Goal: Transaction & Acquisition: Purchase product/service

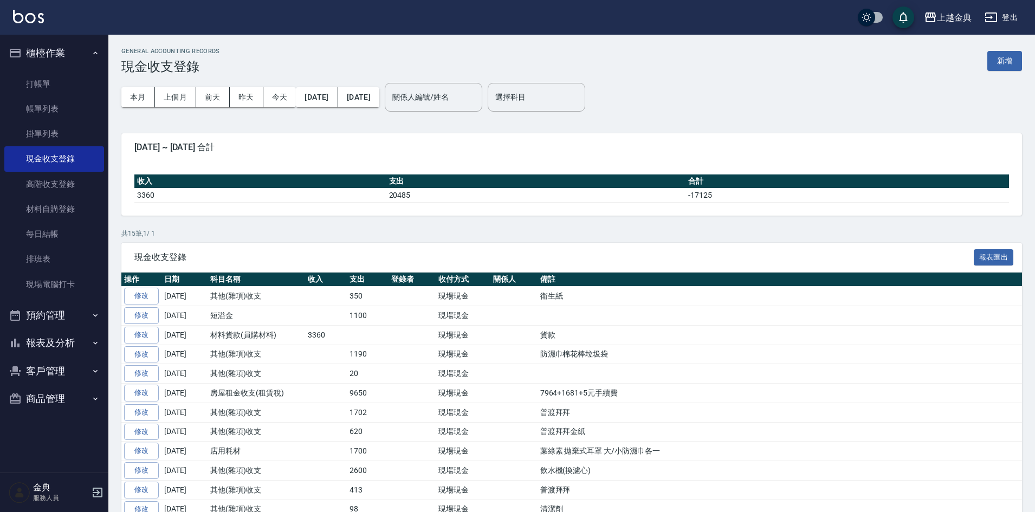
scroll to position [54, 0]
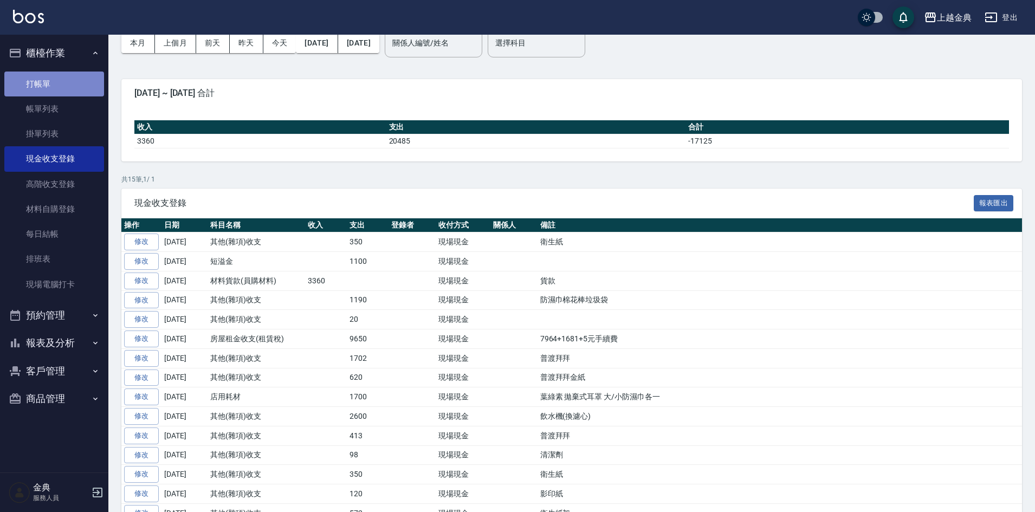
click at [57, 74] on link "打帳單" at bounding box center [54, 83] width 100 height 25
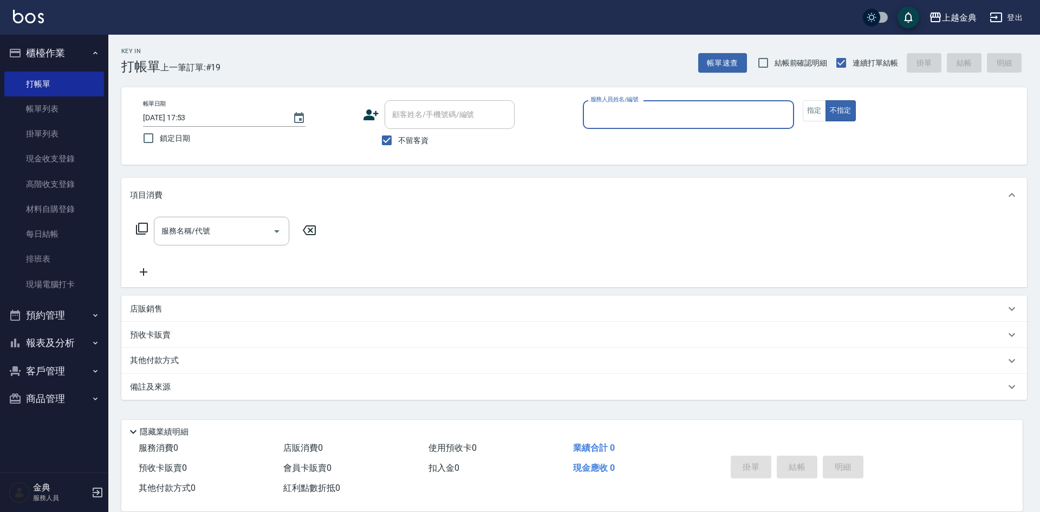
click at [714, 107] on input "服務人員姓名/編號" at bounding box center [688, 114] width 201 height 19
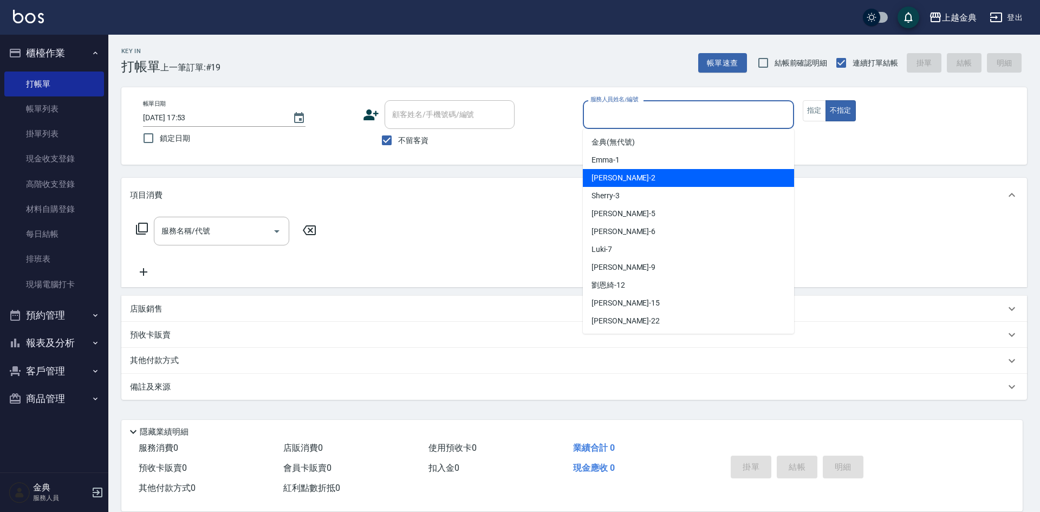
click at [703, 180] on div "Cindy -2" at bounding box center [688, 178] width 211 height 18
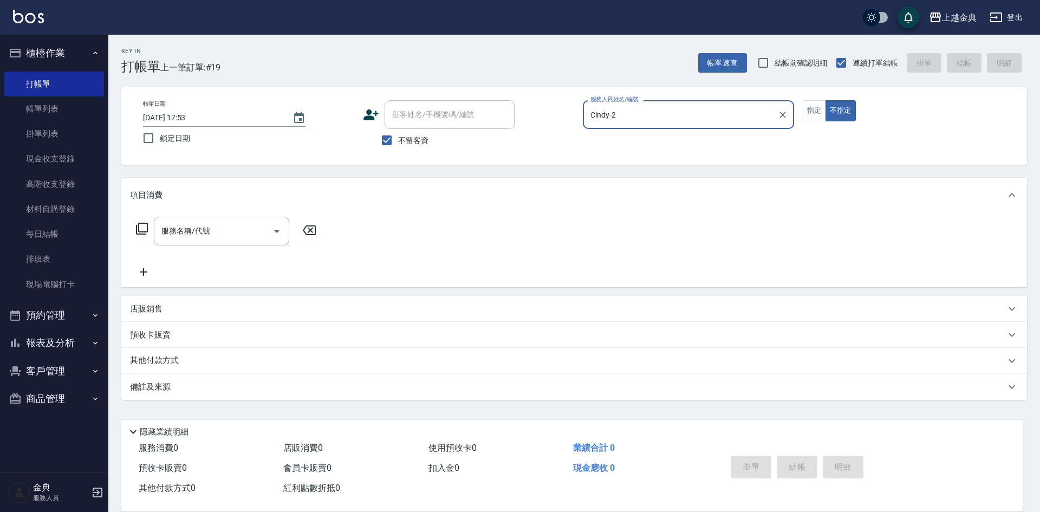
type input "Cindy-2"
click at [136, 224] on icon at bounding box center [141, 228] width 13 height 13
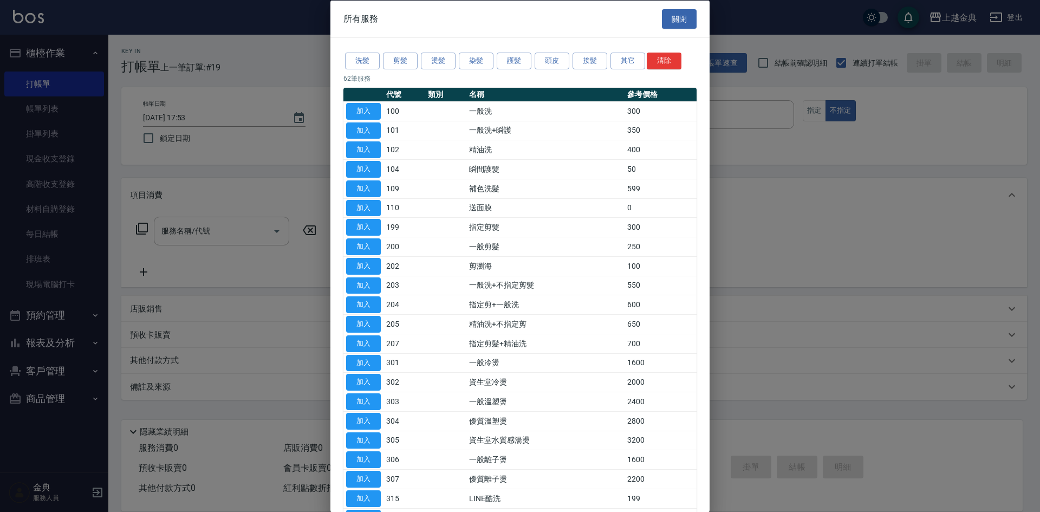
click at [532, 61] on div "洗髮 剪髮 燙髮 染髮 護髮 頭皮 接髮 其它 清除" at bounding box center [519, 61] width 353 height 20
click at [550, 64] on button "頭皮" at bounding box center [552, 61] width 35 height 17
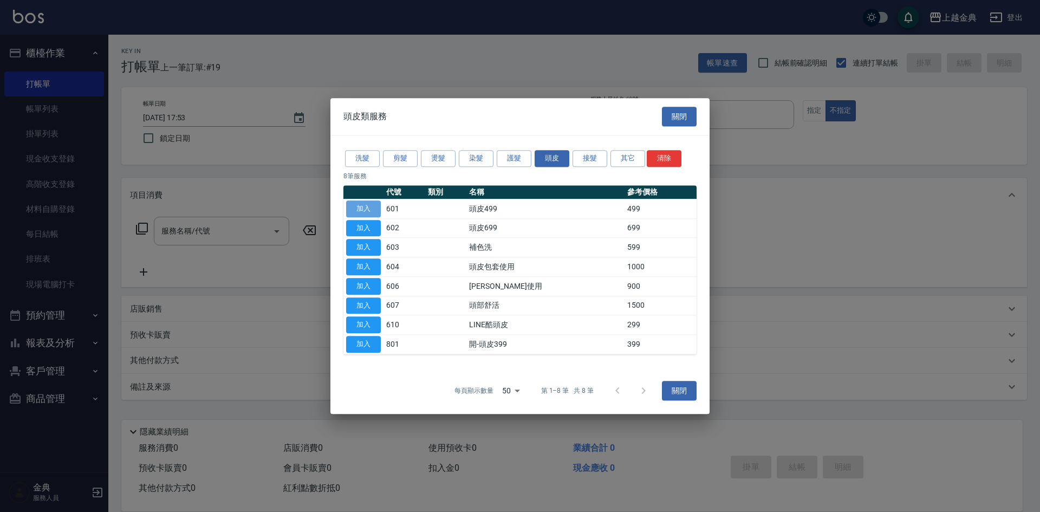
click at [368, 212] on button "加入" at bounding box center [363, 208] width 35 height 17
type input "頭皮499(601)"
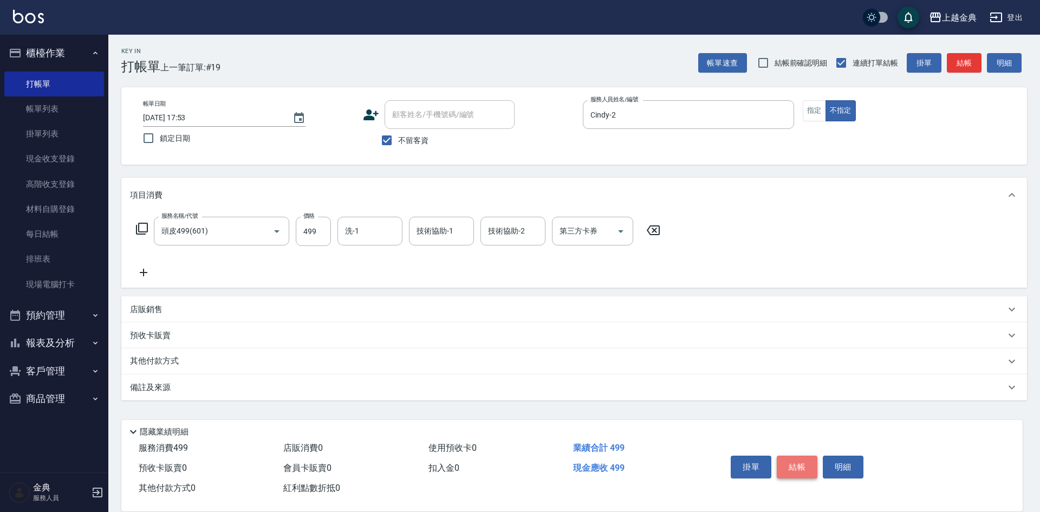
click at [805, 459] on button "結帳" at bounding box center [797, 467] width 41 height 23
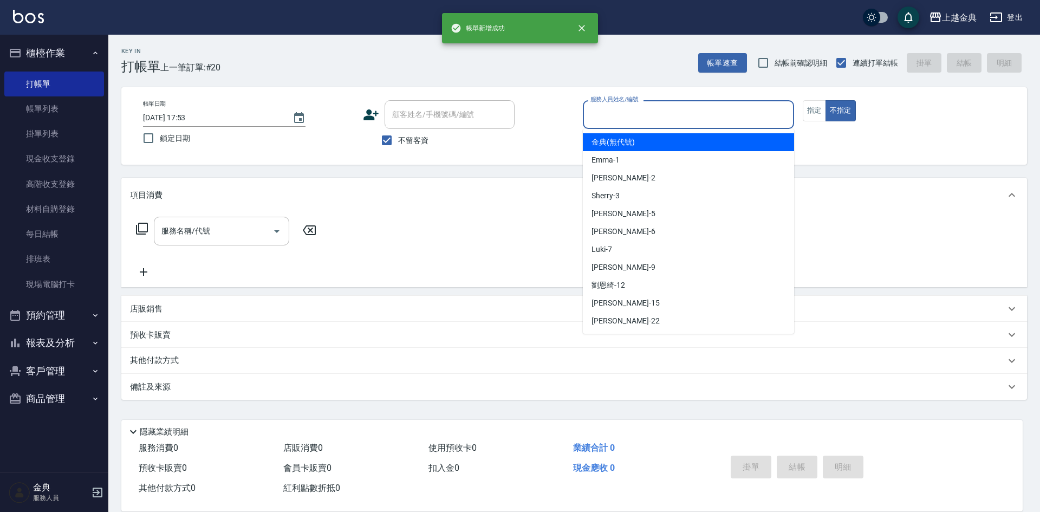
drag, startPoint x: 640, startPoint y: 108, endPoint x: 646, endPoint y: 207, distance: 99.3
click at [642, 109] on input "服務人員姓名/編號" at bounding box center [688, 114] width 201 height 19
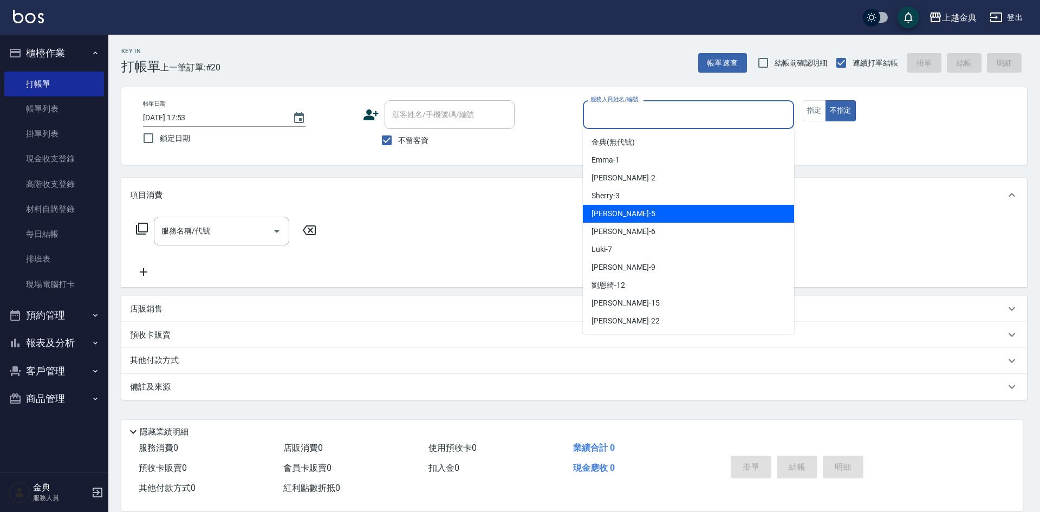
click at [645, 218] on div "[PERSON_NAME] -5" at bounding box center [688, 214] width 211 height 18
type input "[PERSON_NAME]-5"
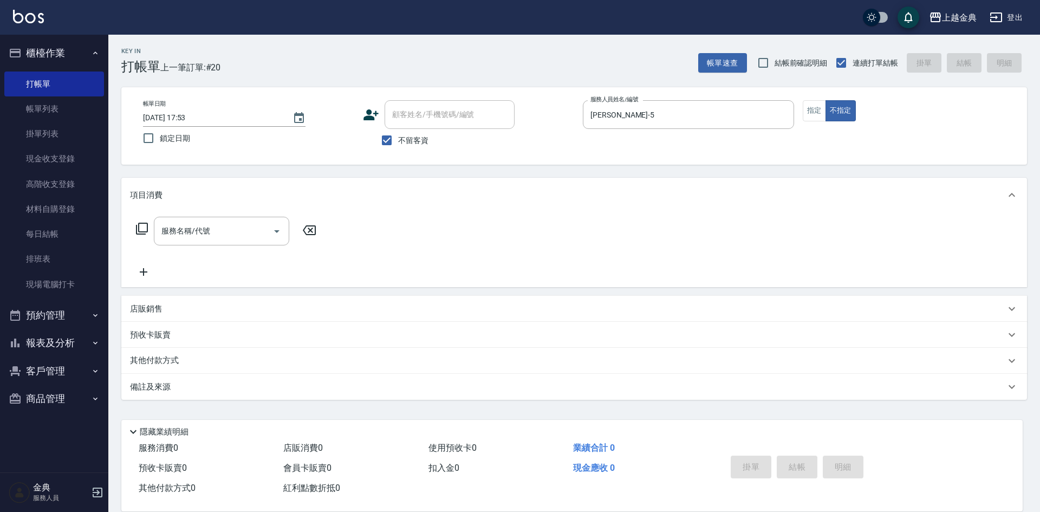
click at [144, 224] on icon at bounding box center [141, 228] width 13 height 13
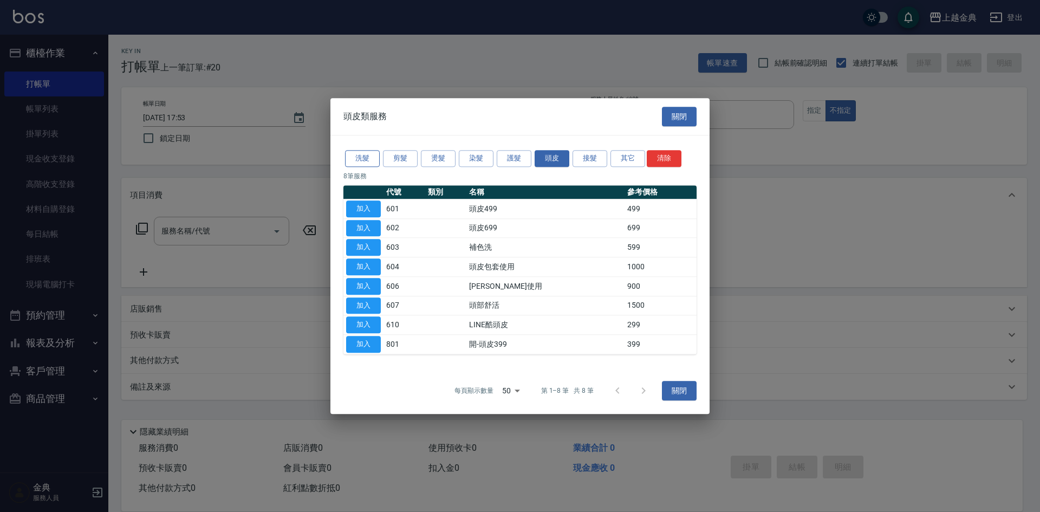
click at [370, 154] on button "洗髮" at bounding box center [362, 158] width 35 height 17
click at [369, 162] on div "洗髮 剪髮 燙髮 染髮 護髮 頭皮 接髮 其它 清除 8 筆服務 代號 類別 名稱 參考價格 加入 601 頭皮499 499 加入 602 頭皮699 69…" at bounding box center [519, 251] width 379 height 232
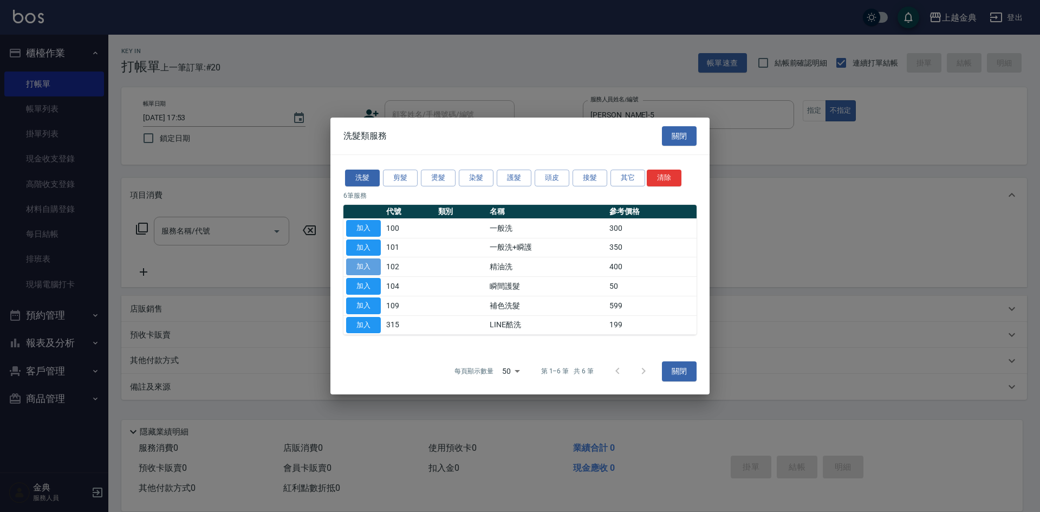
click at [357, 265] on button "加入" at bounding box center [363, 266] width 35 height 17
type input "精油洗(102)"
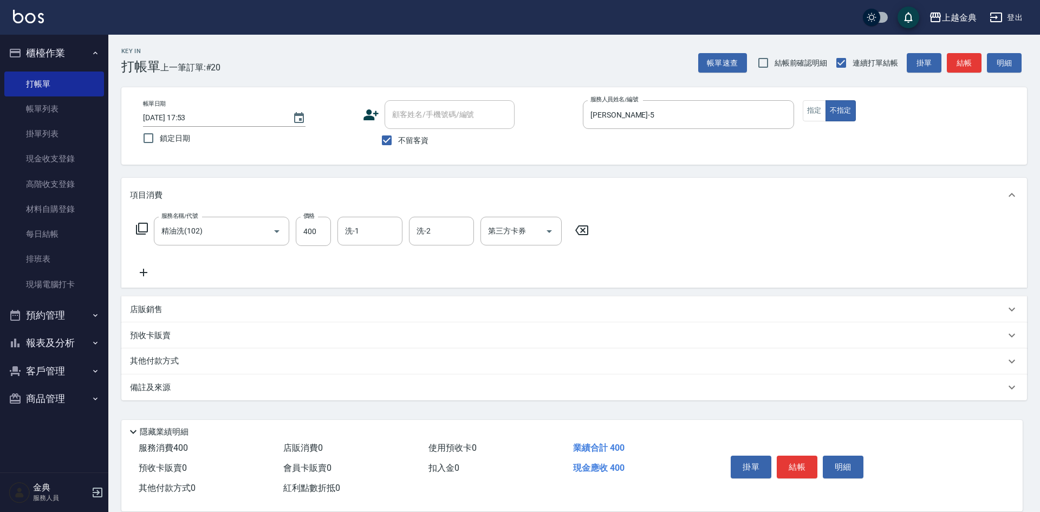
click at [797, 460] on button "結帳" at bounding box center [797, 467] width 41 height 23
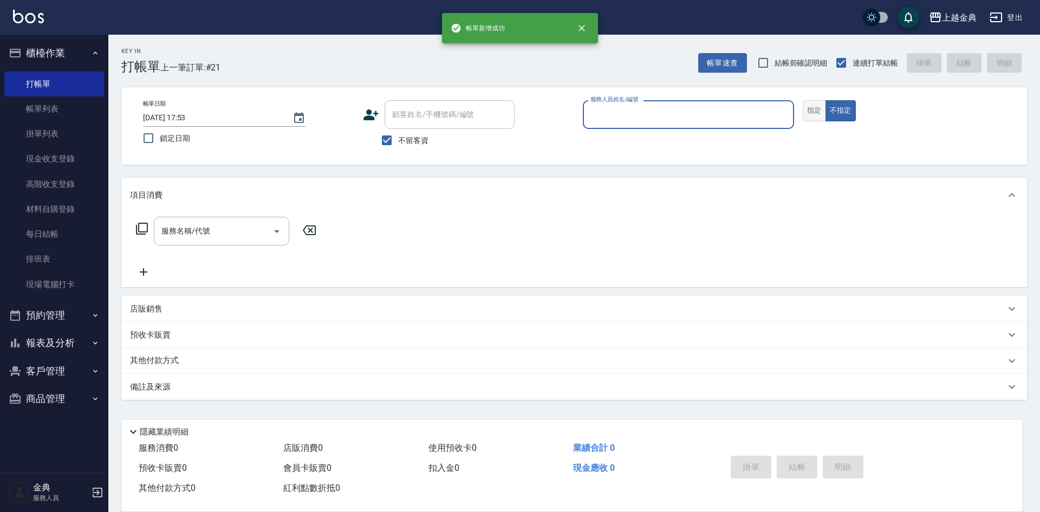
click at [820, 116] on button "指定" at bounding box center [814, 110] width 23 height 21
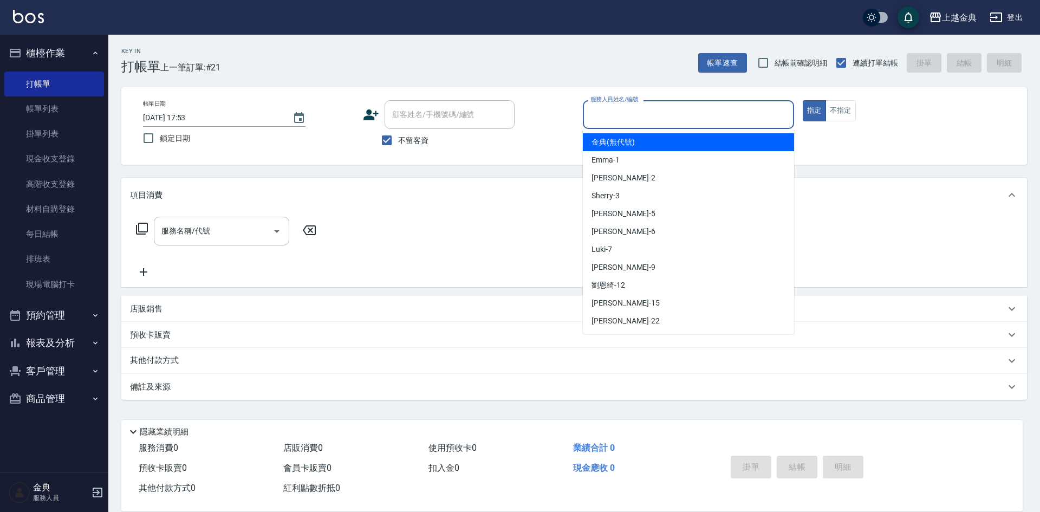
click at [747, 110] on input "服務人員姓名/編號" at bounding box center [688, 114] width 201 height 19
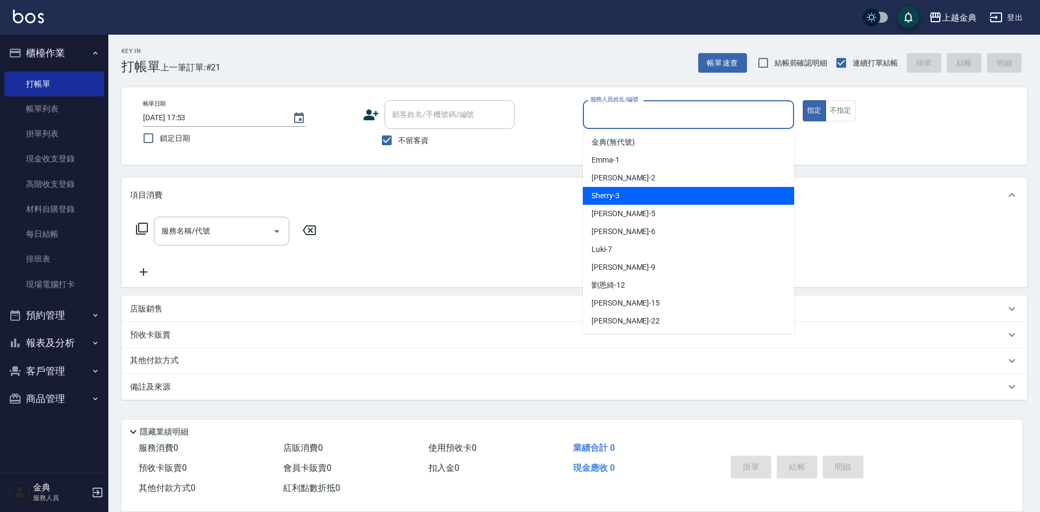
drag, startPoint x: 723, startPoint y: 194, endPoint x: 280, endPoint y: 249, distance: 445.8
click at [718, 194] on div "Sherry -3" at bounding box center [688, 196] width 211 height 18
type input "Sherry-3"
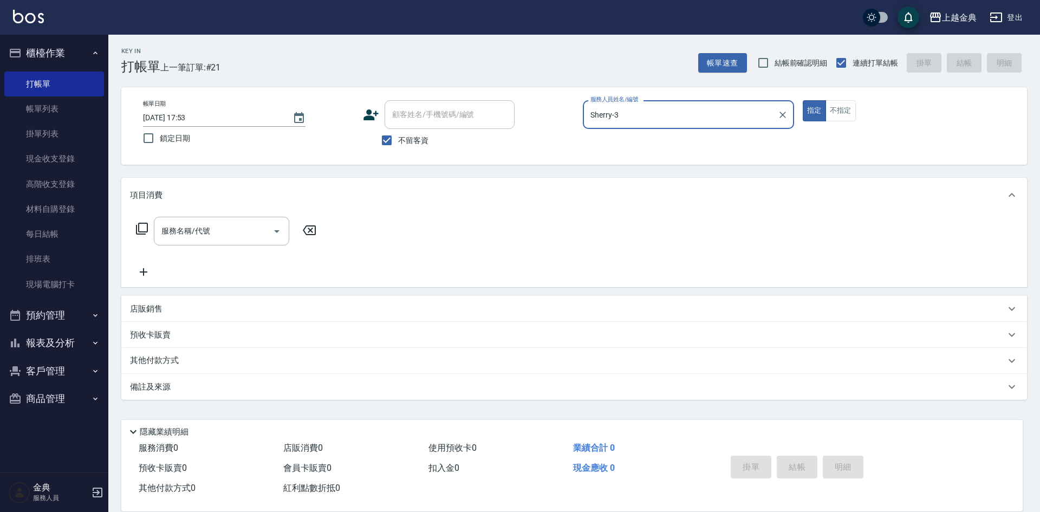
click at [145, 228] on icon at bounding box center [141, 228] width 13 height 13
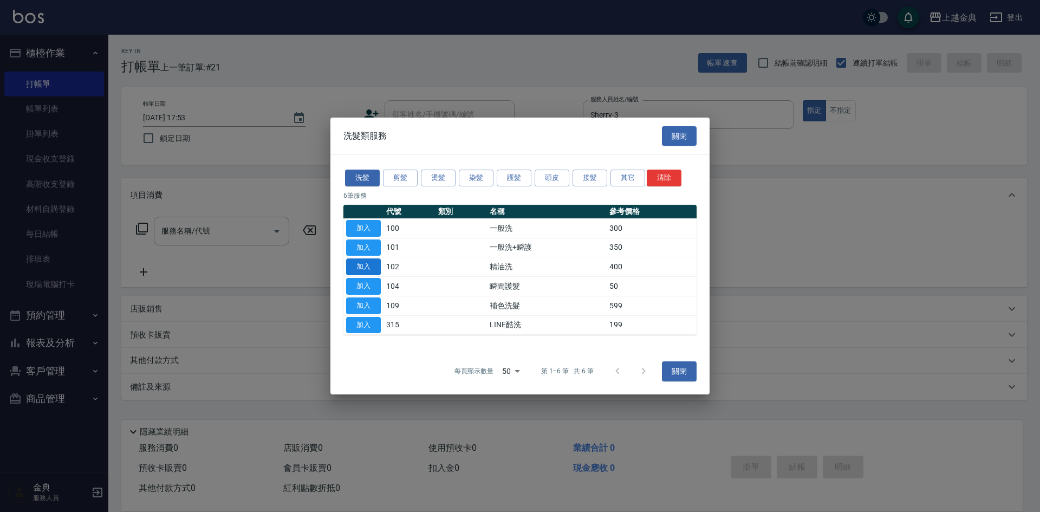
click at [356, 263] on button "加入" at bounding box center [363, 266] width 35 height 17
type input "精油洗(102)"
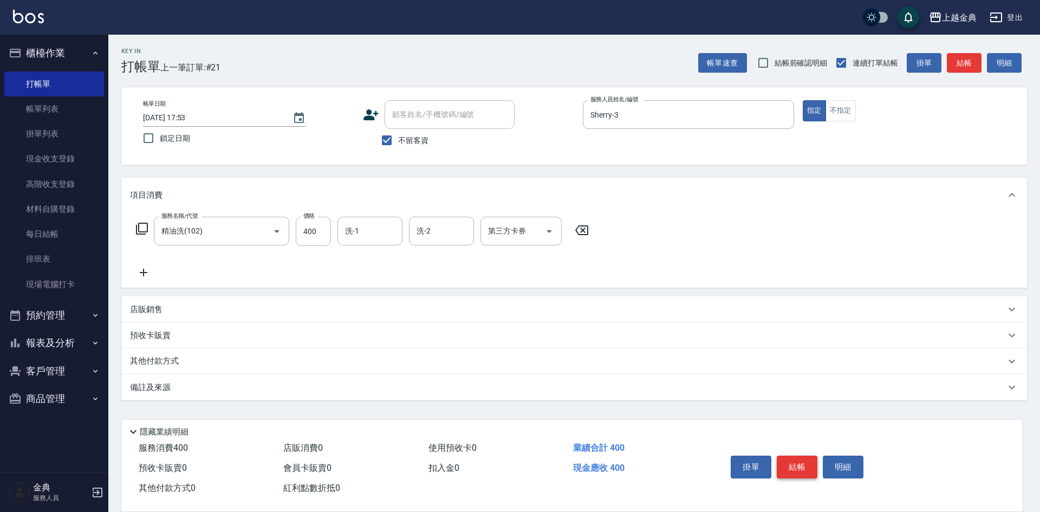
click at [804, 464] on button "結帳" at bounding box center [797, 467] width 41 height 23
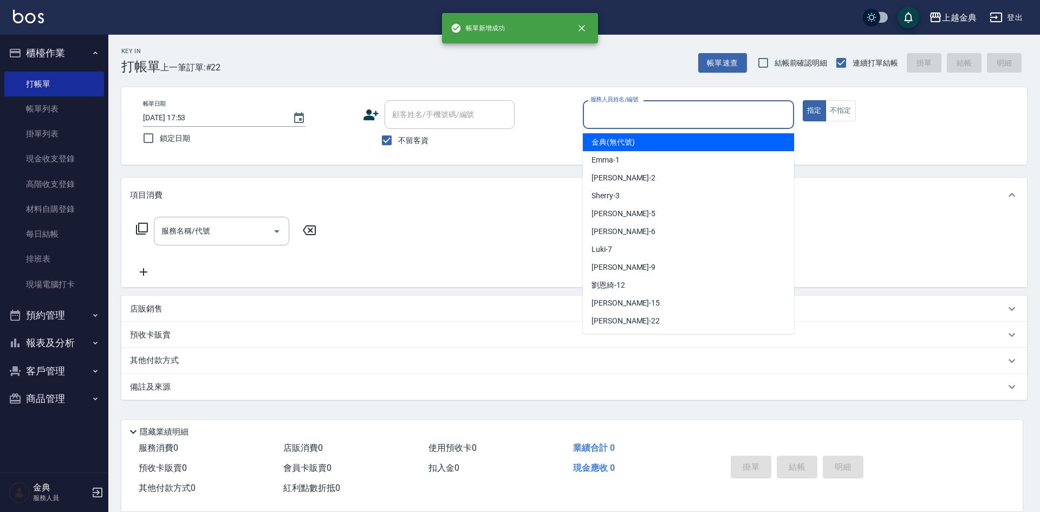
drag, startPoint x: 703, startPoint y: 115, endPoint x: 674, endPoint y: 178, distance: 69.1
click at [703, 116] on input "服務人員姓名/編號" at bounding box center [688, 114] width 201 height 19
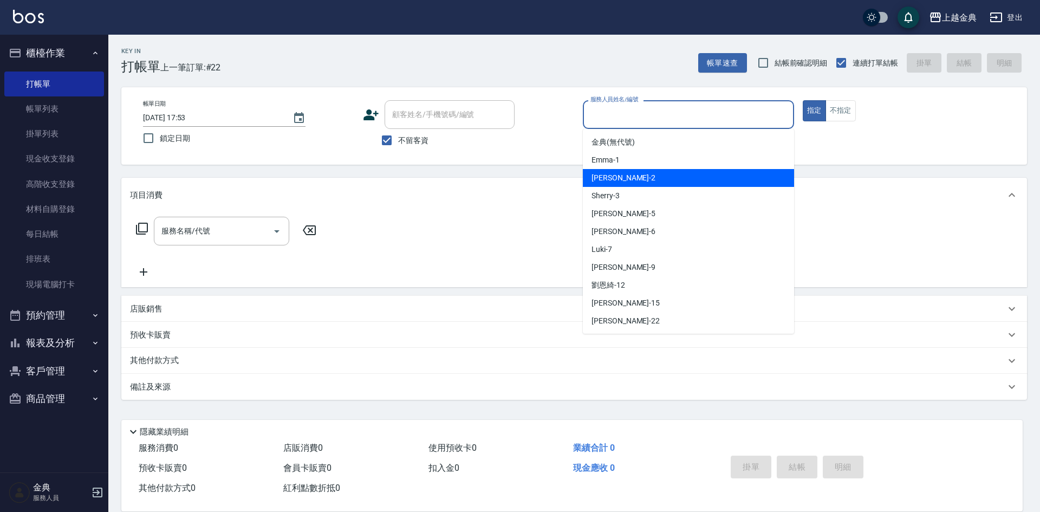
click at [672, 180] on div "Cindy -2" at bounding box center [688, 178] width 211 height 18
type input "Cindy-2"
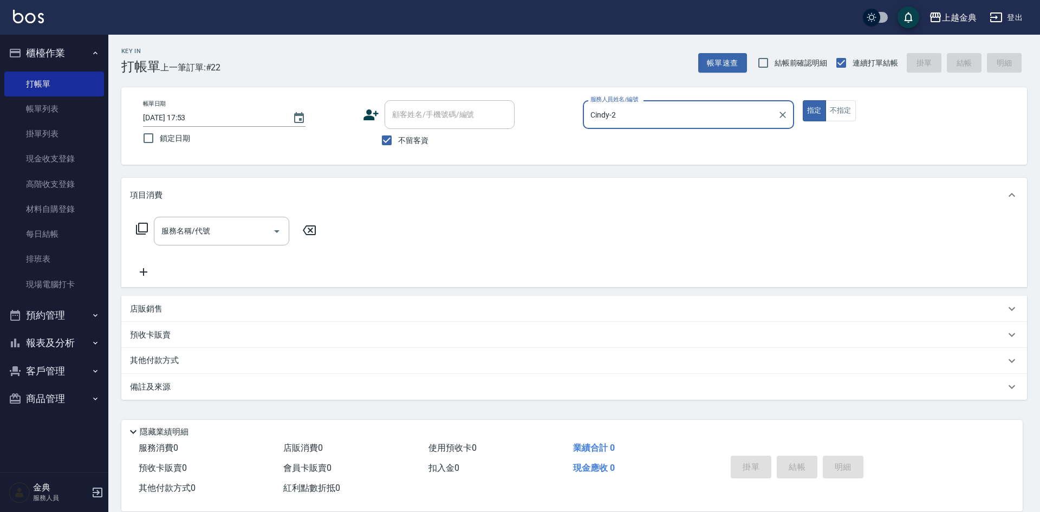
click at [142, 230] on icon at bounding box center [141, 228] width 13 height 13
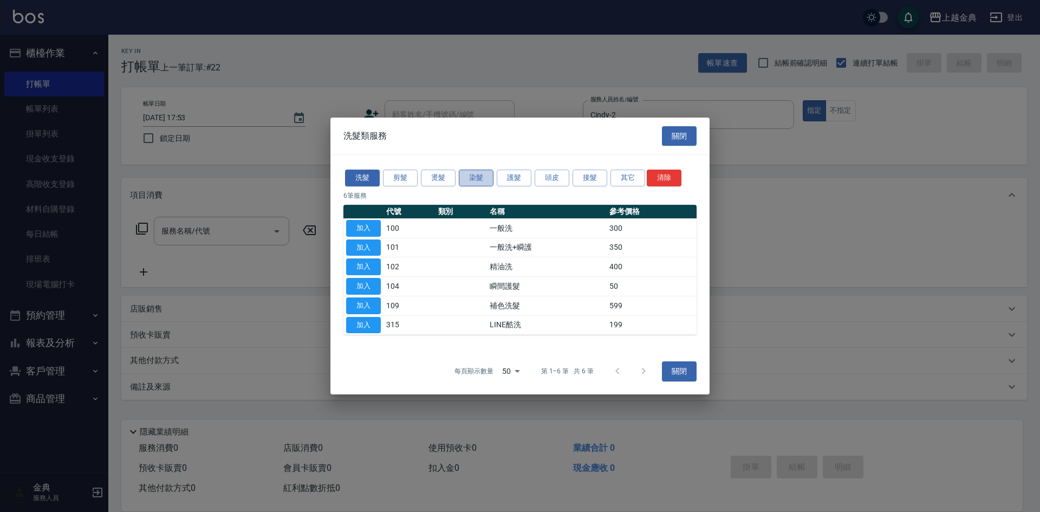
click at [470, 181] on button "染髮" at bounding box center [476, 178] width 35 height 17
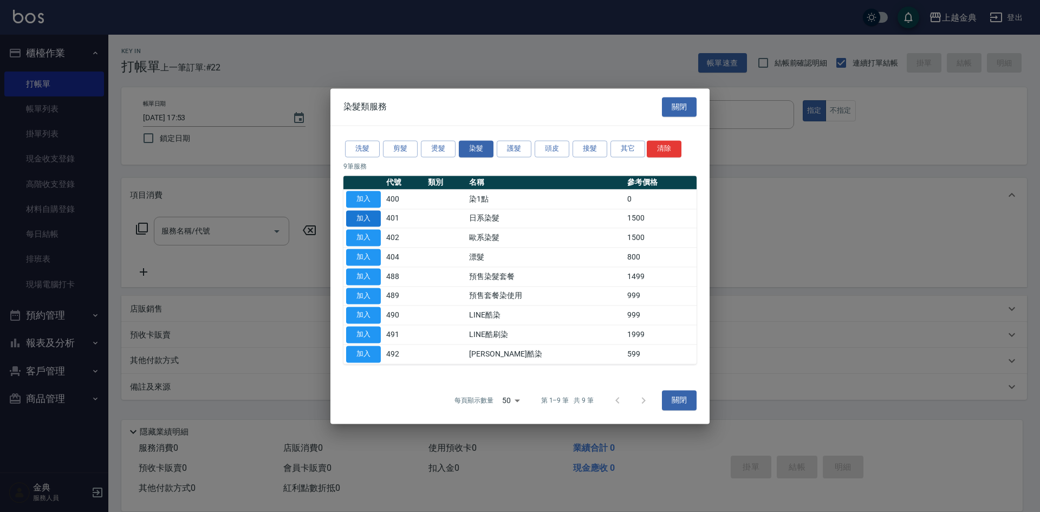
click at [360, 220] on button "加入" at bounding box center [363, 218] width 35 height 17
type input "日系染髮(401)"
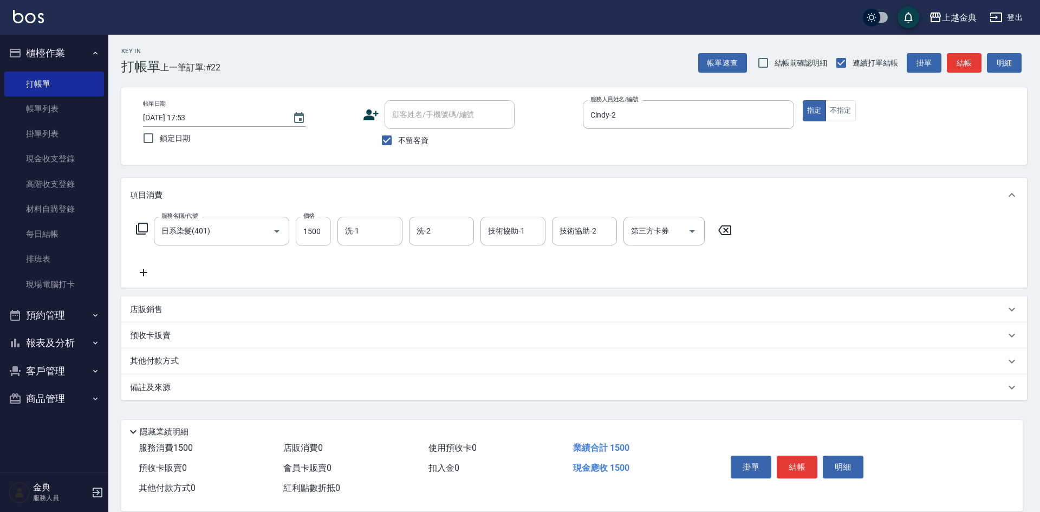
click at [315, 237] on input "1500" at bounding box center [313, 231] width 35 height 29
type input "2899"
click at [146, 366] on p "其他付款方式" at bounding box center [157, 361] width 54 height 12
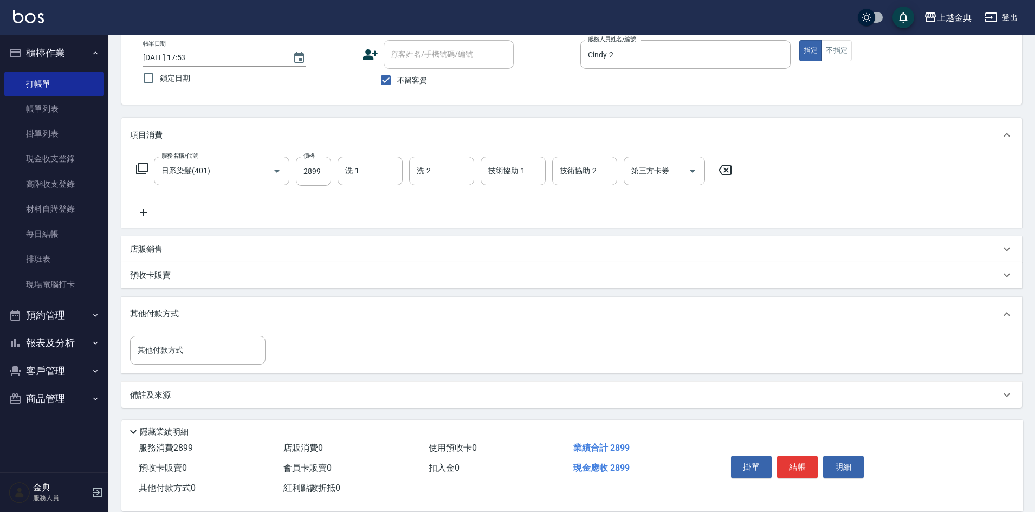
drag, startPoint x: 157, startPoint y: 305, endPoint x: 160, endPoint y: 331, distance: 26.2
click at [159, 320] on div "其他付款方式" at bounding box center [571, 314] width 900 height 35
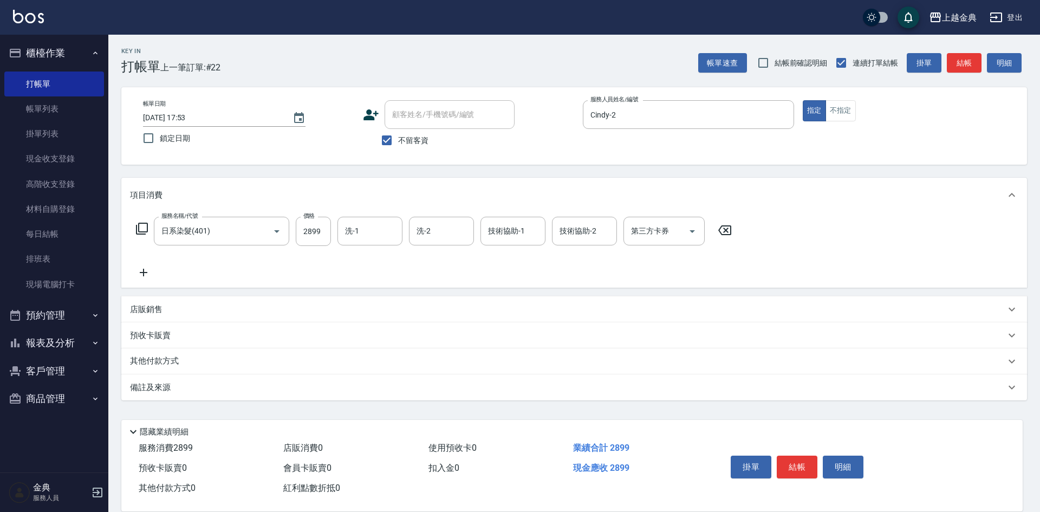
click at [158, 359] on p "其他付款方式" at bounding box center [157, 361] width 54 height 12
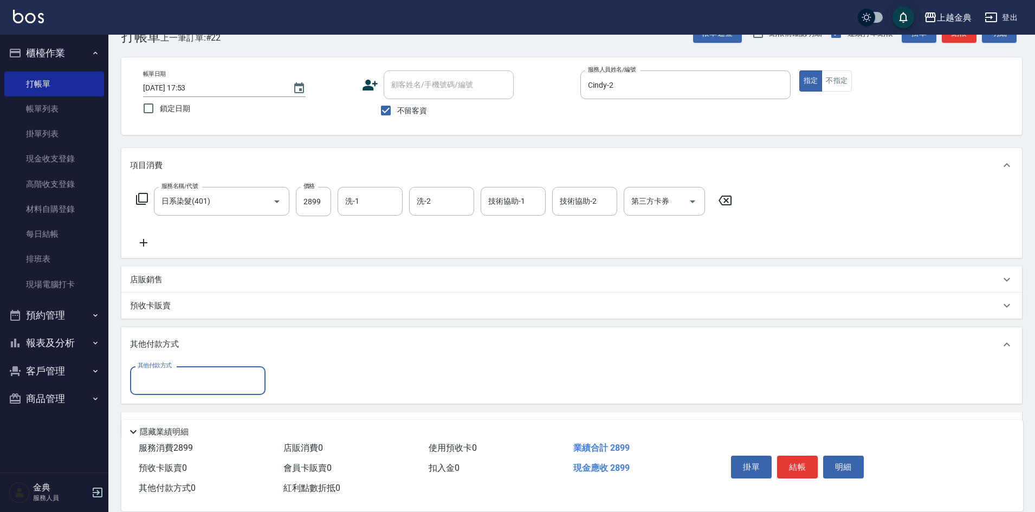
scroll to position [60, 0]
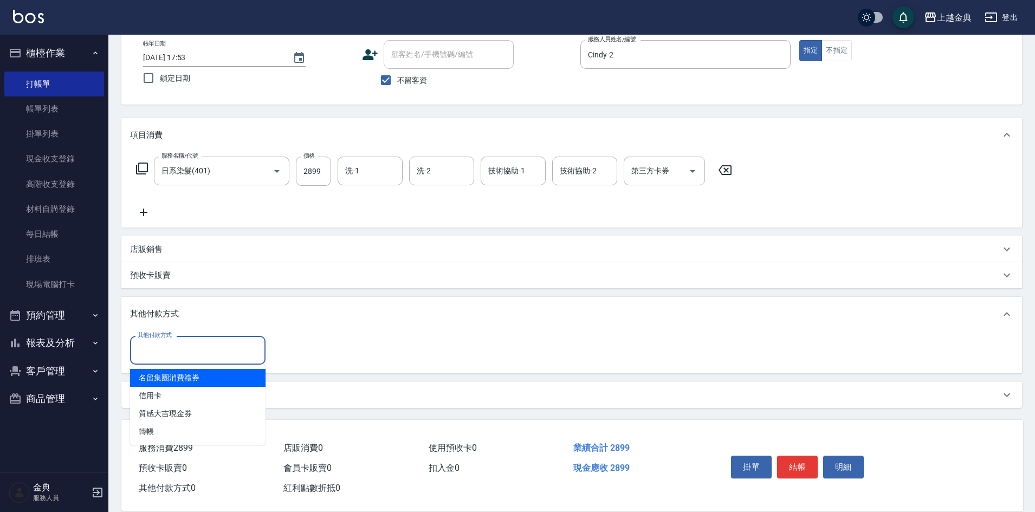
drag, startPoint x: 161, startPoint y: 356, endPoint x: 170, endPoint y: 382, distance: 28.1
click at [161, 356] on input "其他付款方式" at bounding box center [198, 350] width 126 height 19
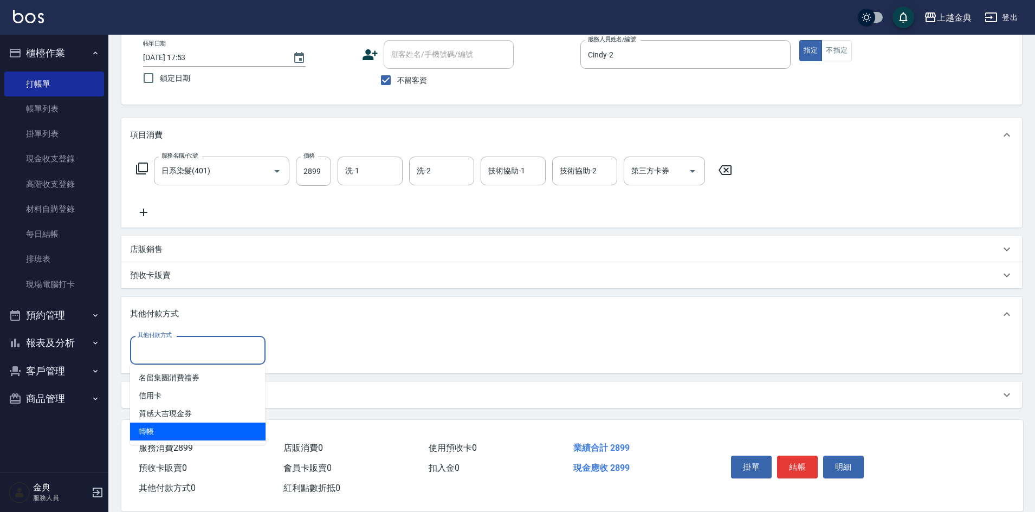
click at [155, 432] on span "轉帳" at bounding box center [197, 431] width 135 height 18
type input "轉帳"
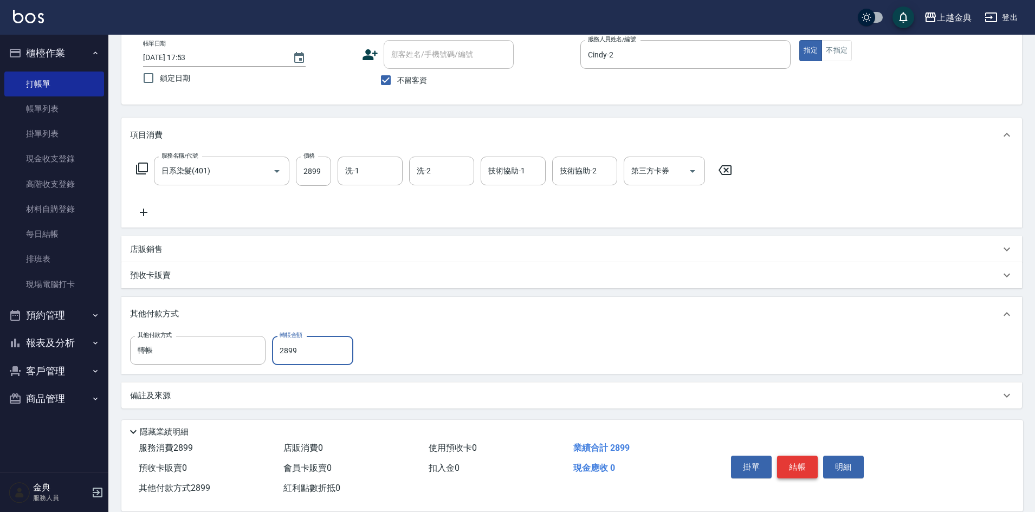
type input "2899"
click at [793, 459] on button "結帳" at bounding box center [797, 467] width 41 height 23
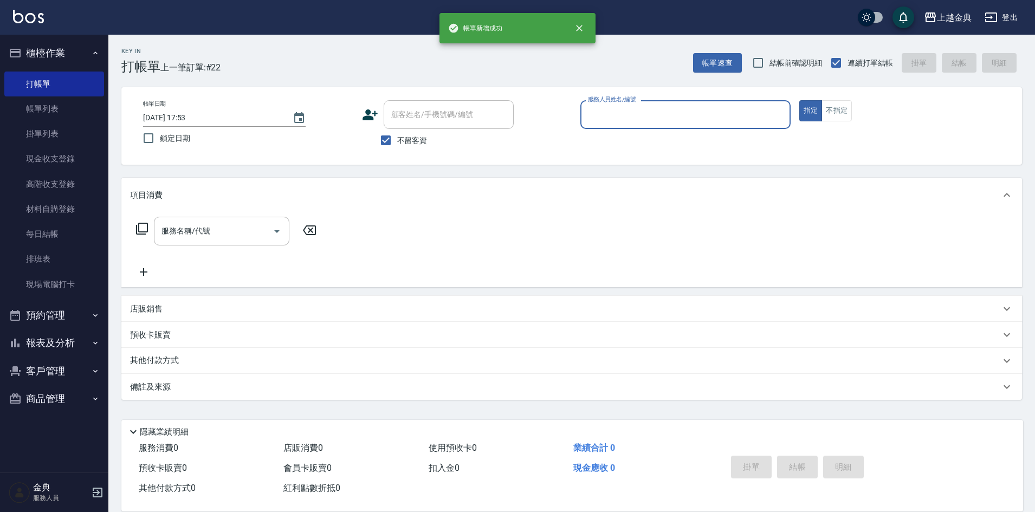
scroll to position [0, 0]
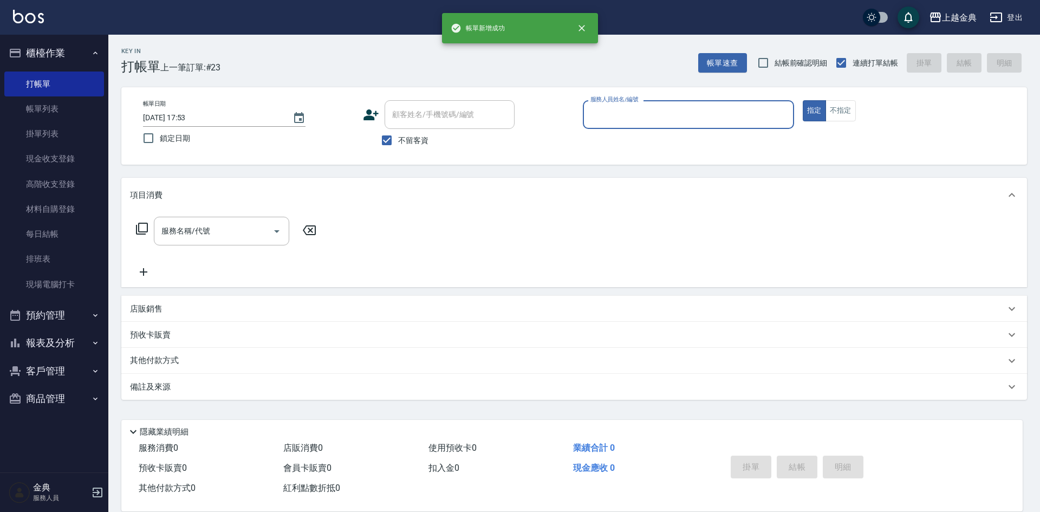
click at [688, 88] on div "帳單日期 [DATE] 17:53 鎖定日期 顧客姓名/手機號碼/編號 顧客姓名/手機號碼/編號 不留客資 服務人員姓名/編號 服務人員姓名/編號 指定 不指定" at bounding box center [574, 125] width 906 height 77
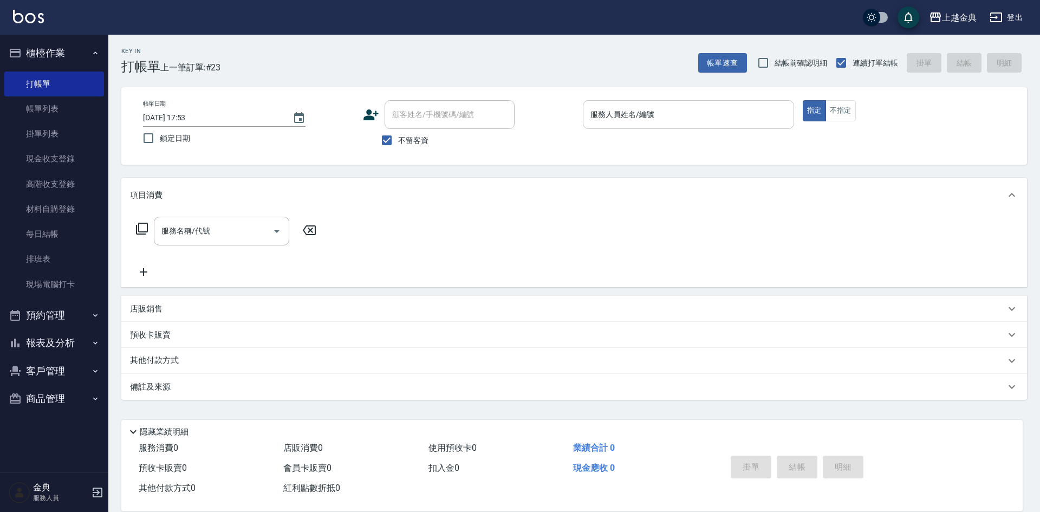
click at [675, 113] on input "服務人員姓名/編號" at bounding box center [688, 114] width 201 height 19
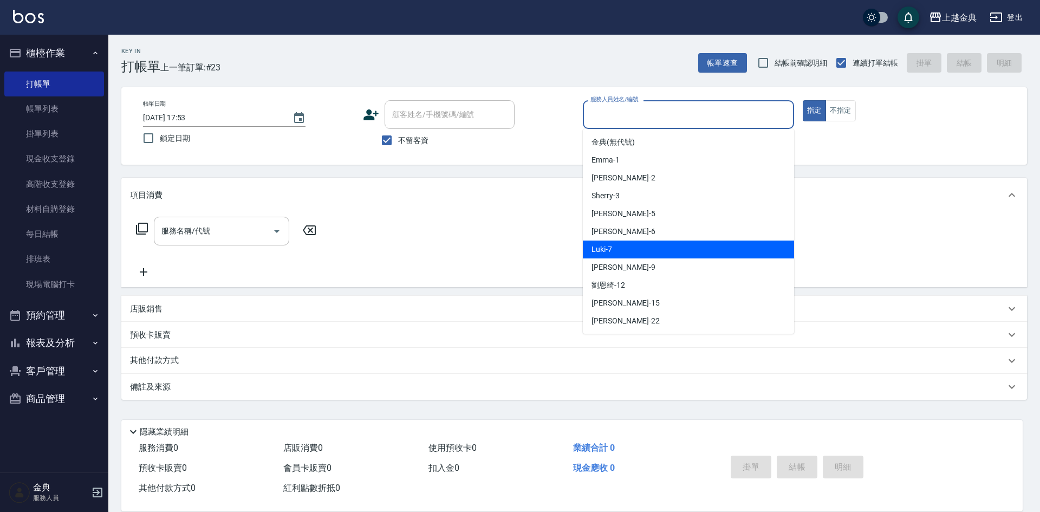
click at [669, 242] on div "Luki -7" at bounding box center [688, 249] width 211 height 18
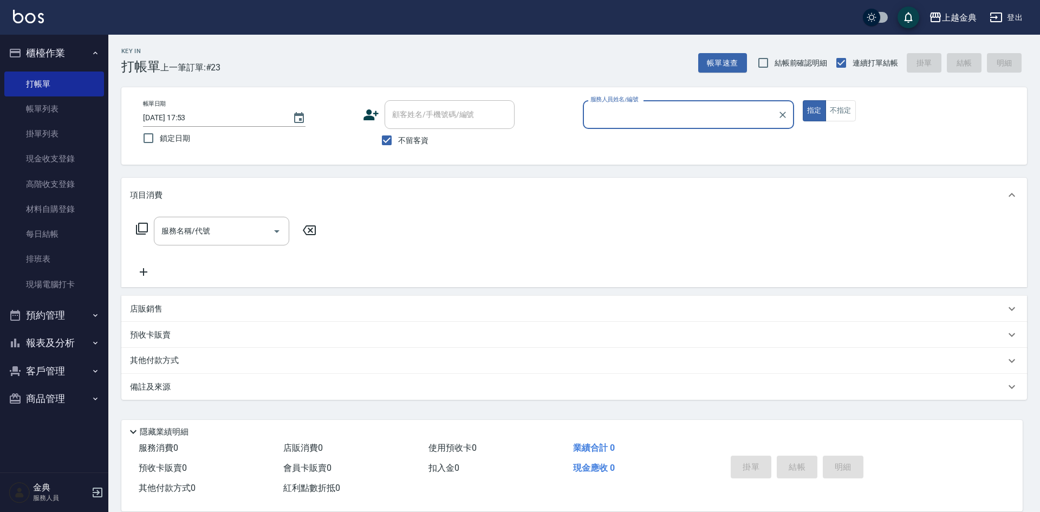
type input "Luki-7"
click at [133, 225] on div "服務名稱/代號 服務名稱/代號" at bounding box center [226, 231] width 193 height 29
click at [140, 223] on icon at bounding box center [142, 229] width 12 height 12
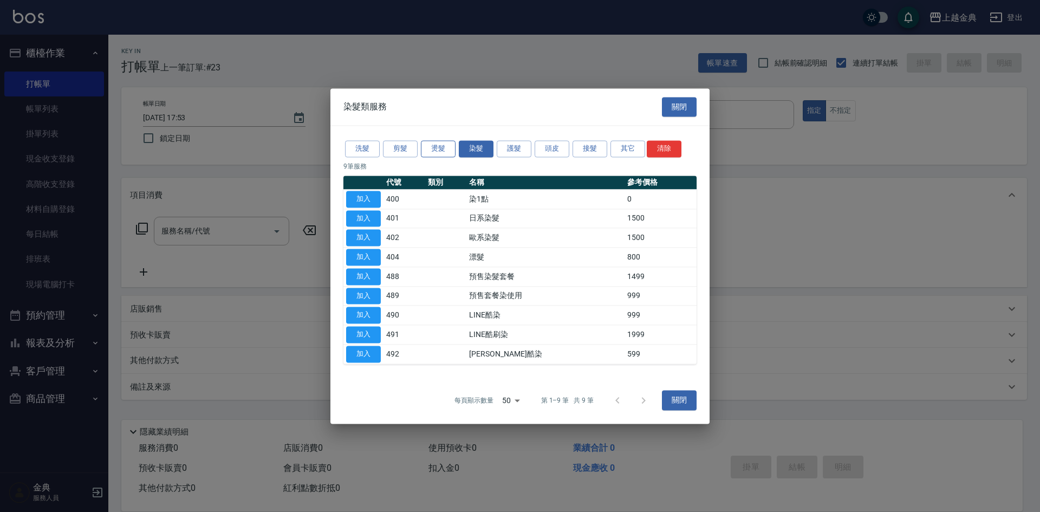
click at [436, 149] on button "燙髮" at bounding box center [438, 148] width 35 height 17
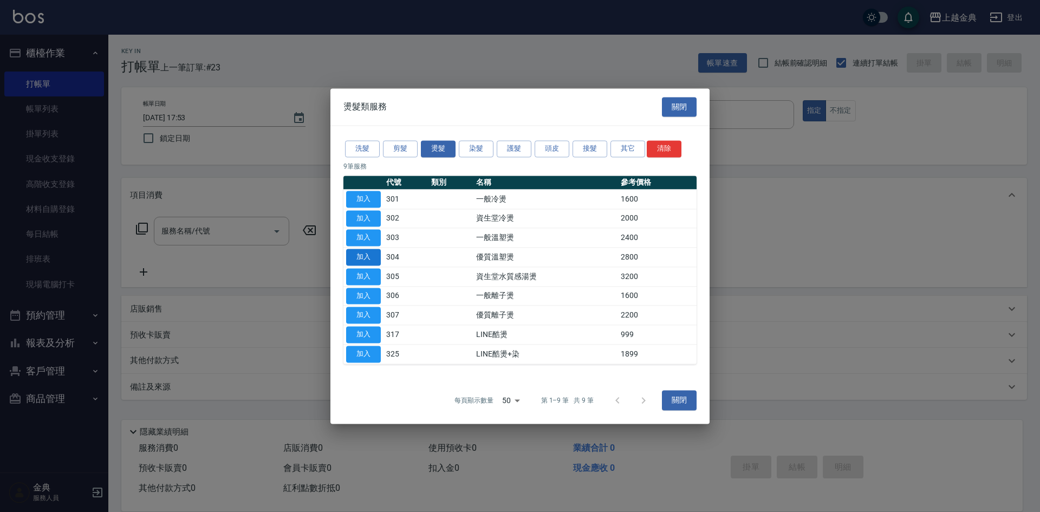
click at [353, 259] on button "加入" at bounding box center [363, 257] width 35 height 17
type input "優質溫塑燙(304)"
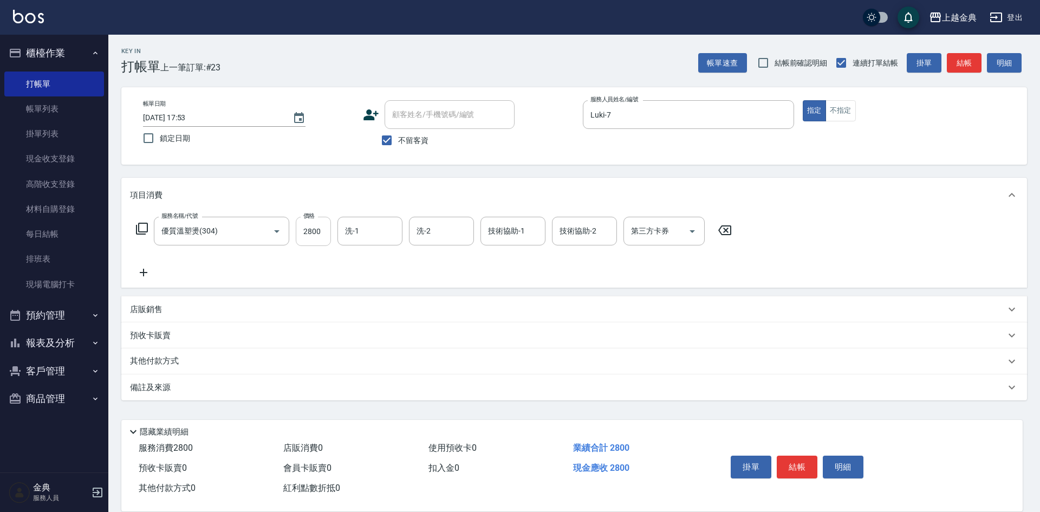
click at [321, 239] on input "2800" at bounding box center [313, 231] width 35 height 29
type input "3499"
click at [151, 226] on div "服務名稱/代號 優質溫塑燙(304) 服務名稱/代號 價格 3499 價格 洗-1 洗-1 洗-2 洗-2 技術協助-1 技術協助-1 技術協助-2 技術協助…" at bounding box center [434, 231] width 608 height 29
click at [142, 227] on icon at bounding box center [141, 228] width 13 height 13
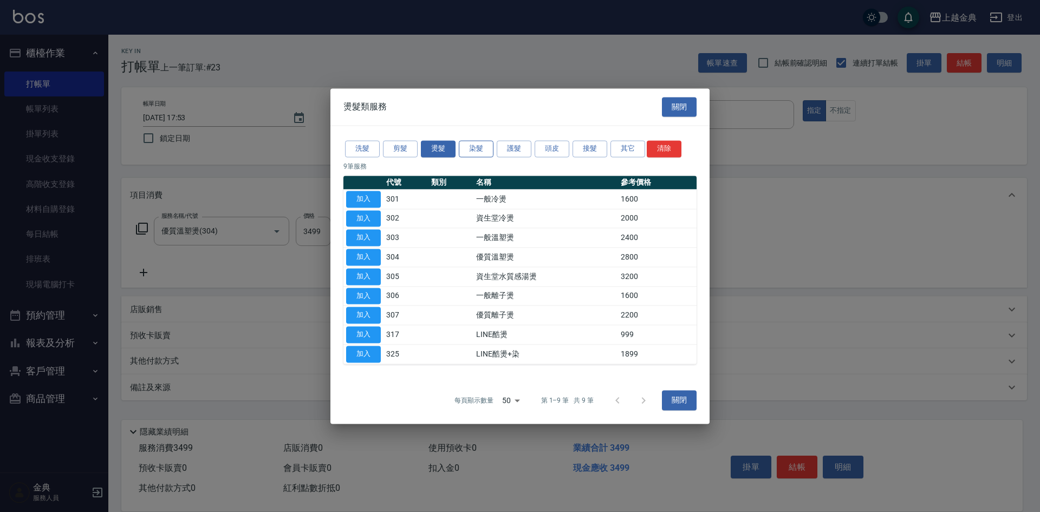
click at [482, 152] on button "染髮" at bounding box center [476, 148] width 35 height 17
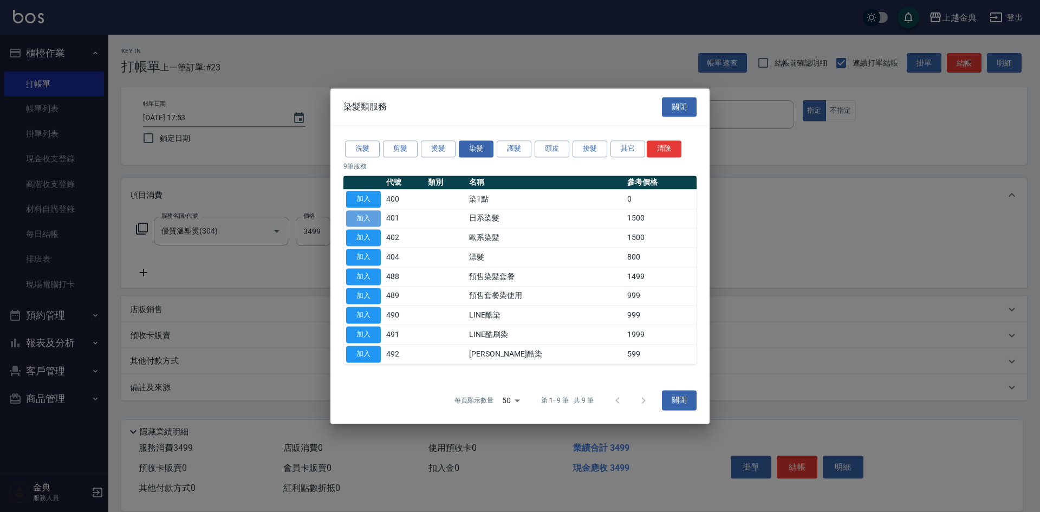
click at [363, 223] on button "加入" at bounding box center [363, 218] width 35 height 17
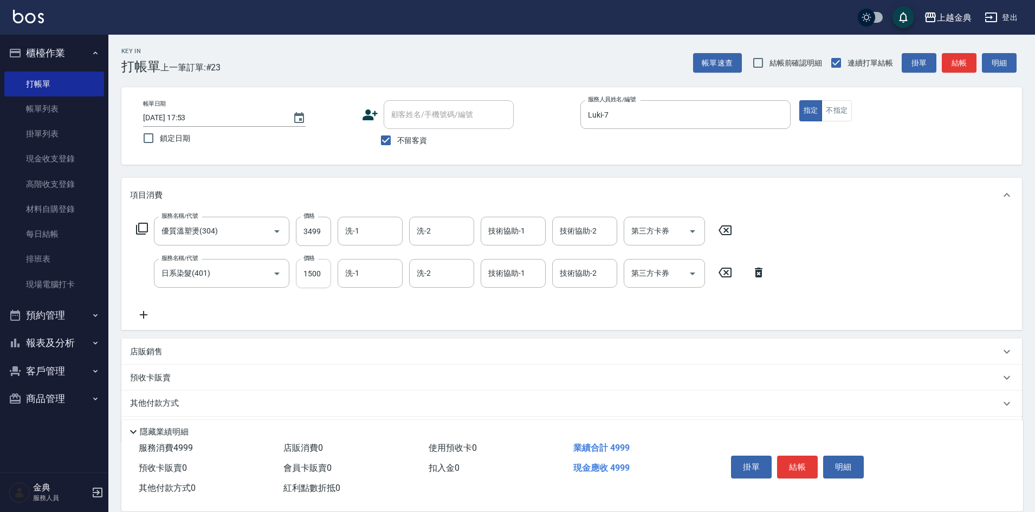
click at [326, 278] on input "1500" at bounding box center [313, 273] width 35 height 29
click at [379, 287] on div "洗-1" at bounding box center [369, 273] width 65 height 29
type input "1790"
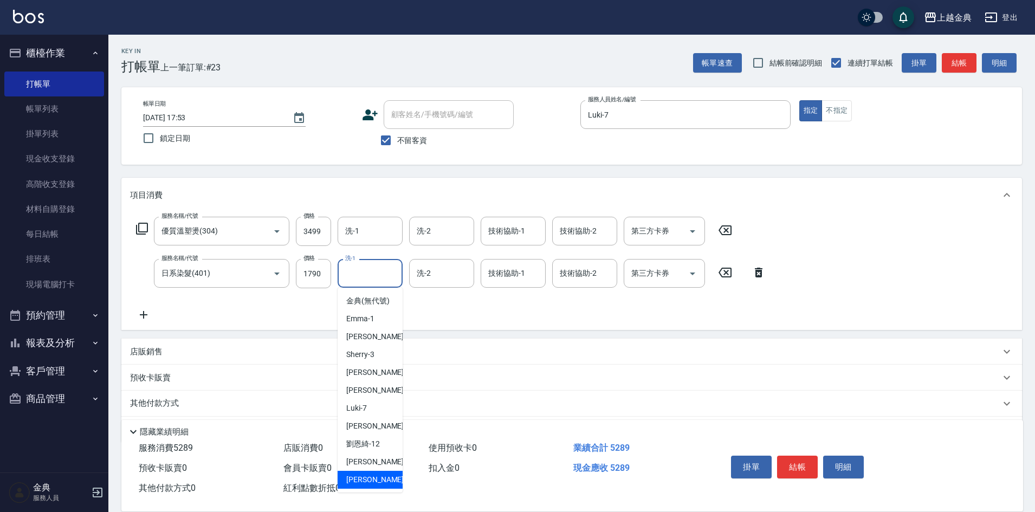
click at [373, 484] on div "[PERSON_NAME] -22" at bounding box center [369, 480] width 65 height 18
type input "[PERSON_NAME]-22"
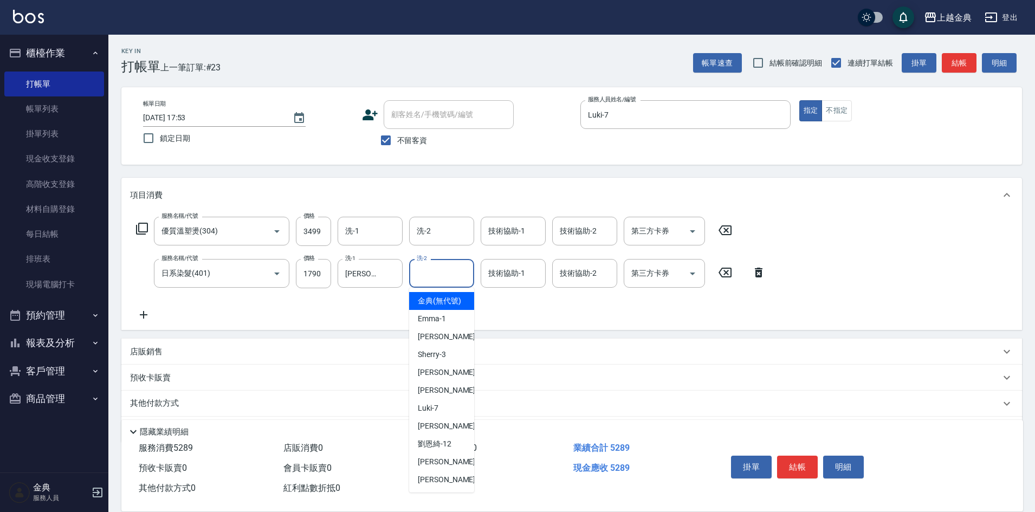
click at [435, 274] on input "洗-2" at bounding box center [441, 273] width 55 height 19
click at [448, 417] on div "Luki -7" at bounding box center [441, 408] width 65 height 18
type input "Luki-7"
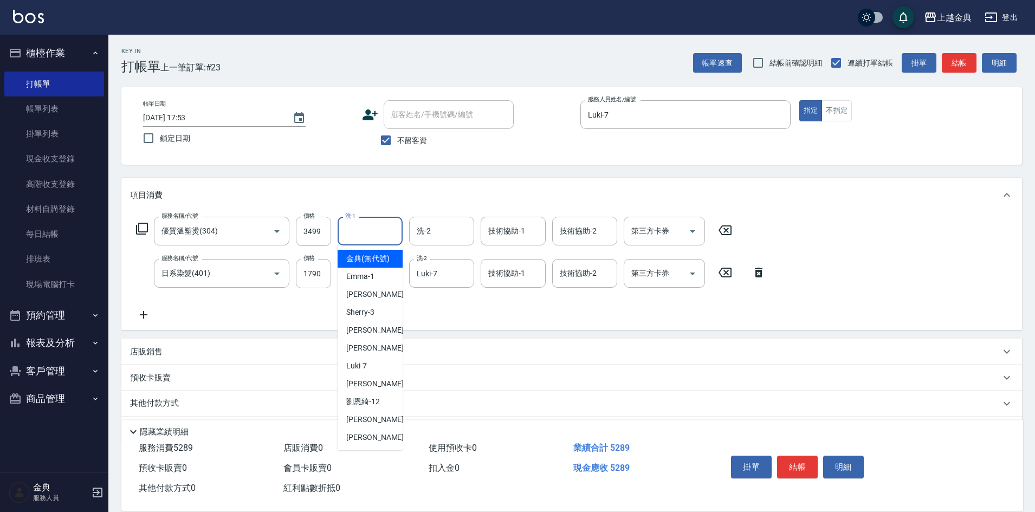
drag, startPoint x: 365, startPoint y: 238, endPoint x: 367, endPoint y: 257, distance: 19.1
click at [365, 238] on input "洗-1" at bounding box center [369, 231] width 55 height 19
click at [369, 446] on div "[PERSON_NAME] -22" at bounding box center [369, 437] width 65 height 18
type input "[PERSON_NAME]-22"
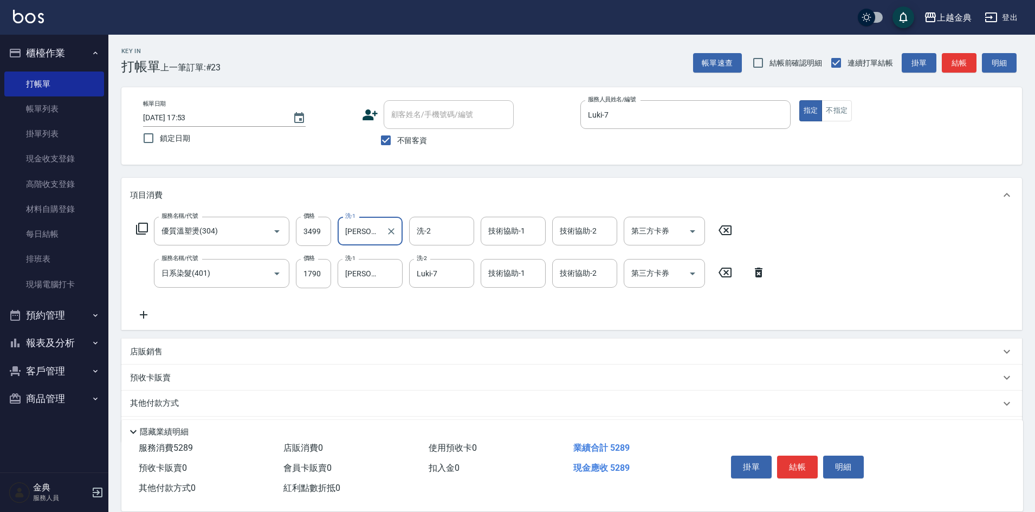
click at [141, 401] on p "其他付款方式" at bounding box center [157, 404] width 54 height 12
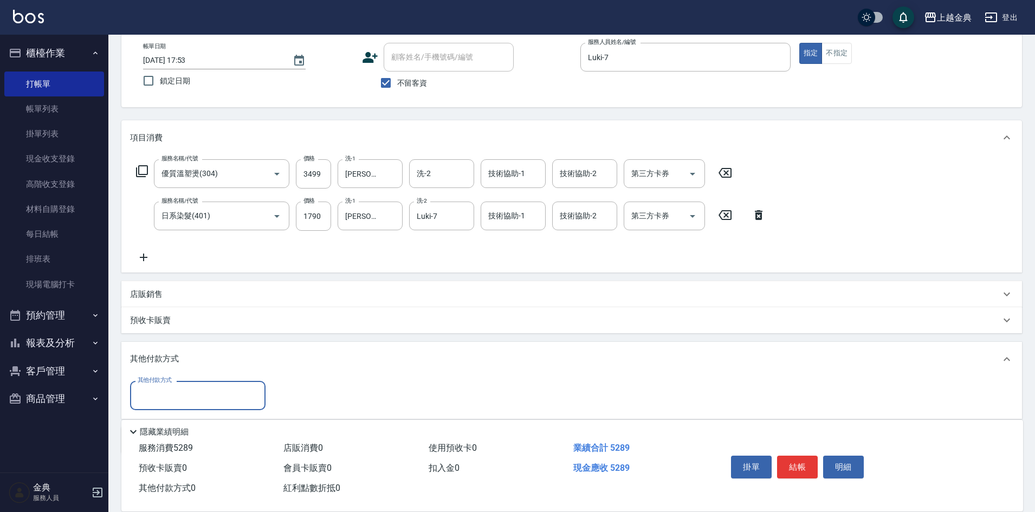
scroll to position [103, 0]
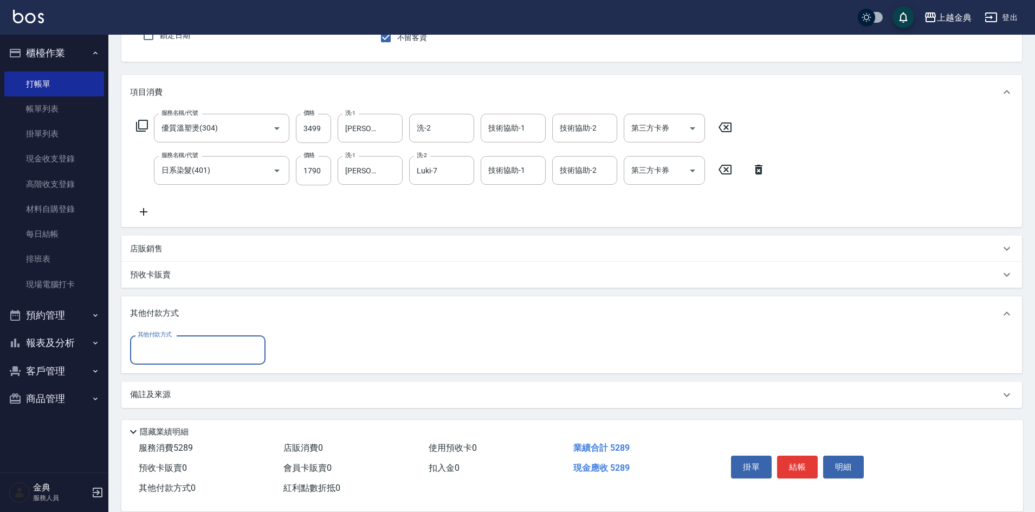
click at [200, 340] on div "其他付款方式" at bounding box center [197, 349] width 135 height 29
click at [173, 425] on span "轉帳" at bounding box center [197, 431] width 135 height 18
type input "轉帳"
type input "5289"
click at [798, 457] on button "結帳" at bounding box center [797, 467] width 41 height 23
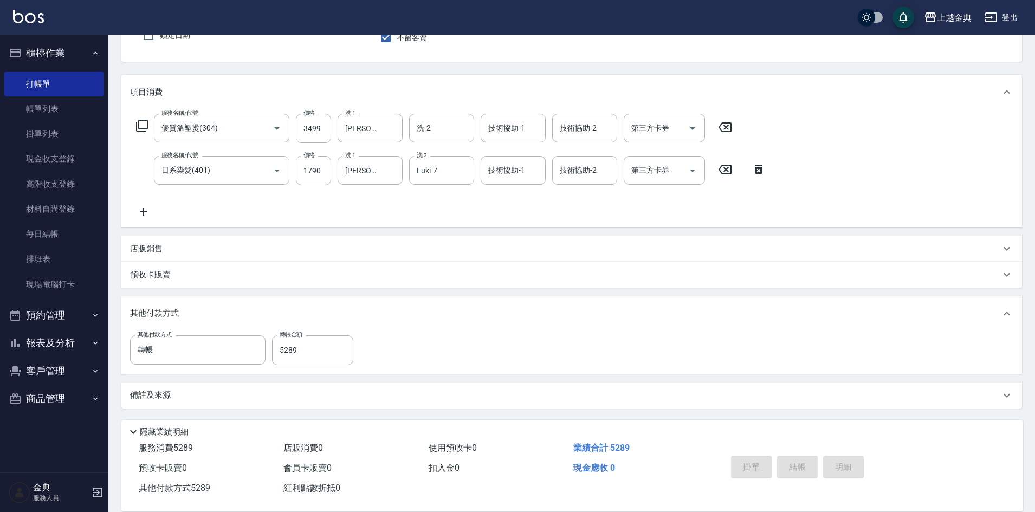
type input "[DATE] 17:54"
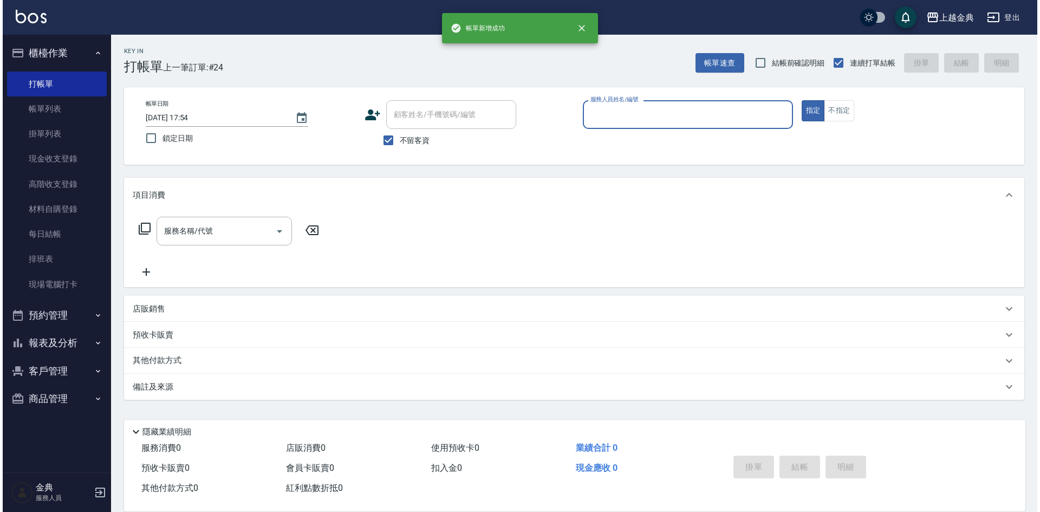
scroll to position [0, 0]
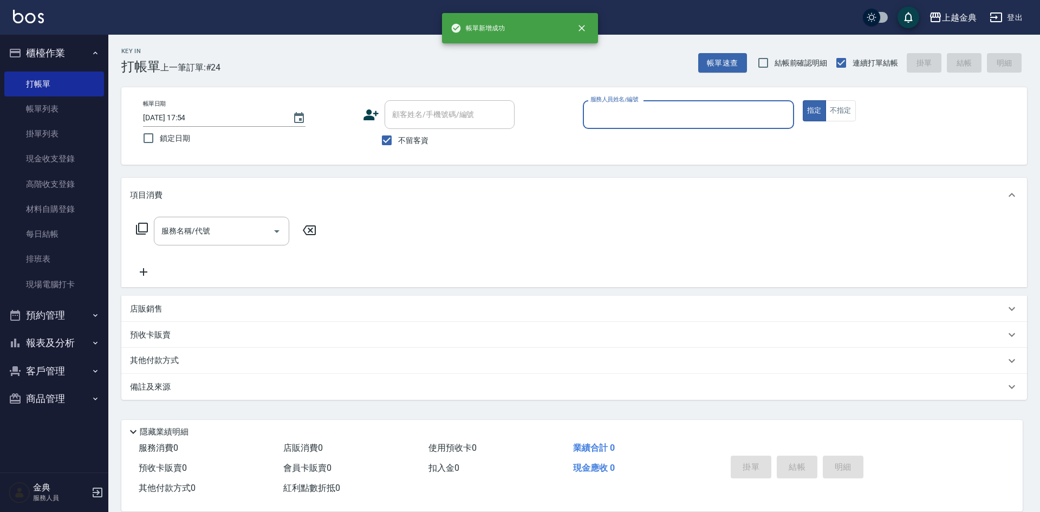
click at [35, 344] on button "報表及分析" at bounding box center [54, 343] width 100 height 28
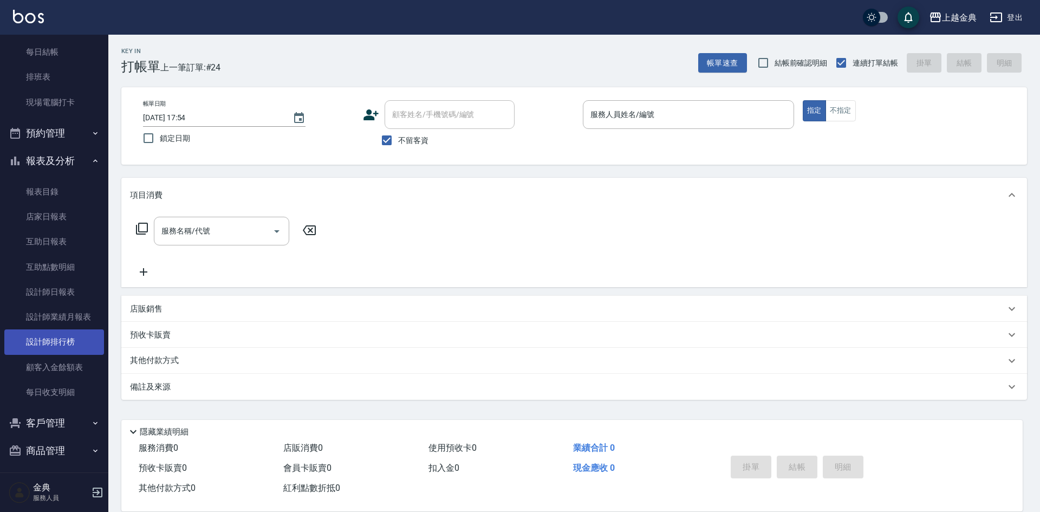
scroll to position [184, 0]
click at [84, 304] on link "設計師業績月報表" at bounding box center [54, 315] width 100 height 25
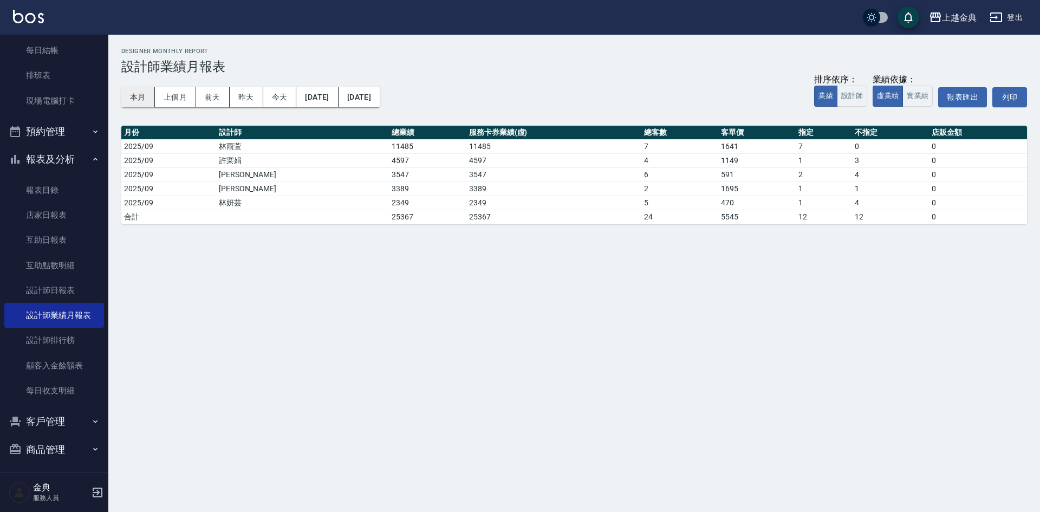
click at [146, 94] on button "本月" at bounding box center [138, 97] width 34 height 20
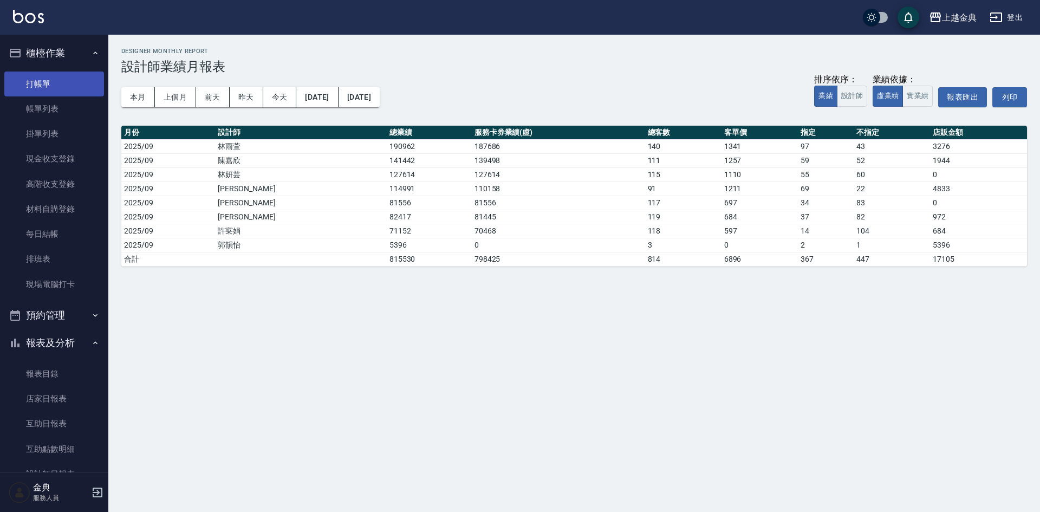
click at [44, 82] on link "打帳單" at bounding box center [54, 83] width 100 height 25
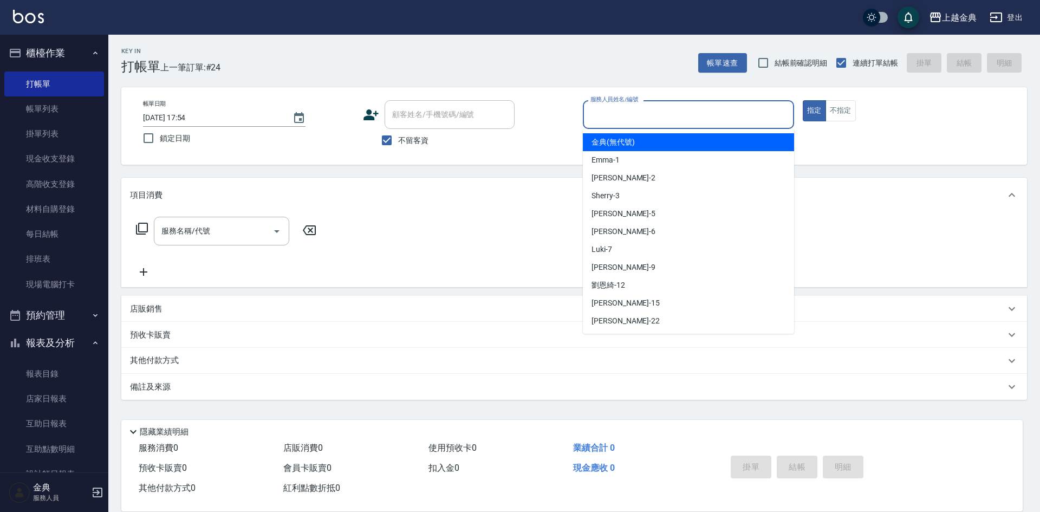
drag, startPoint x: 690, startPoint y: 121, endPoint x: 681, endPoint y: 129, distance: 11.9
click at [686, 115] on input "服務人員姓名/編號" at bounding box center [688, 114] width 201 height 19
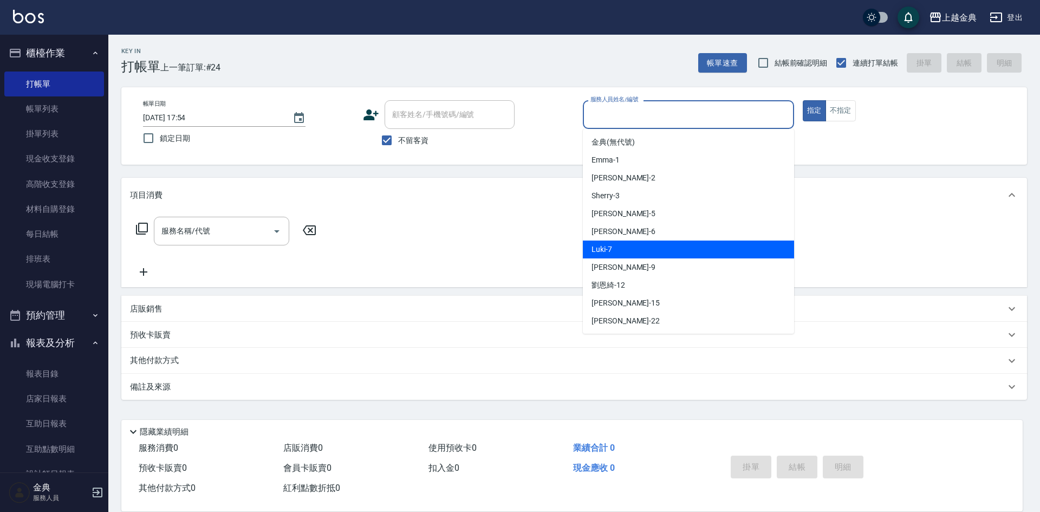
click at [635, 253] on div "Luki -7" at bounding box center [688, 249] width 211 height 18
type input "Luki-7"
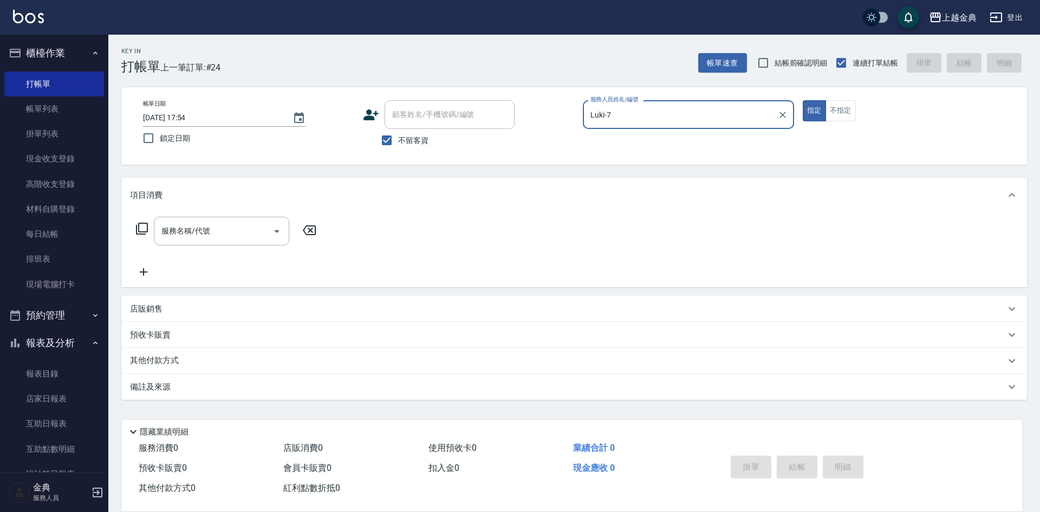
click at [143, 228] on icon at bounding box center [141, 228] width 13 height 13
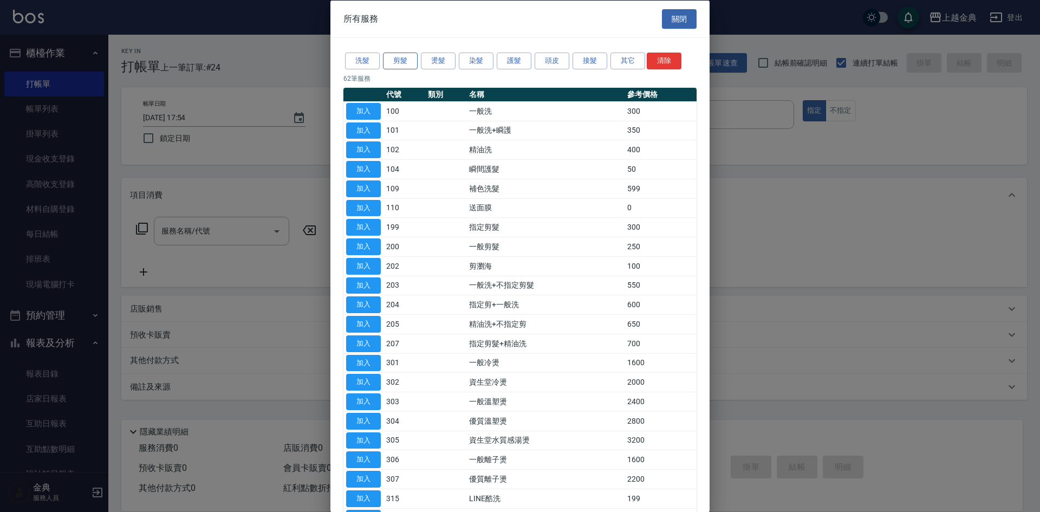
click at [392, 57] on button "剪髮" at bounding box center [400, 61] width 35 height 17
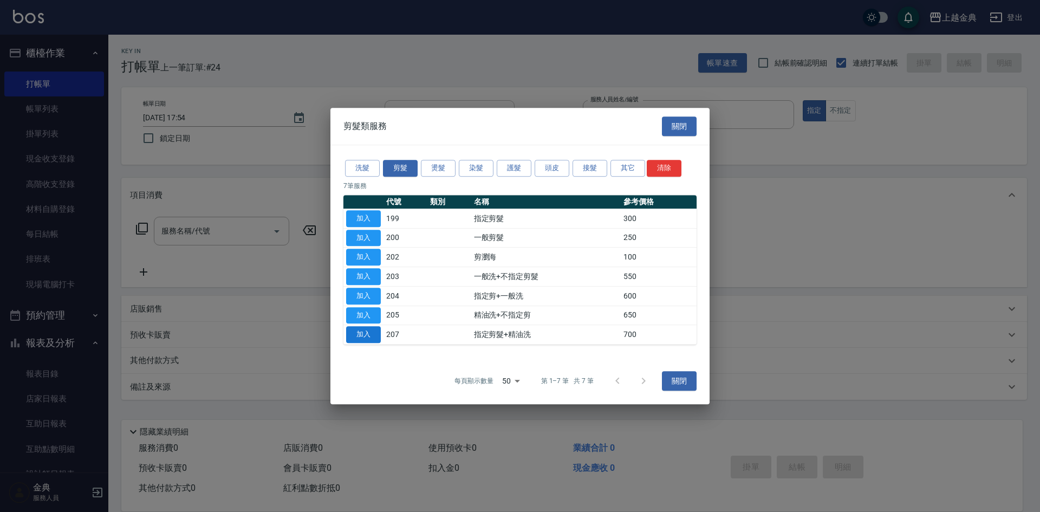
click at [363, 334] on button "加入" at bounding box center [363, 334] width 35 height 17
type input "指定剪髮+精油洗(207)"
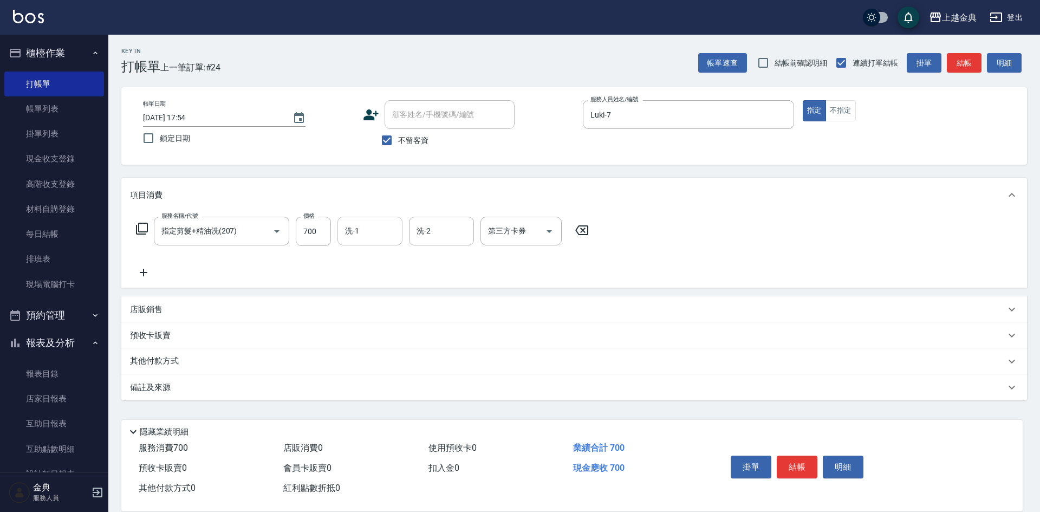
click at [381, 231] on input "洗-1" at bounding box center [369, 231] width 55 height 19
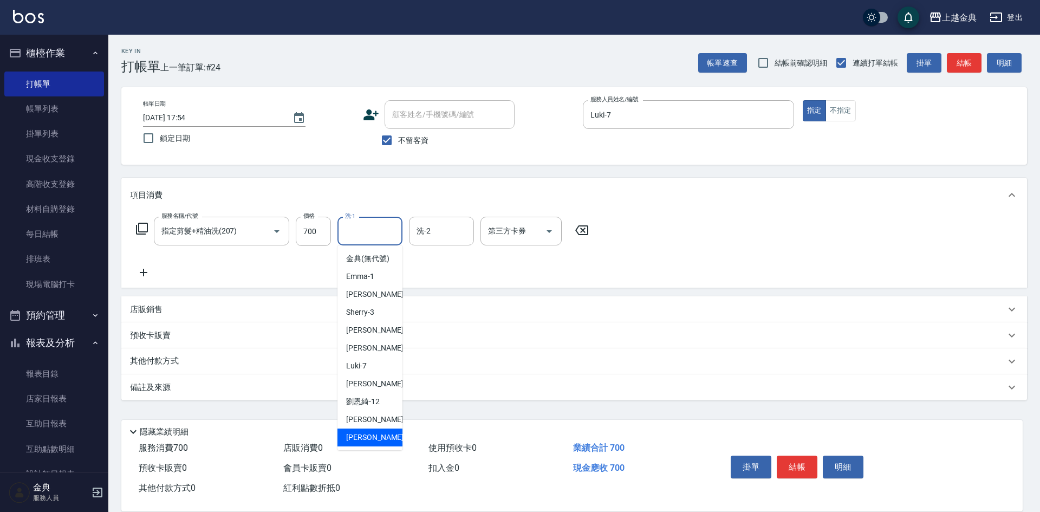
click at [361, 441] on div "[PERSON_NAME] -22" at bounding box center [369, 437] width 65 height 18
type input "[PERSON_NAME]-22"
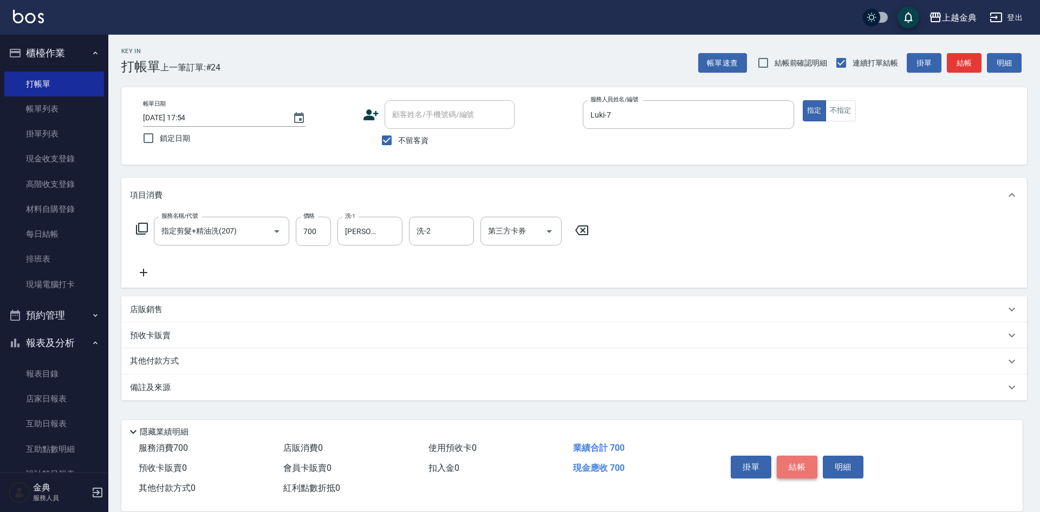
click at [797, 466] on button "結帳" at bounding box center [797, 467] width 41 height 23
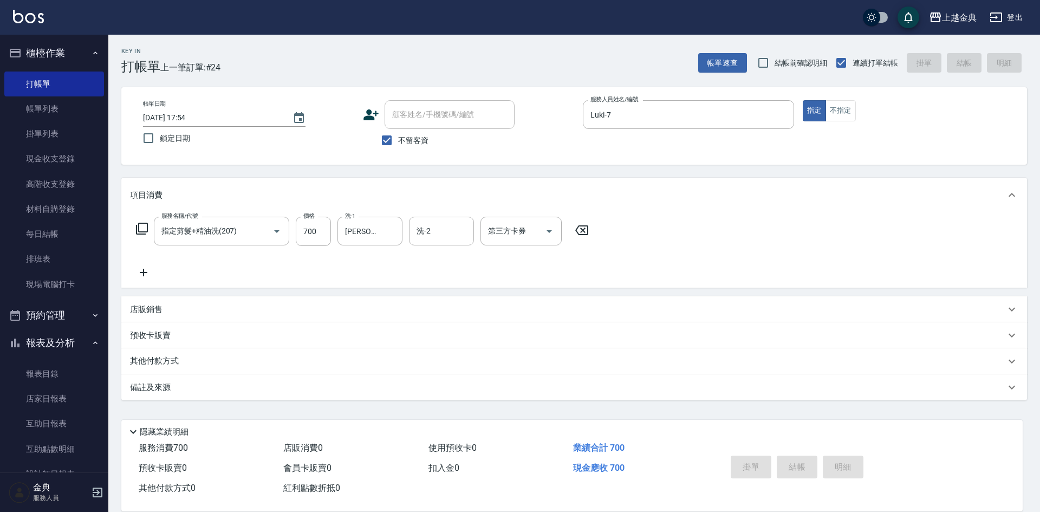
type input "[DATE] 18:15"
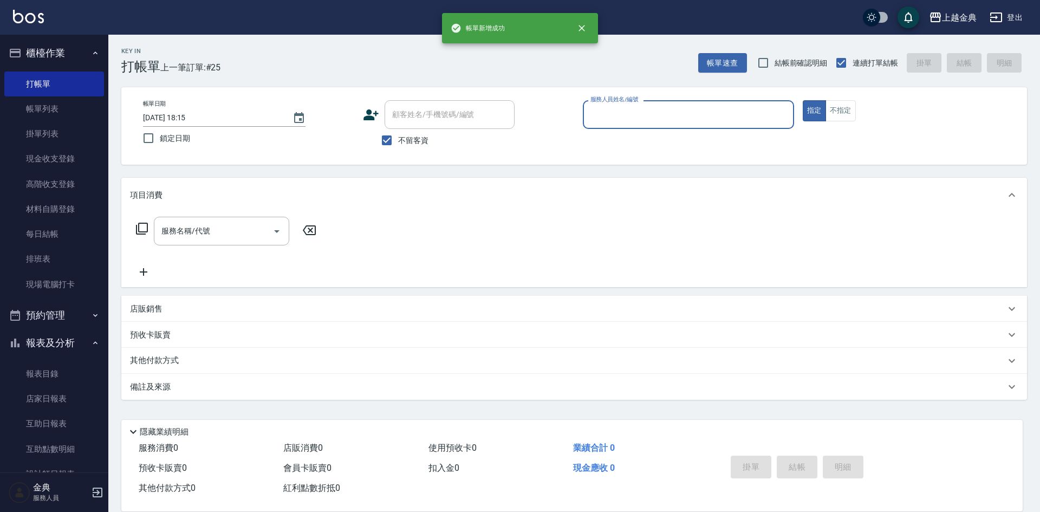
click at [665, 120] on input "服務人員姓名/編號" at bounding box center [688, 114] width 201 height 19
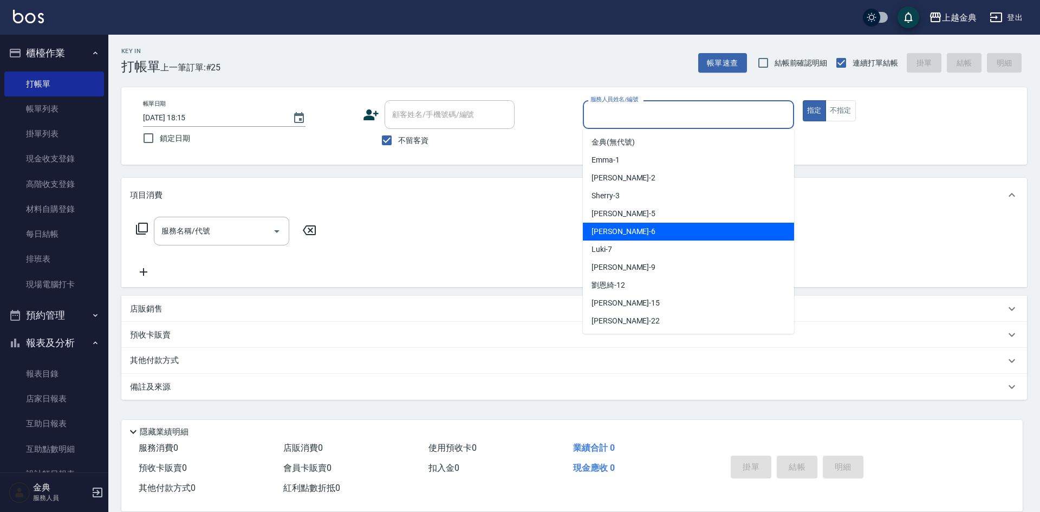
click at [634, 242] on div "Luki -7" at bounding box center [688, 249] width 211 height 18
type input "Luki-7"
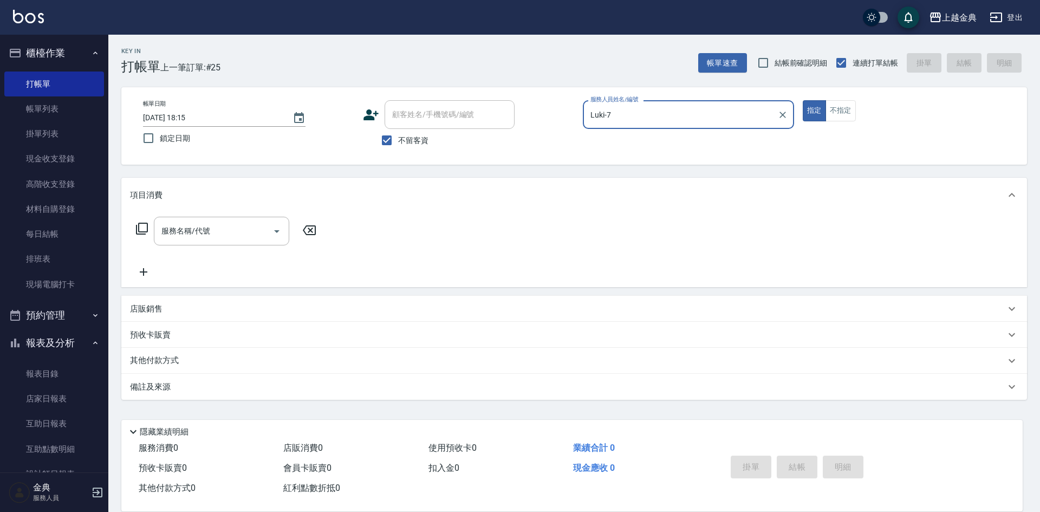
click at [635, 246] on div "服務名稱/代號 服務名稱/代號" at bounding box center [574, 249] width 906 height 75
click at [140, 232] on icon at bounding box center [142, 229] width 12 height 12
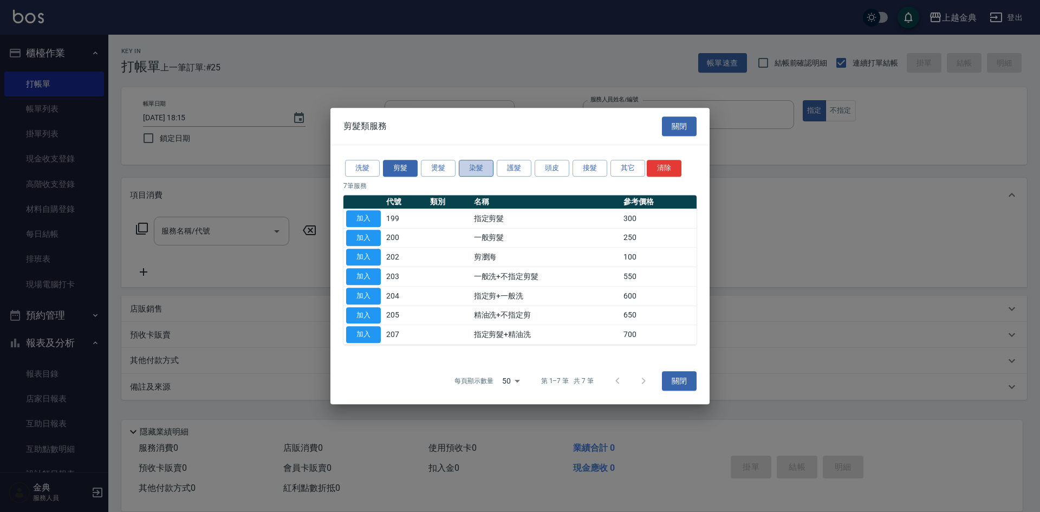
click at [465, 170] on button "染髮" at bounding box center [476, 168] width 35 height 17
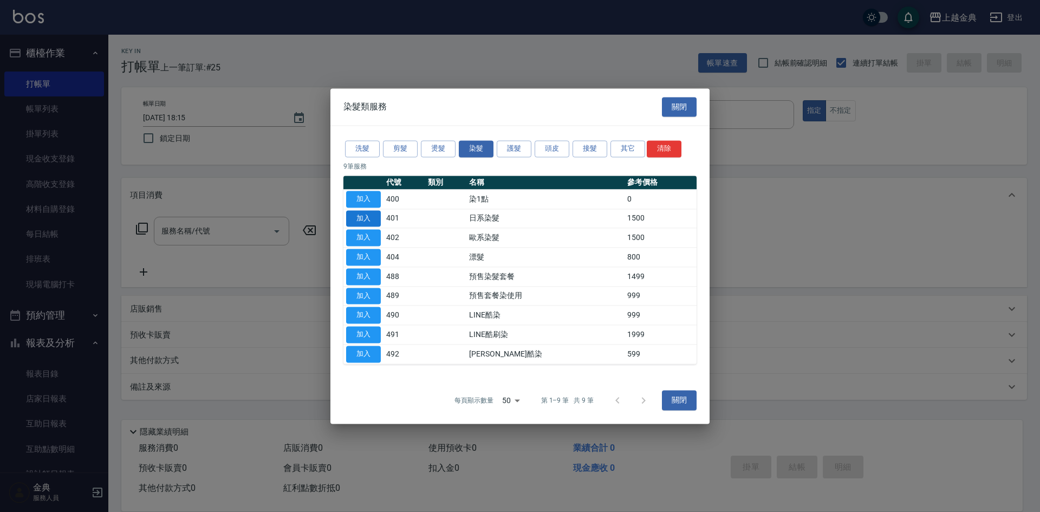
click at [373, 220] on button "加入" at bounding box center [363, 218] width 35 height 17
type input "日系染髮(401)"
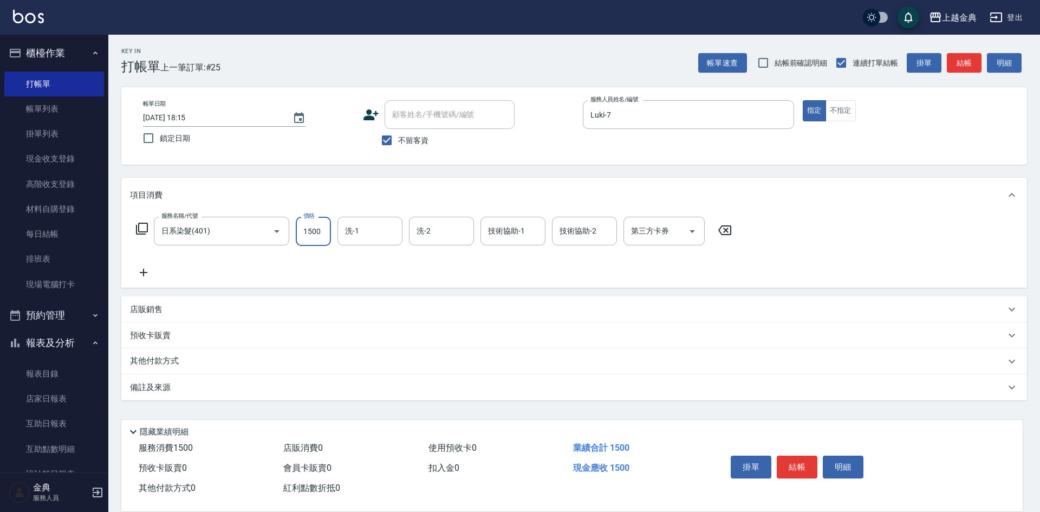
click at [308, 244] on input "1500" at bounding box center [313, 231] width 35 height 29
type input "2899"
click at [363, 232] on input "洗-1" at bounding box center [369, 231] width 55 height 19
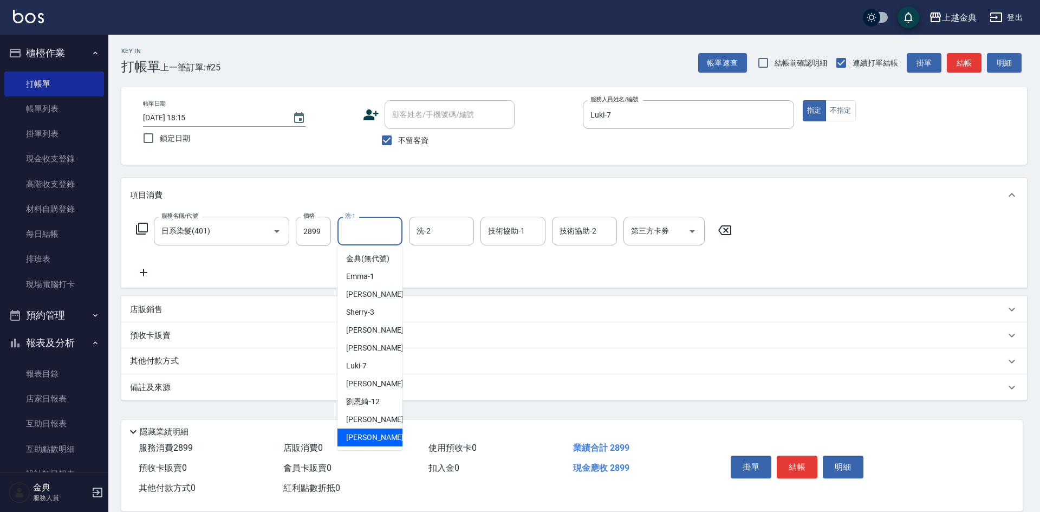
click at [374, 446] on div "[PERSON_NAME] -22" at bounding box center [369, 437] width 65 height 18
type input "[PERSON_NAME]-22"
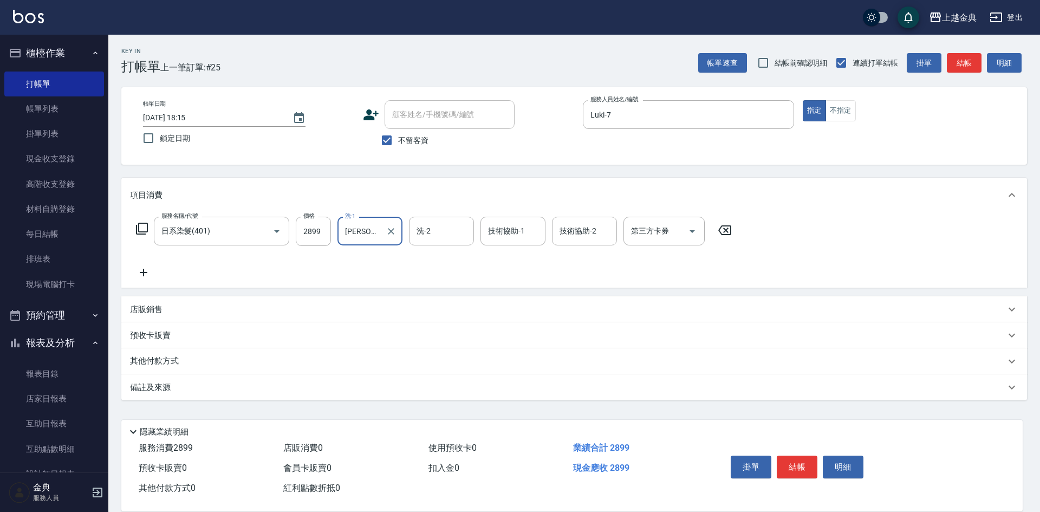
click at [138, 234] on icon at bounding box center [142, 229] width 12 height 12
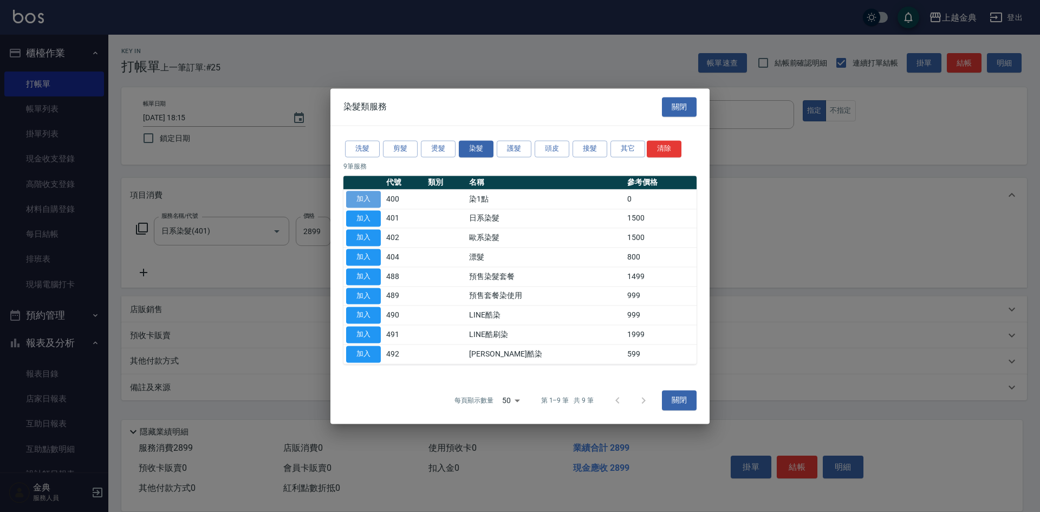
click at [360, 198] on button "加入" at bounding box center [363, 199] width 35 height 17
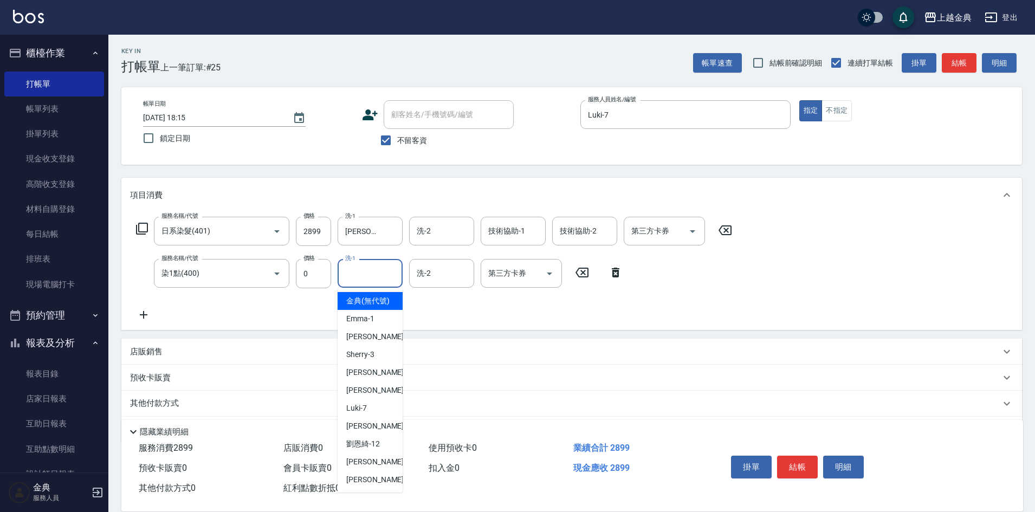
click at [361, 264] on input "洗-1" at bounding box center [369, 273] width 55 height 19
click at [361, 485] on span "[PERSON_NAME] -22" at bounding box center [380, 479] width 68 height 11
type input "[PERSON_NAME]-22"
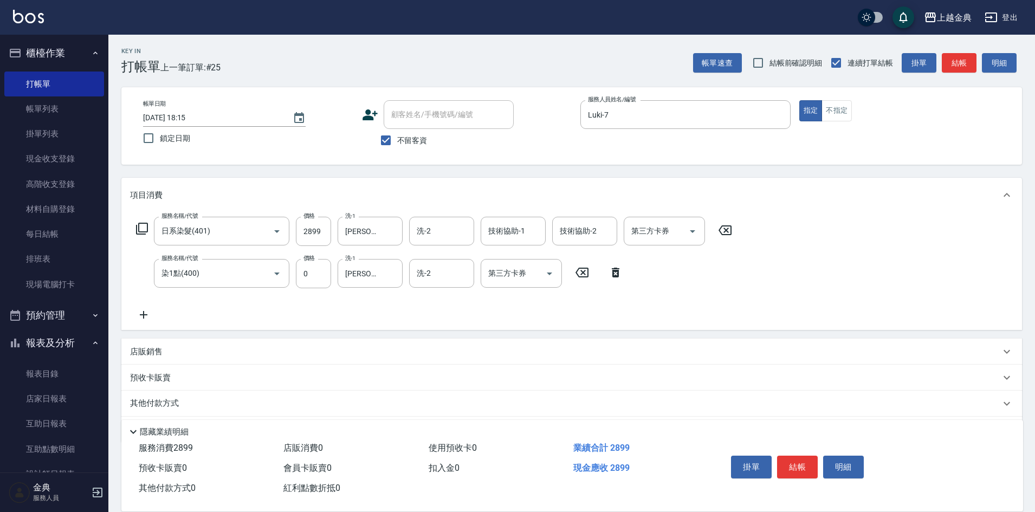
click at [818, 457] on div "掛單 結帳 明細" at bounding box center [796, 468] width 141 height 34
click at [788, 458] on button "結帳" at bounding box center [797, 467] width 41 height 23
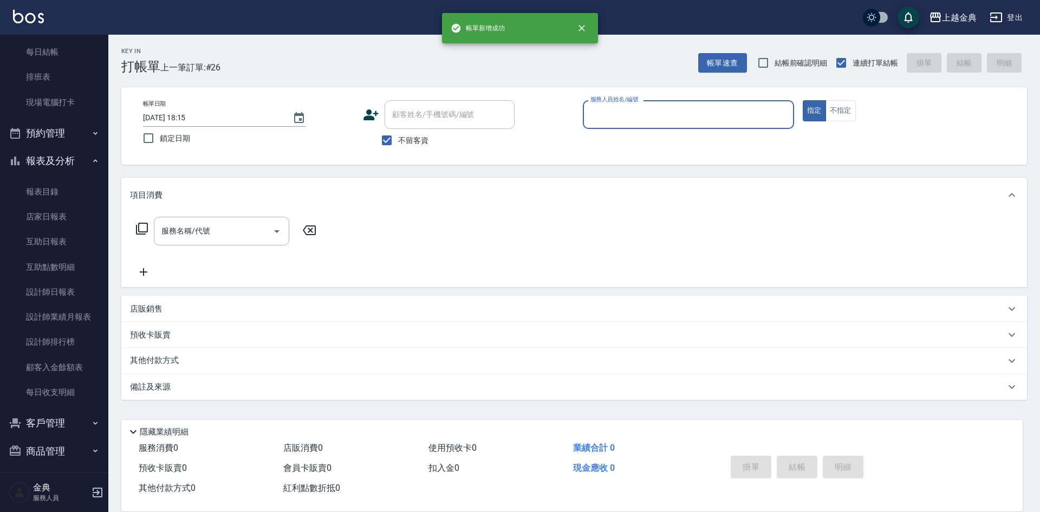
scroll to position [187, 0]
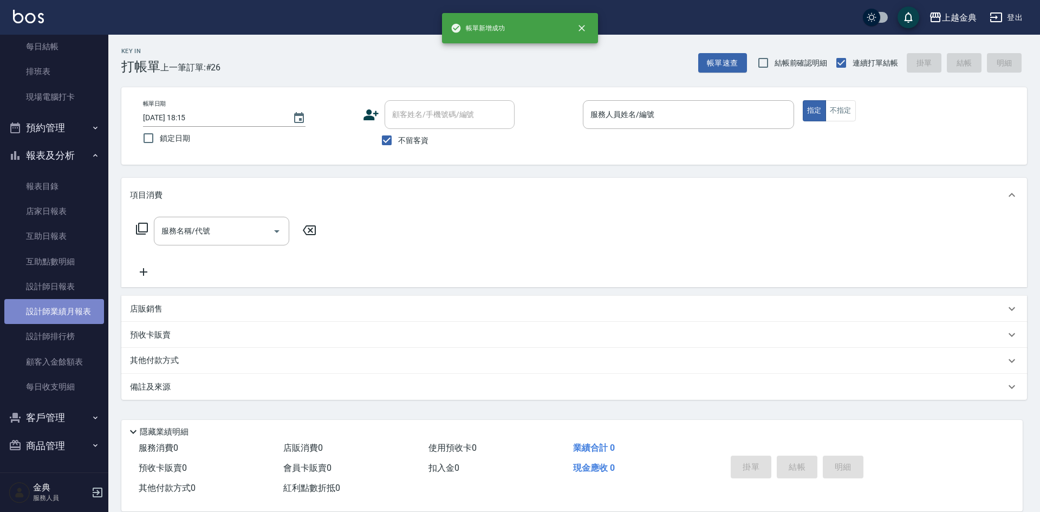
click at [61, 306] on link "設計師業績月報表" at bounding box center [54, 311] width 100 height 25
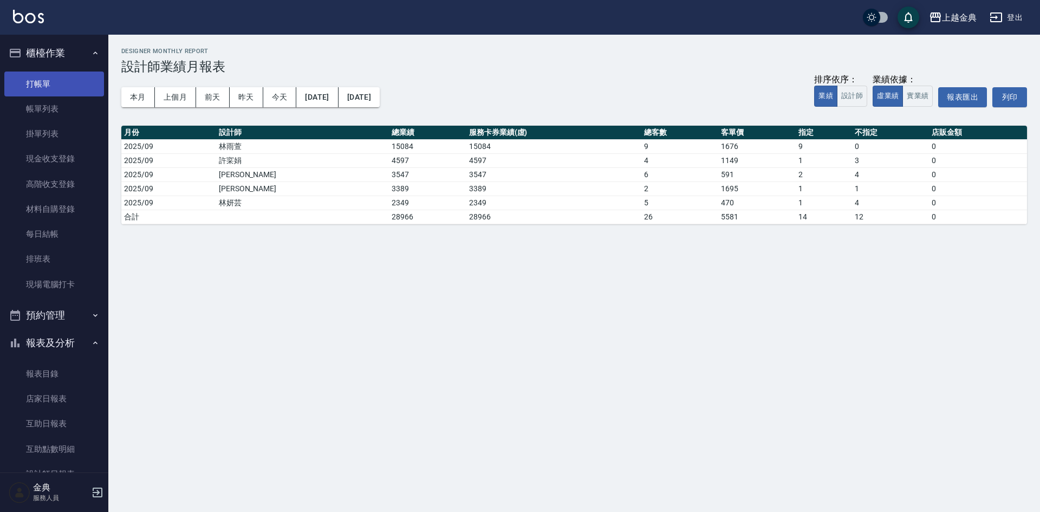
click at [44, 79] on link "打帳單" at bounding box center [54, 83] width 100 height 25
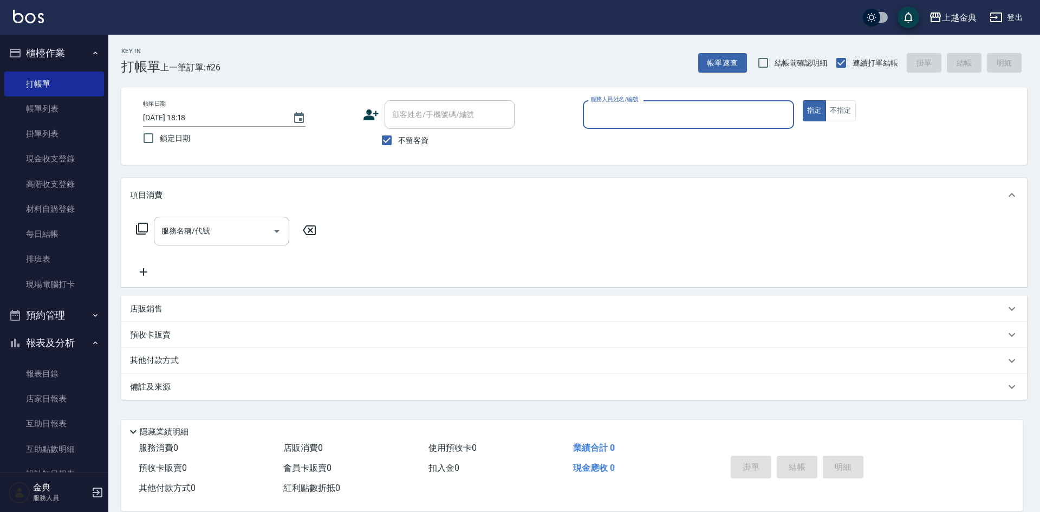
click at [629, 108] on input "服務人員姓名/編號" at bounding box center [688, 114] width 201 height 19
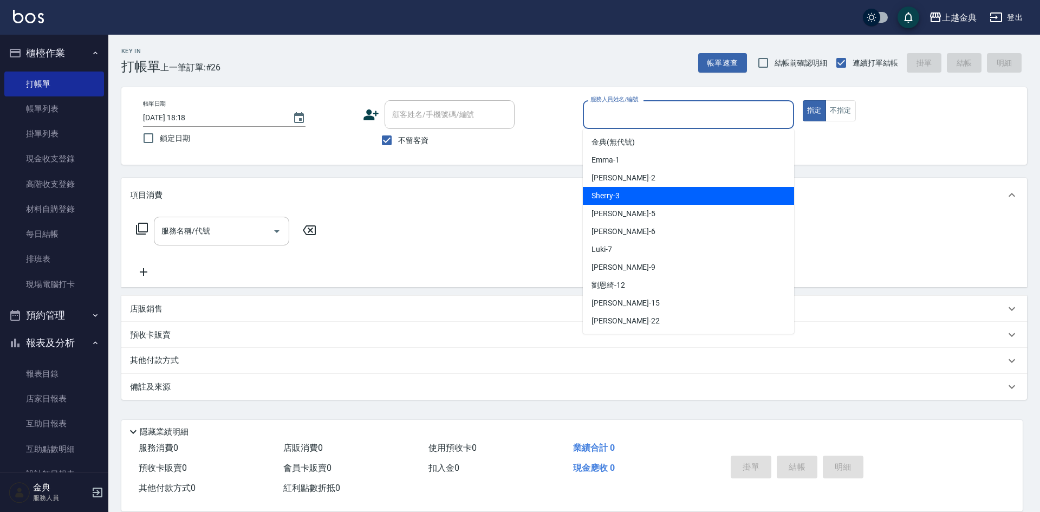
drag, startPoint x: 655, startPoint y: 193, endPoint x: 914, endPoint y: 84, distance: 280.9
click at [655, 193] on div "Sherry -3" at bounding box center [688, 196] width 211 height 18
type input "Sherry-3"
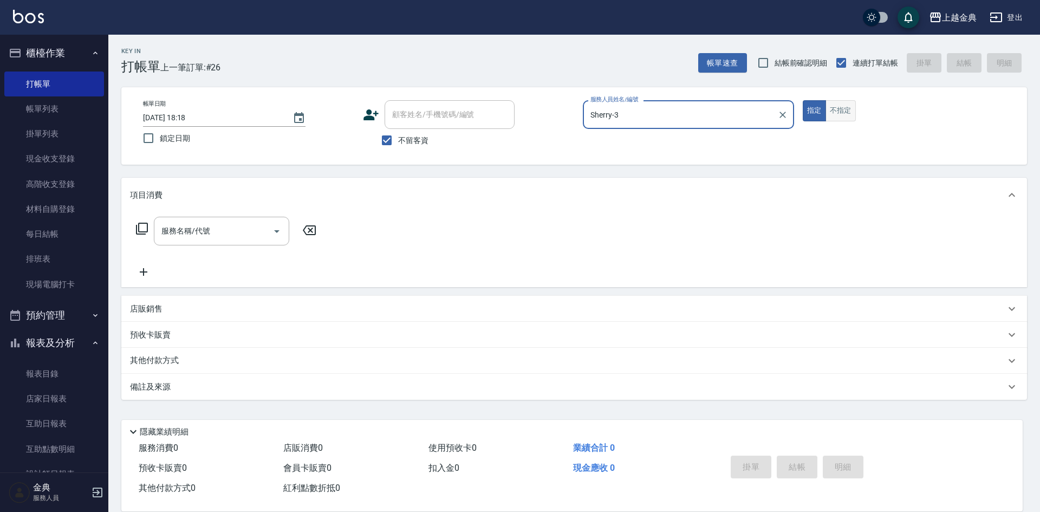
click at [853, 111] on button "不指定" at bounding box center [840, 110] width 30 height 21
click at [144, 224] on icon at bounding box center [142, 229] width 12 height 12
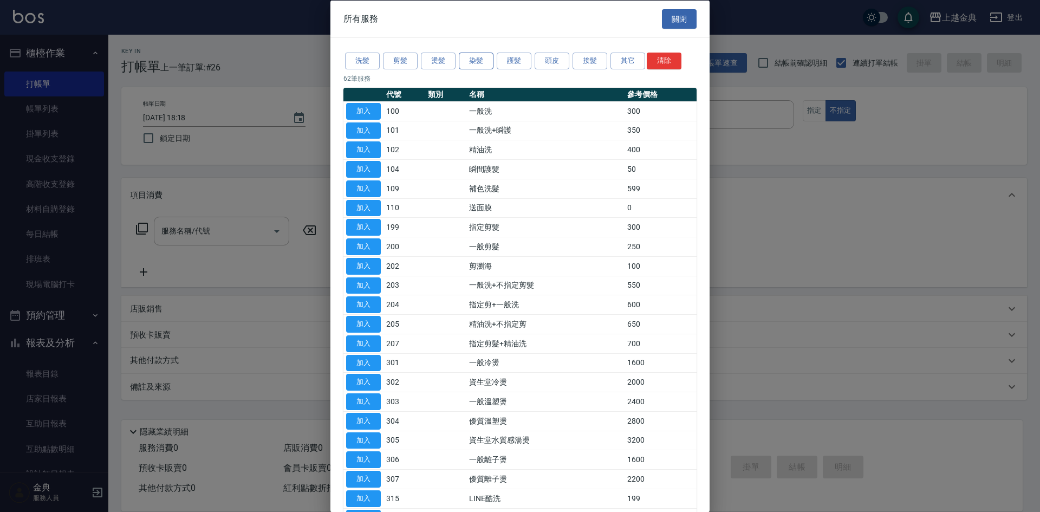
click at [480, 64] on button "染髮" at bounding box center [476, 61] width 35 height 17
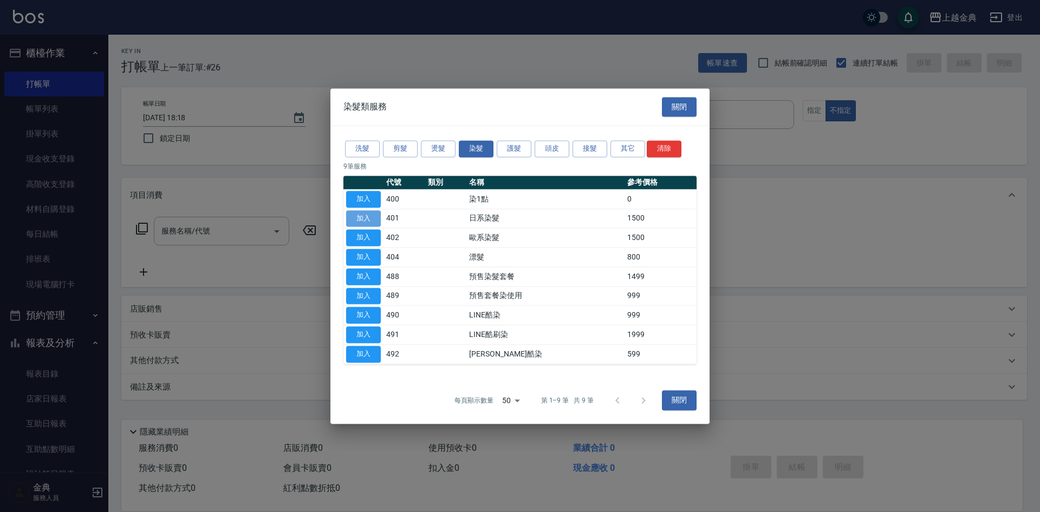
click at [357, 219] on button "加入" at bounding box center [363, 218] width 35 height 17
type input "日系染髮(401)"
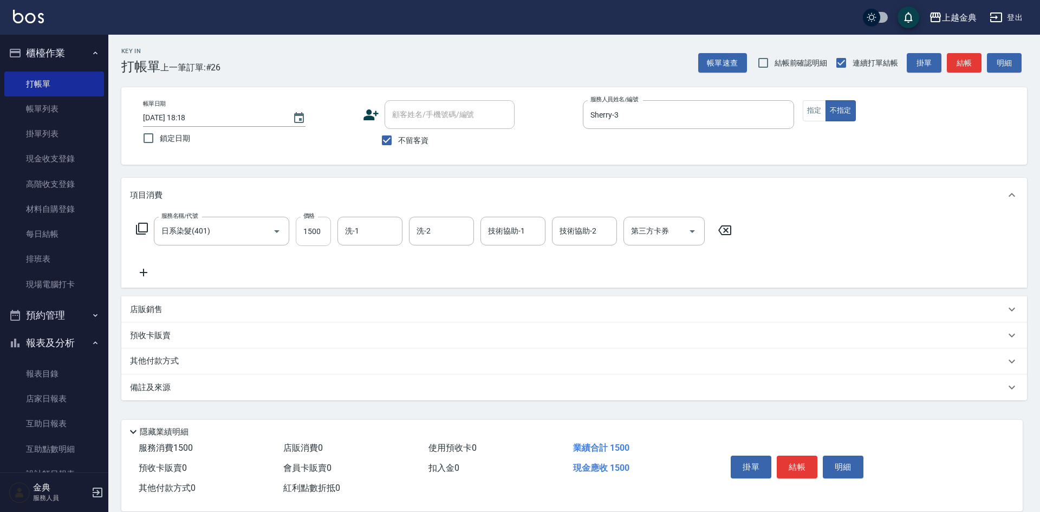
click at [316, 237] on input "1500" at bounding box center [313, 231] width 35 height 29
type input "2899"
click at [789, 470] on button "結帳" at bounding box center [797, 467] width 41 height 23
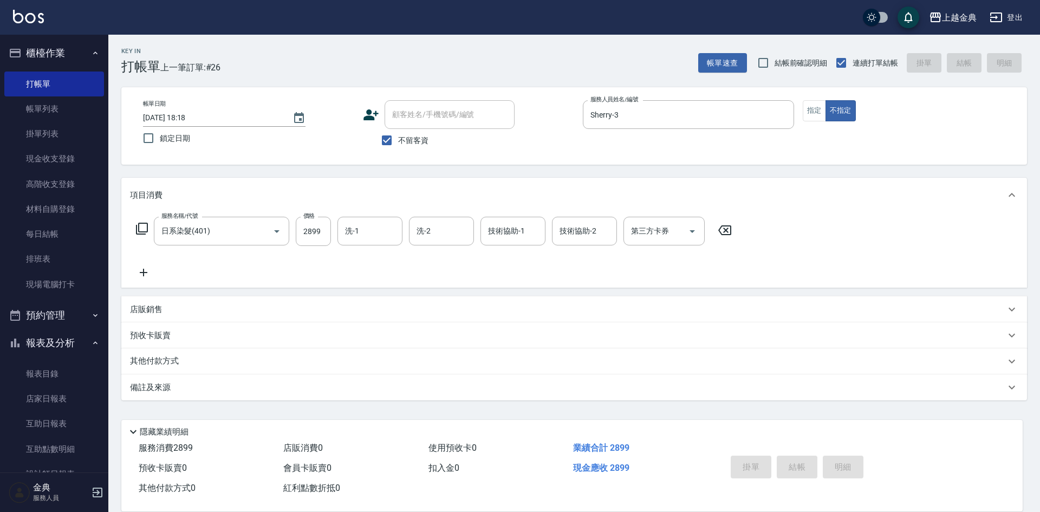
type input "[DATE] 18:19"
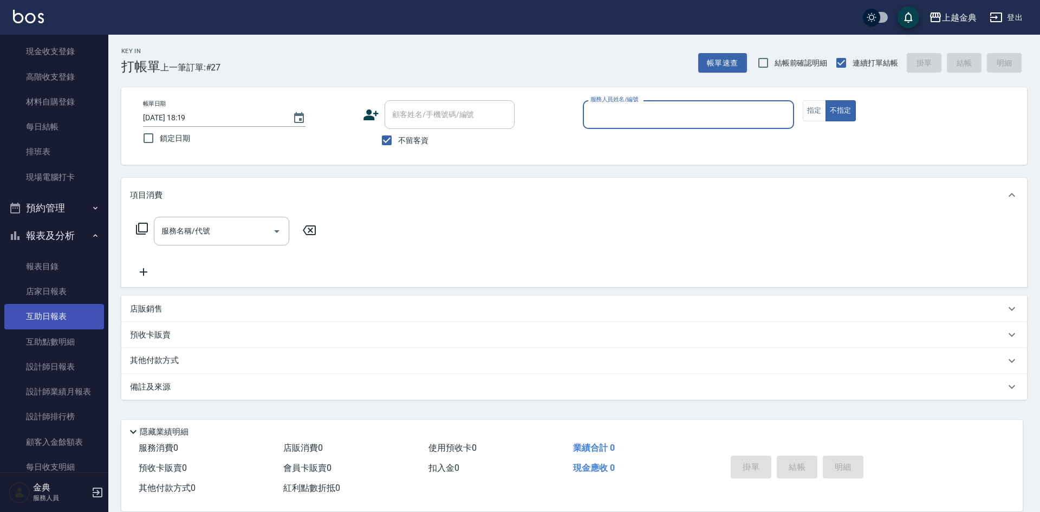
scroll to position [108, 0]
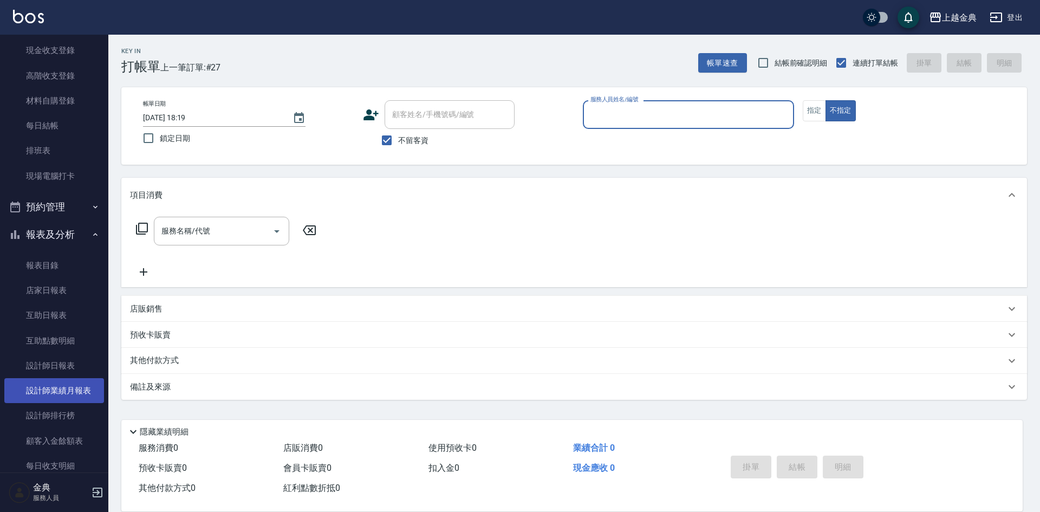
click at [50, 400] on link "設計師業績月報表" at bounding box center [54, 390] width 100 height 25
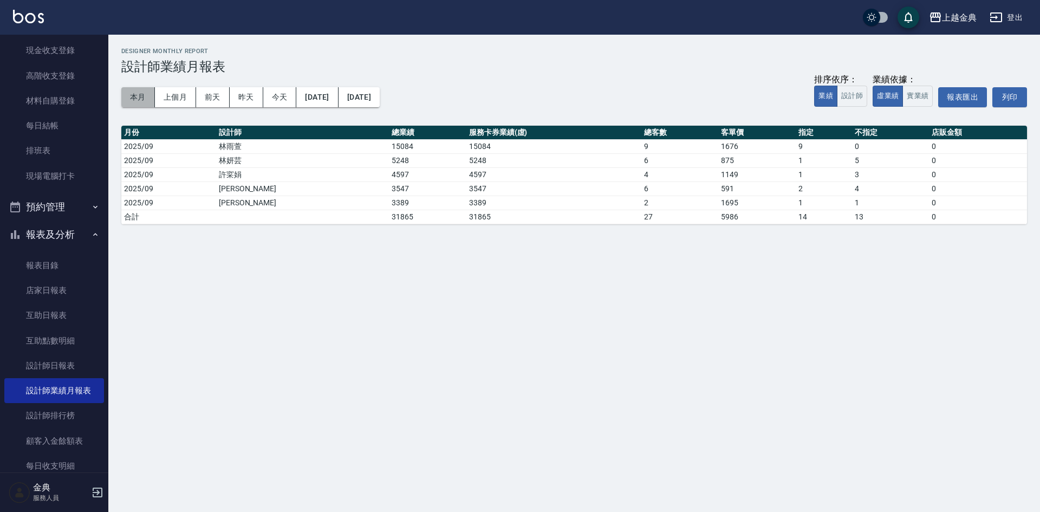
click at [134, 93] on button "本月" at bounding box center [138, 97] width 34 height 20
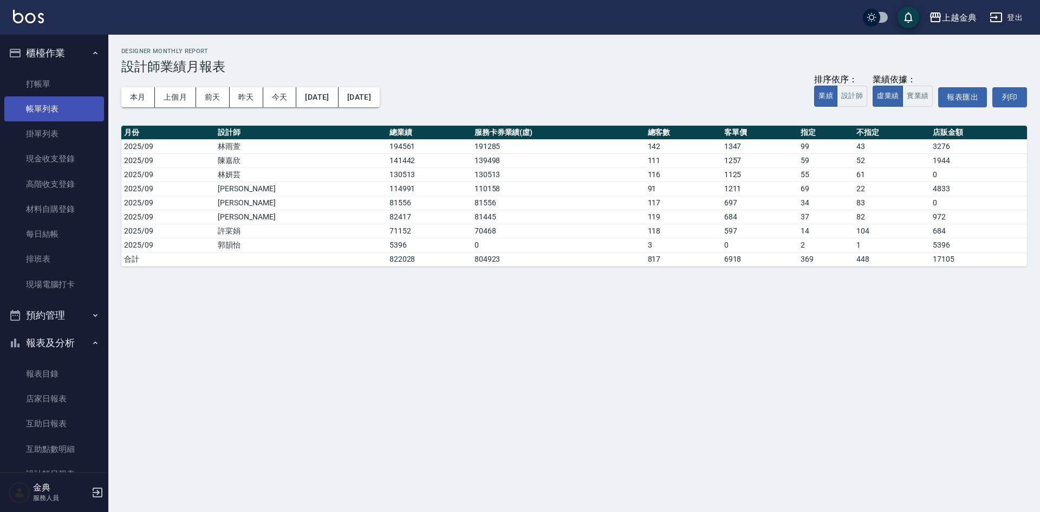
click at [43, 98] on link "帳單列表" at bounding box center [54, 108] width 100 height 25
click at [43, 84] on link "打帳單" at bounding box center [54, 83] width 100 height 25
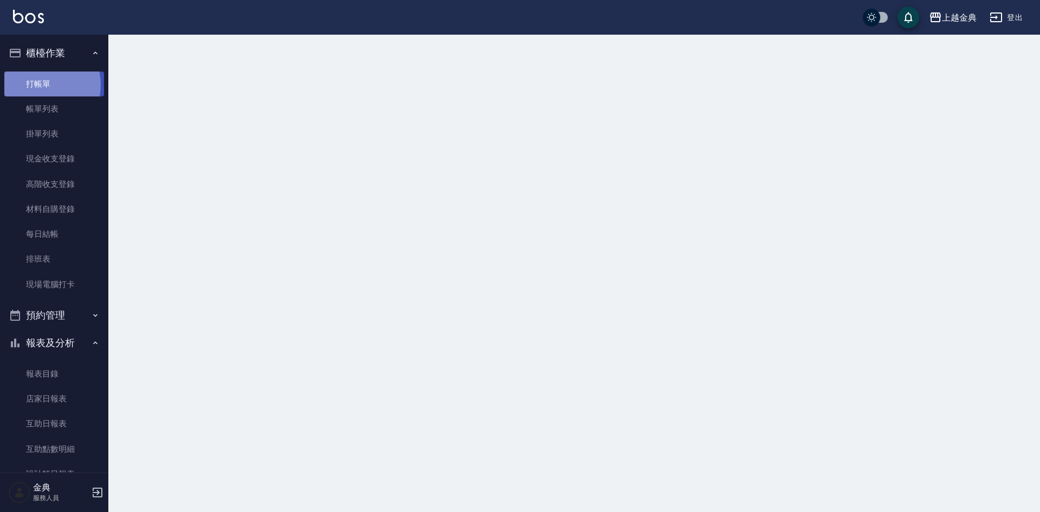
click at [43, 84] on link "打帳單" at bounding box center [54, 83] width 100 height 25
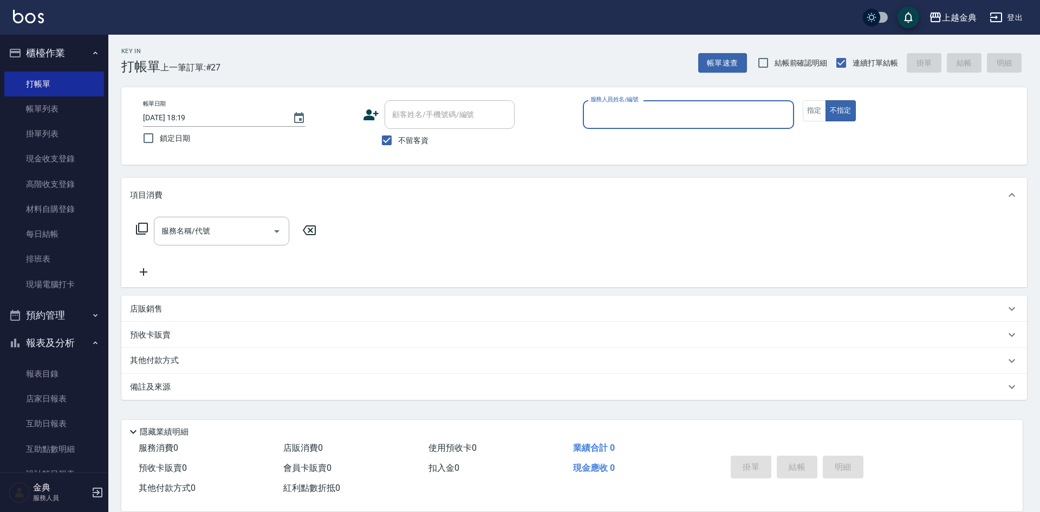
click at [661, 123] on input "服務人員姓名/編號" at bounding box center [688, 114] width 201 height 19
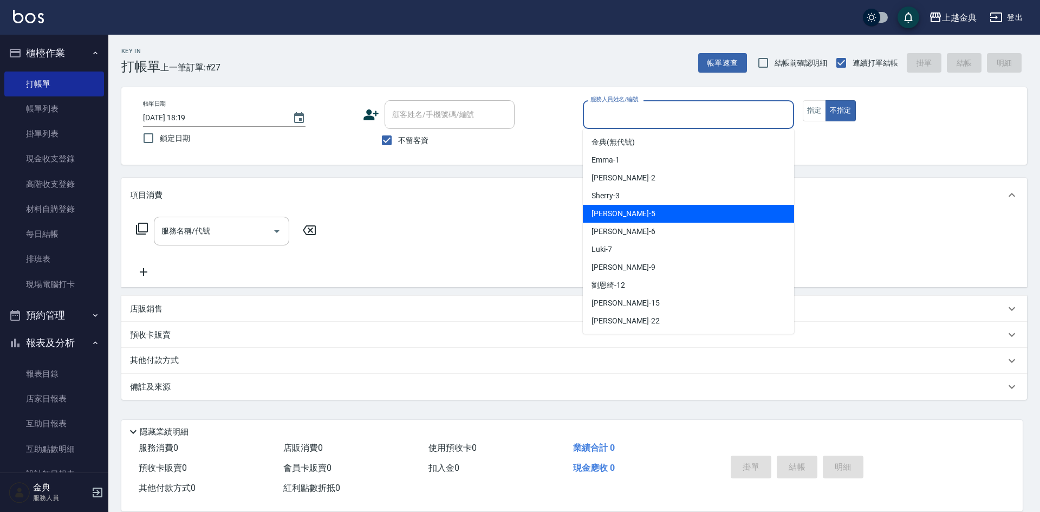
click at [658, 208] on div "[PERSON_NAME] -5" at bounding box center [688, 214] width 211 height 18
type input "[PERSON_NAME]-5"
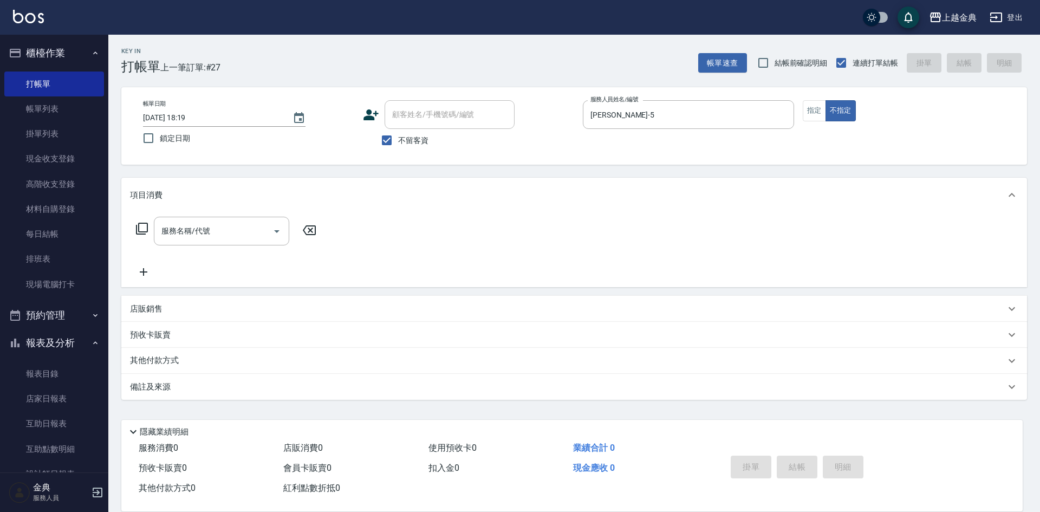
click at [138, 224] on icon at bounding box center [141, 228] width 13 height 13
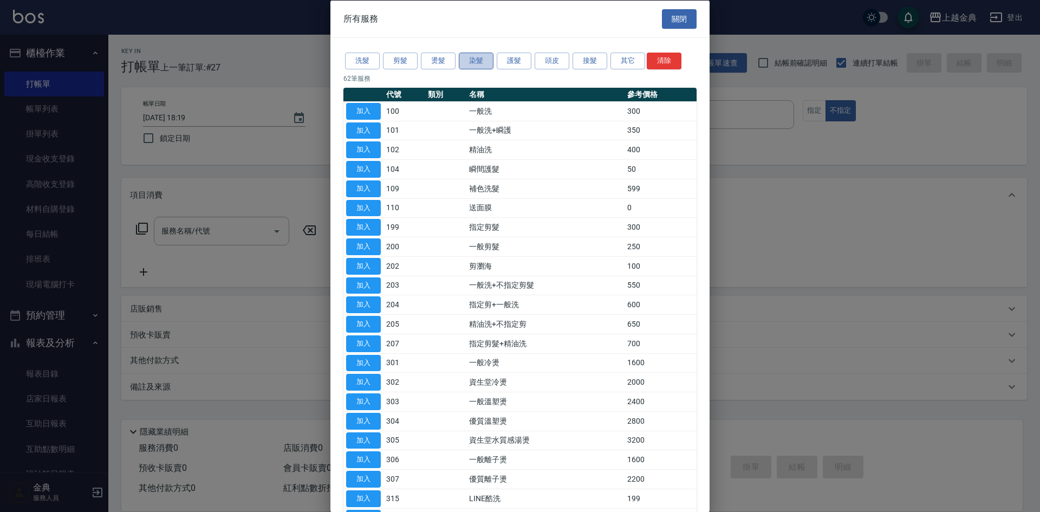
click at [462, 63] on button "染髮" at bounding box center [476, 61] width 35 height 17
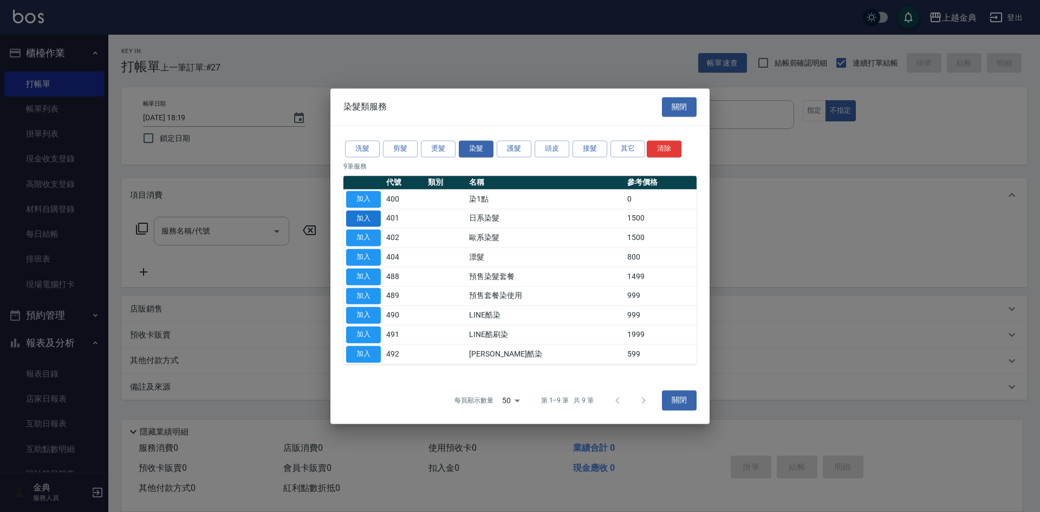
click at [352, 214] on button "加入" at bounding box center [363, 218] width 35 height 17
type input "日系染髮(401)"
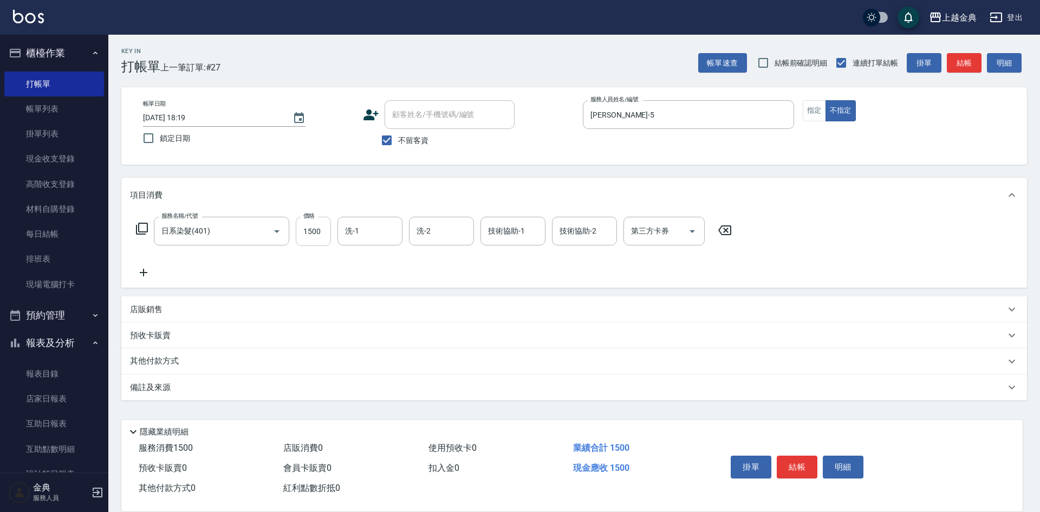
click at [316, 227] on input "1500" at bounding box center [313, 231] width 35 height 29
type input "2899"
drag, startPoint x: 345, startPoint y: 229, endPoint x: 351, endPoint y: 238, distance: 11.0
click at [345, 229] on input "洗-1" at bounding box center [369, 231] width 55 height 19
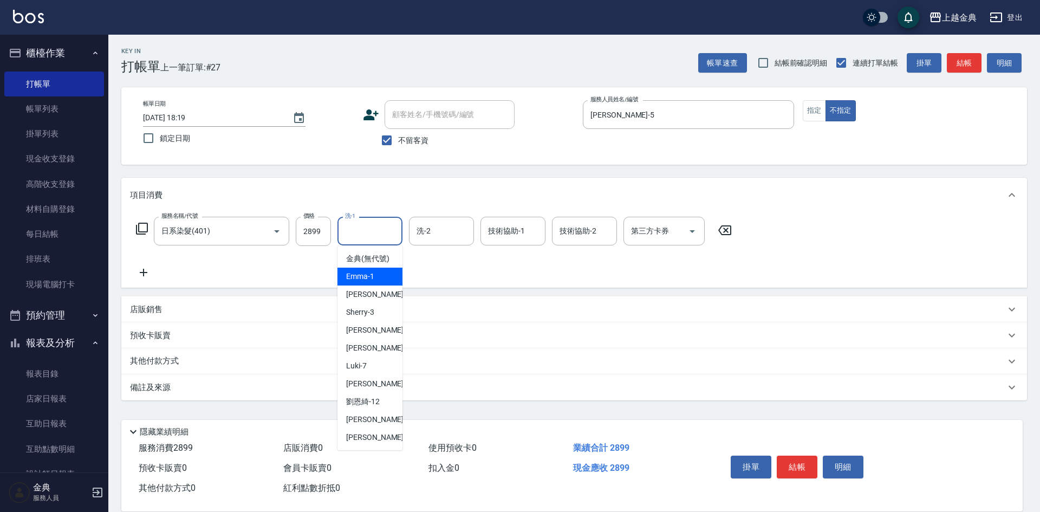
click at [549, 425] on div "隱藏業績明細" at bounding box center [575, 431] width 896 height 13
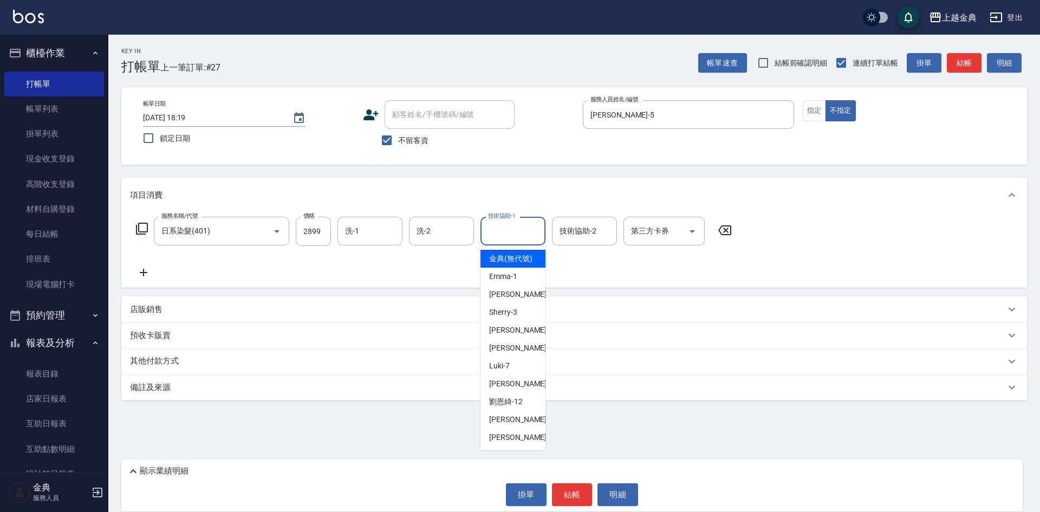
click at [527, 233] on input "技術協助-1" at bounding box center [512, 231] width 55 height 19
click at [512, 443] on div "[PERSON_NAME] -22" at bounding box center [512, 437] width 65 height 18
type input "[PERSON_NAME]-22"
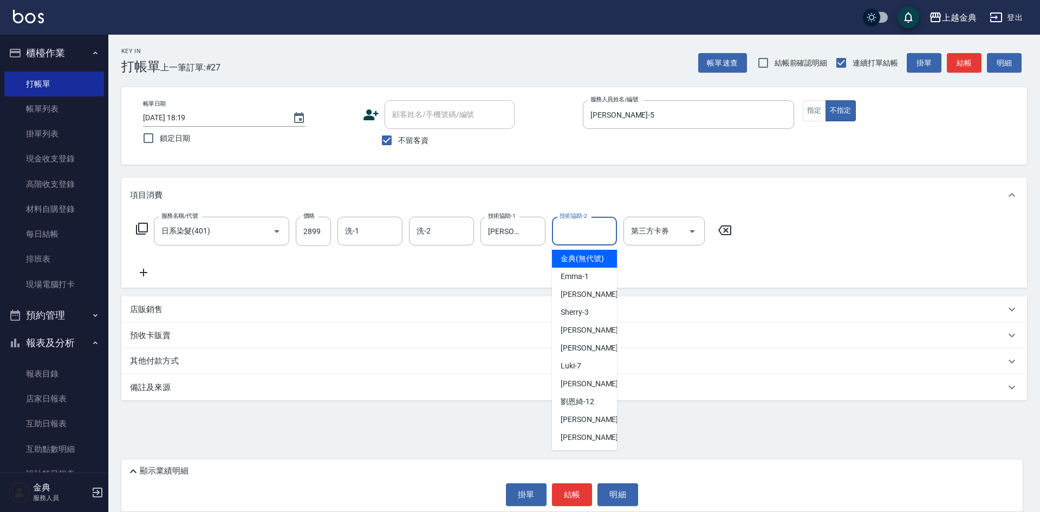
drag, startPoint x: 583, startPoint y: 224, endPoint x: 600, endPoint y: 290, distance: 68.6
click at [583, 227] on input "技術協助-2" at bounding box center [584, 231] width 55 height 19
click at [596, 339] on div "[PERSON_NAME] -5" at bounding box center [584, 330] width 65 height 18
type input "[PERSON_NAME]-5"
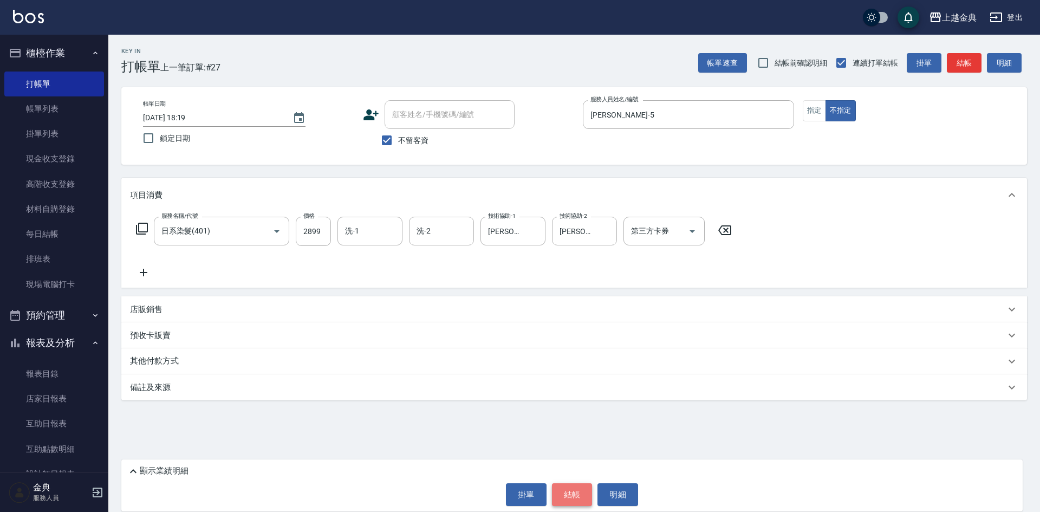
click at [570, 489] on button "結帳" at bounding box center [572, 494] width 41 height 23
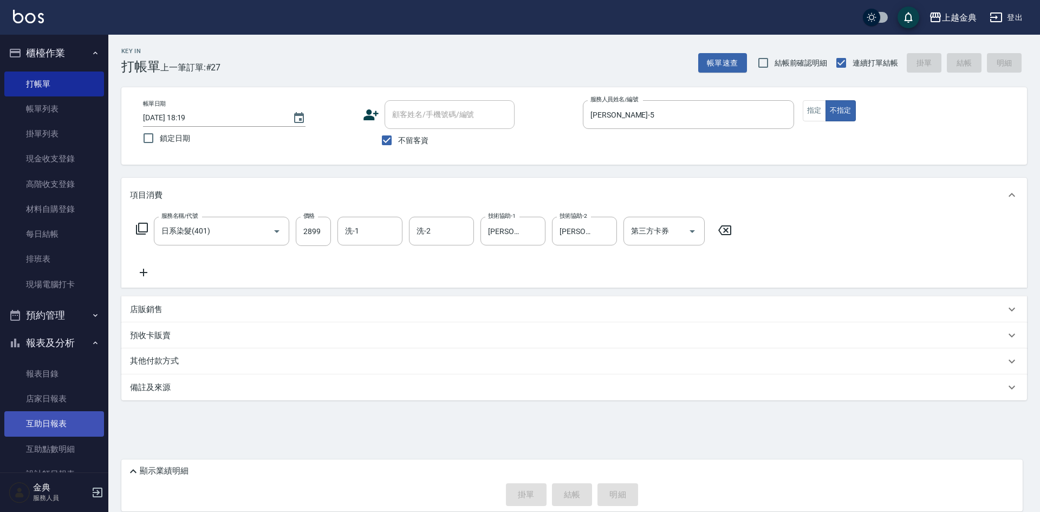
type input "[DATE] 18:25"
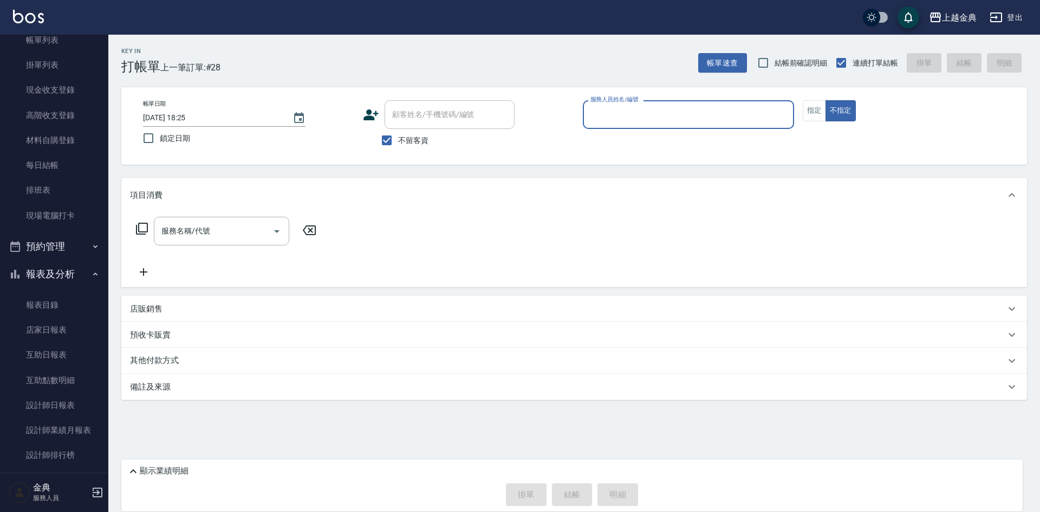
scroll to position [187, 0]
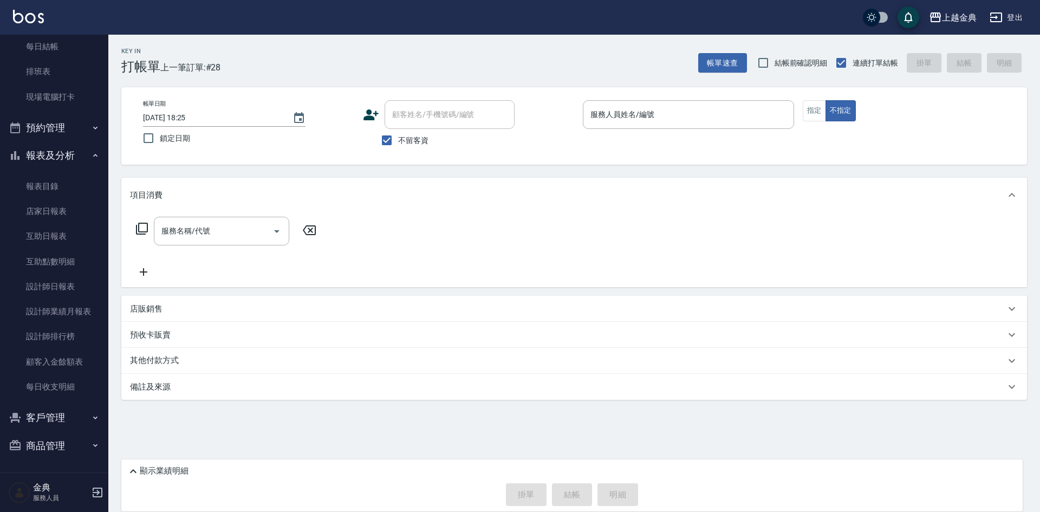
click at [131, 471] on icon at bounding box center [133, 471] width 13 height 13
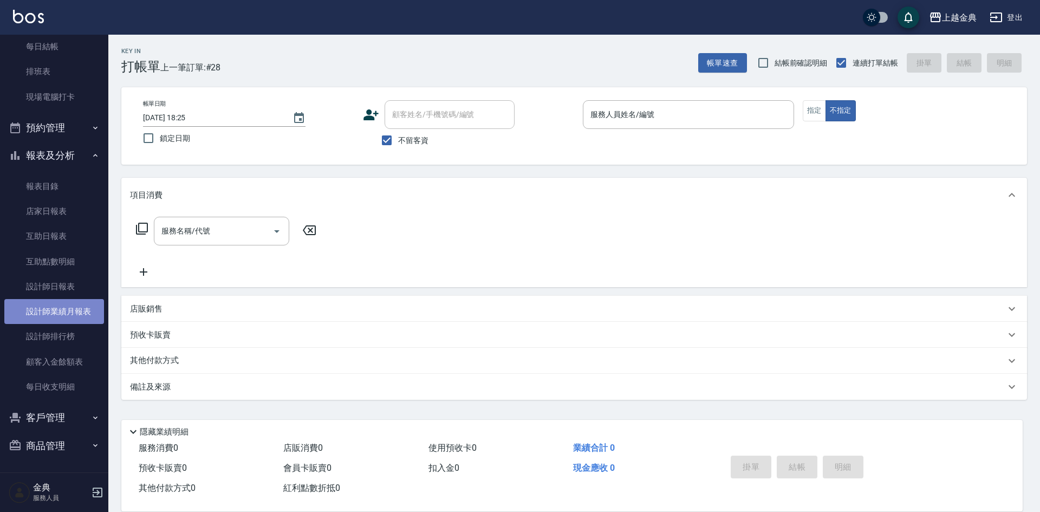
click at [66, 317] on link "設計師業績月報表" at bounding box center [54, 311] width 100 height 25
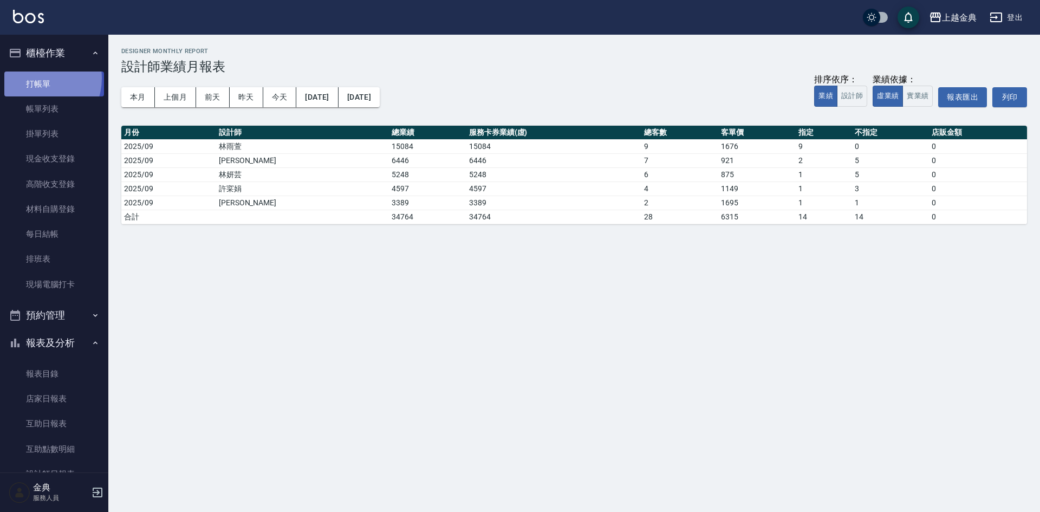
click at [35, 78] on link "打帳單" at bounding box center [54, 83] width 100 height 25
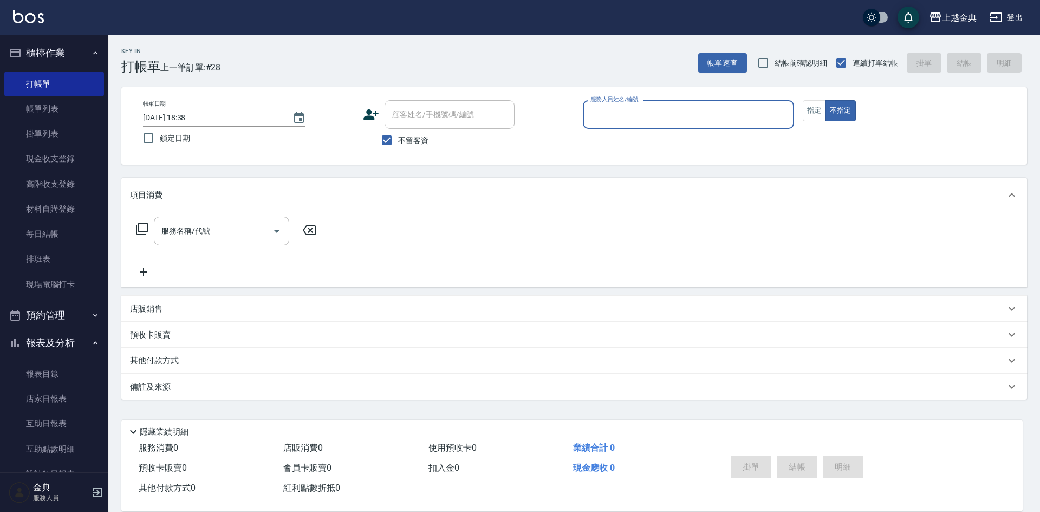
click at [644, 118] on input "服務人員姓名/編號" at bounding box center [688, 114] width 201 height 19
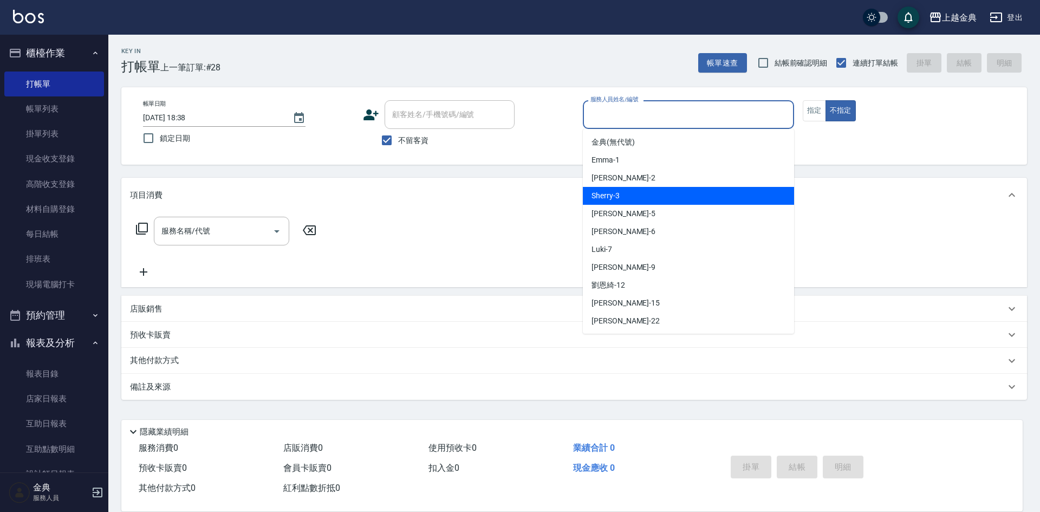
click at [652, 185] on div "Cindy -2" at bounding box center [688, 178] width 211 height 18
type input "Cindy-2"
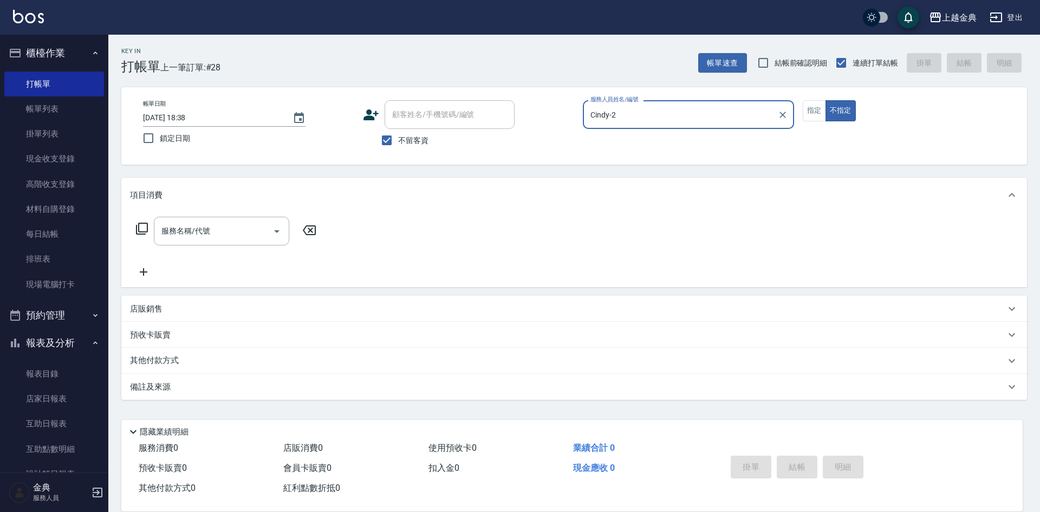
click at [141, 227] on icon at bounding box center [141, 228] width 13 height 13
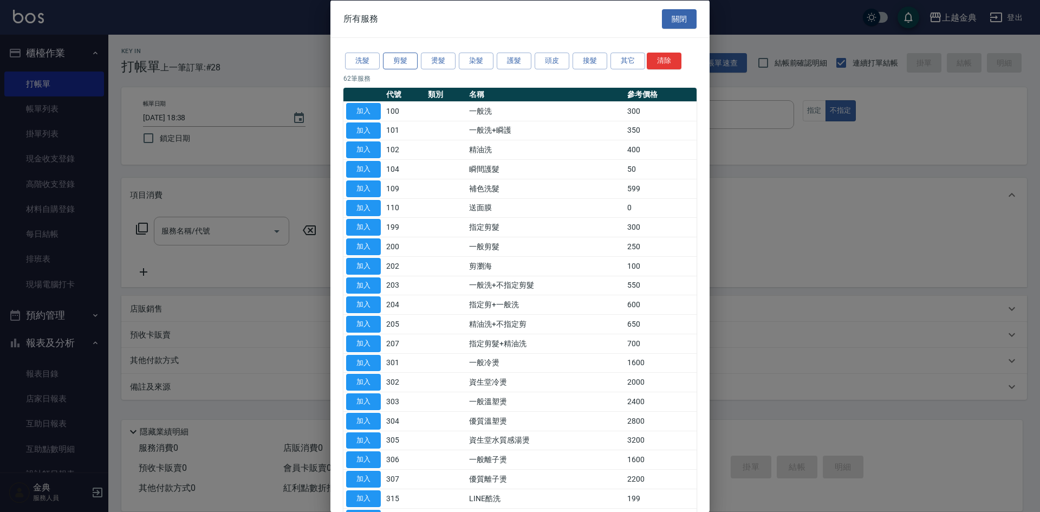
click at [401, 60] on button "剪髮" at bounding box center [400, 61] width 35 height 17
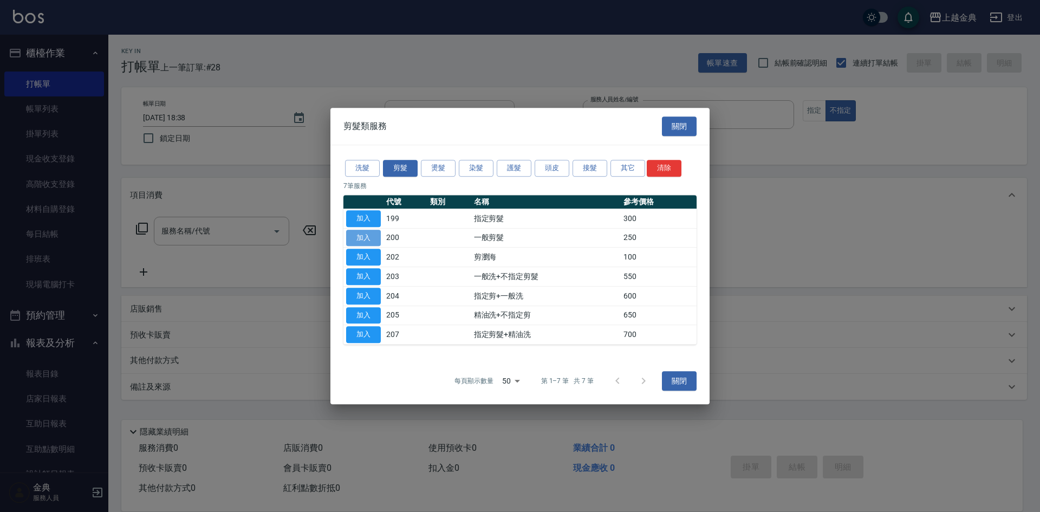
click at [361, 238] on button "加入" at bounding box center [363, 238] width 35 height 17
type input "一般剪髮(200)"
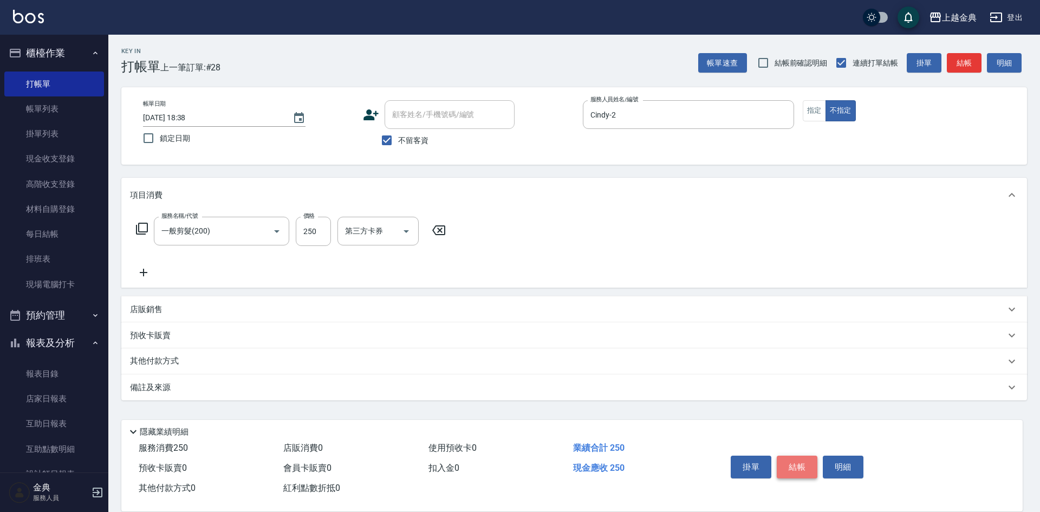
click at [795, 465] on button "結帳" at bounding box center [797, 467] width 41 height 23
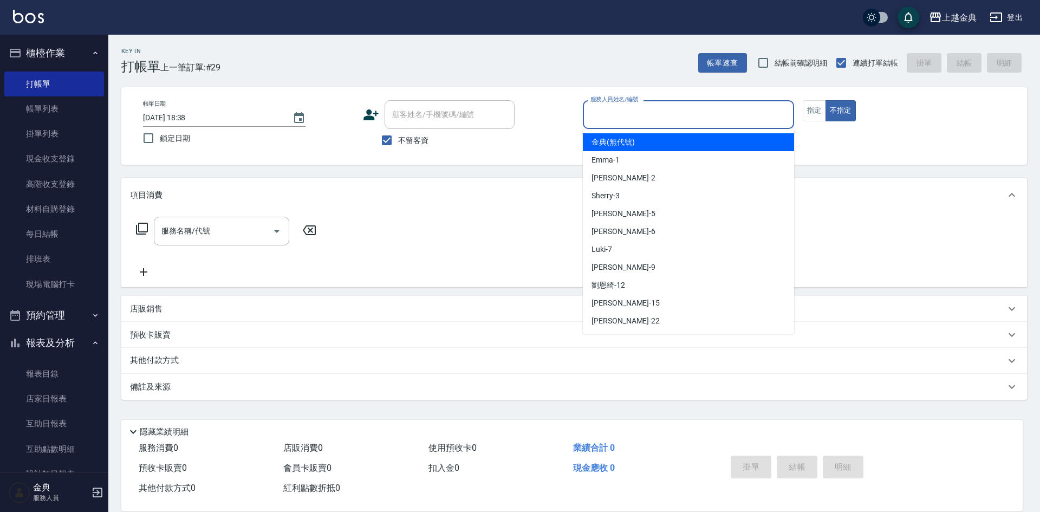
click at [649, 112] on input "服務人員姓名/編號" at bounding box center [688, 114] width 201 height 19
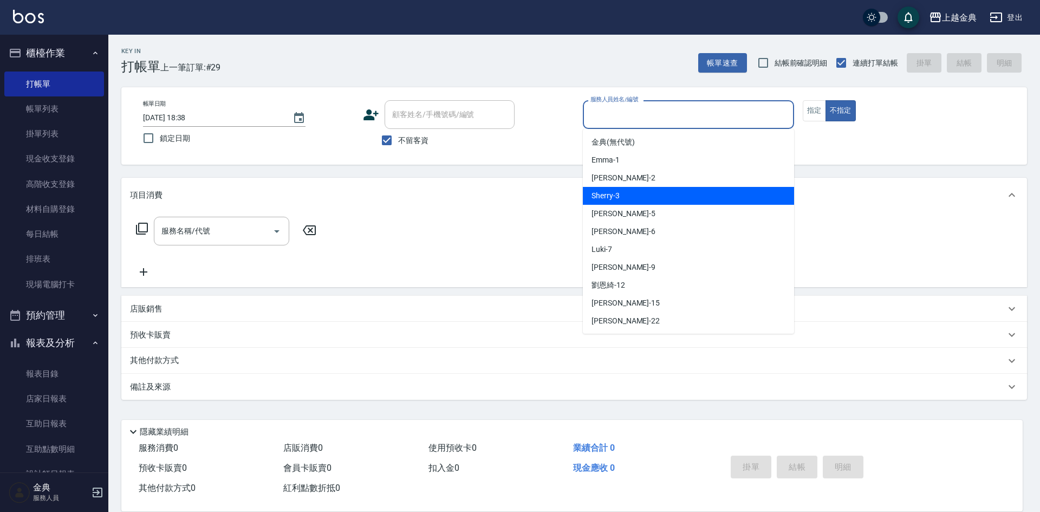
click at [653, 191] on div "Sherry -3" at bounding box center [688, 196] width 211 height 18
type input "Sherry-3"
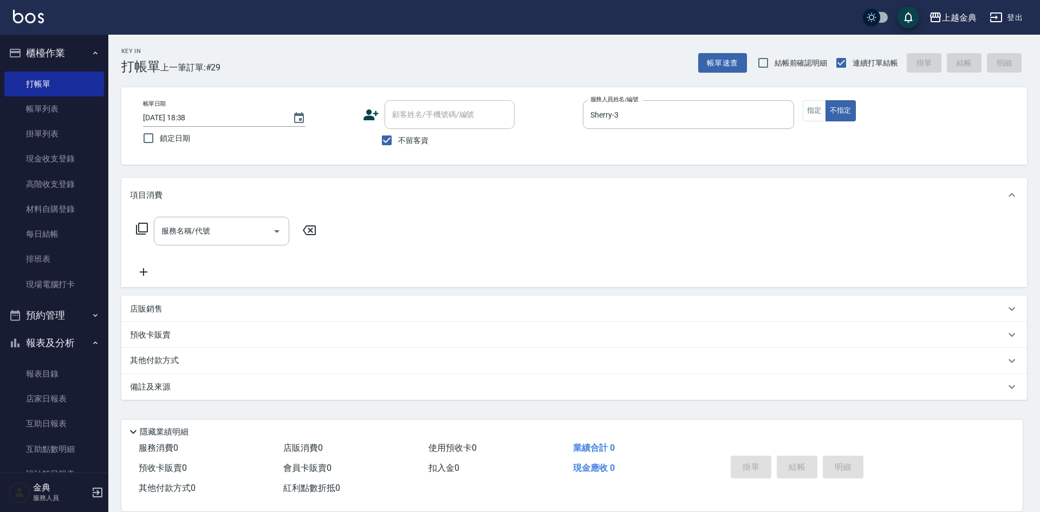
click at [147, 224] on icon at bounding box center [142, 229] width 12 height 12
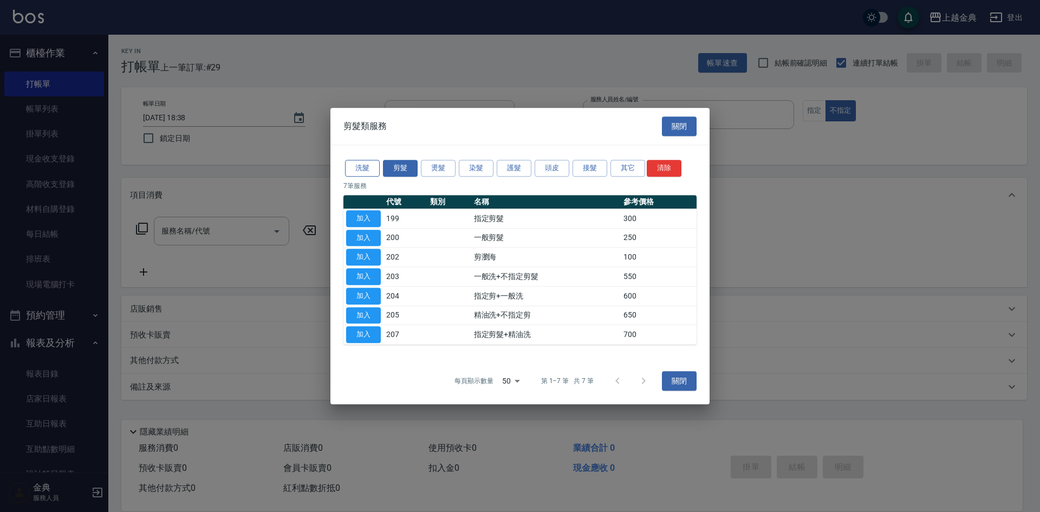
click at [360, 171] on button "洗髮" at bounding box center [362, 168] width 35 height 17
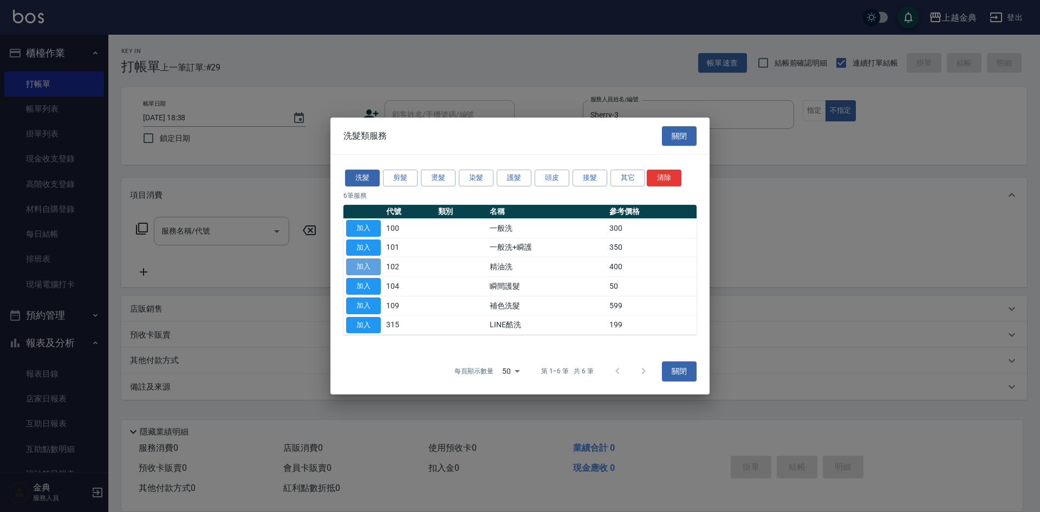
click at [359, 263] on button "加入" at bounding box center [363, 266] width 35 height 17
type input "精油洗(102)"
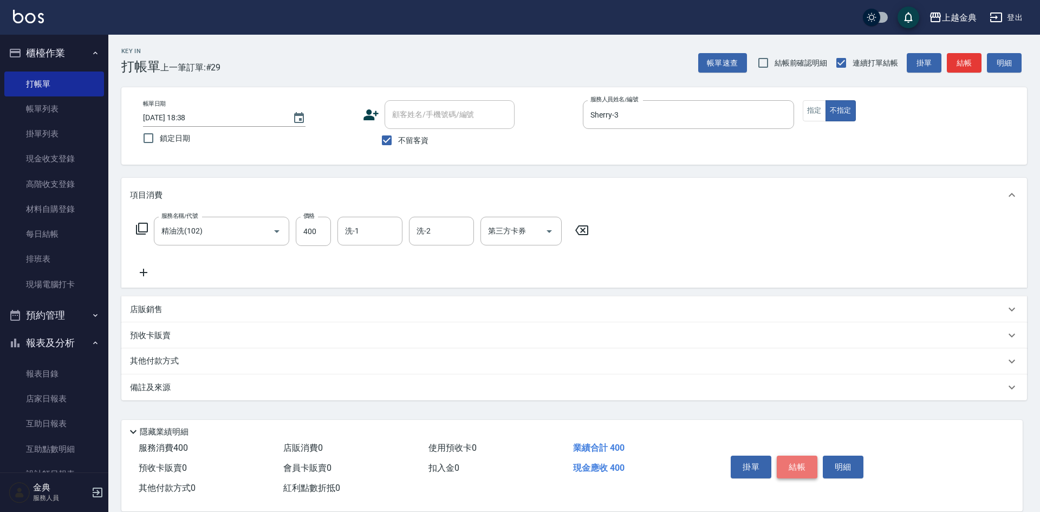
click at [799, 459] on button "結帳" at bounding box center [797, 467] width 41 height 23
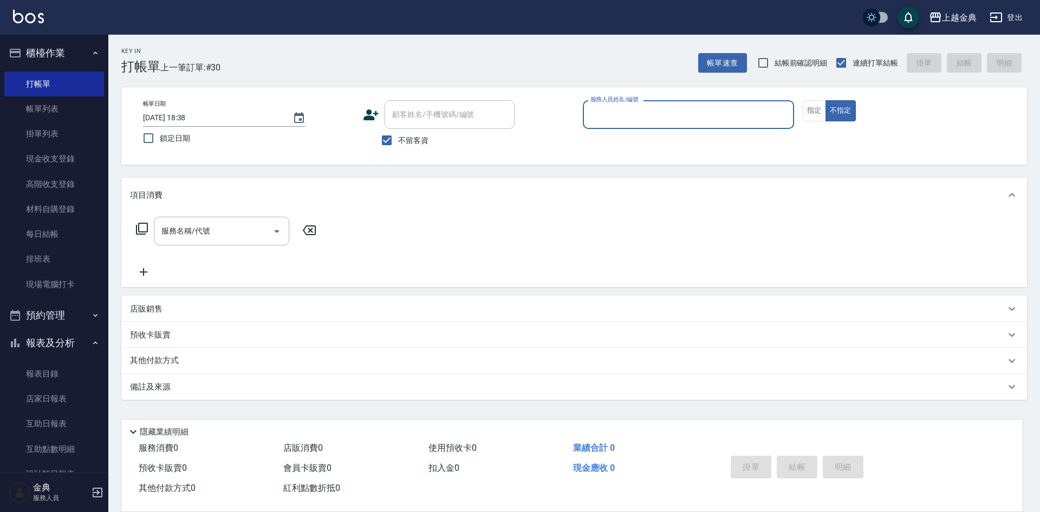
click at [717, 104] on div "服務人員姓名/編號" at bounding box center [688, 114] width 211 height 29
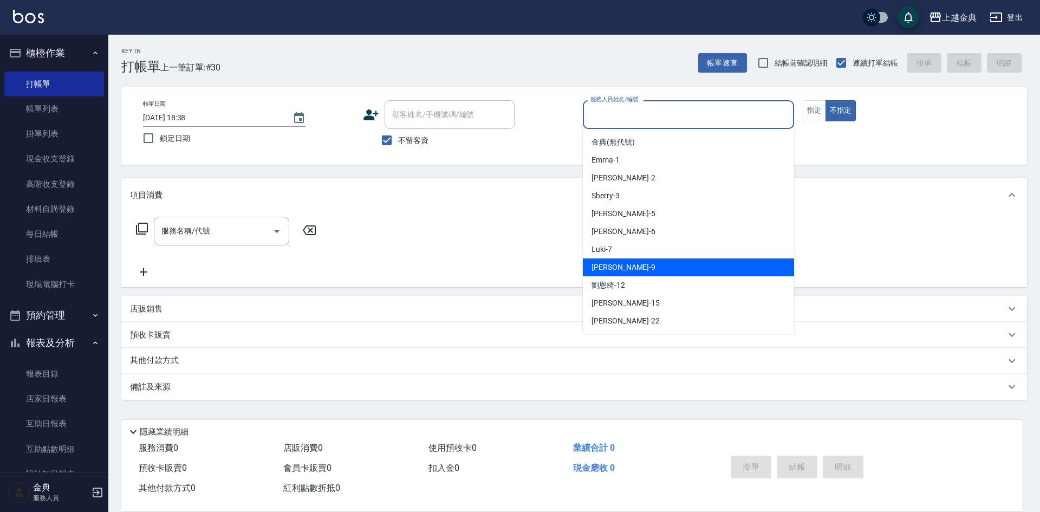
click at [655, 265] on div "[PERSON_NAME] -9" at bounding box center [688, 267] width 211 height 18
type input "[PERSON_NAME]-9"
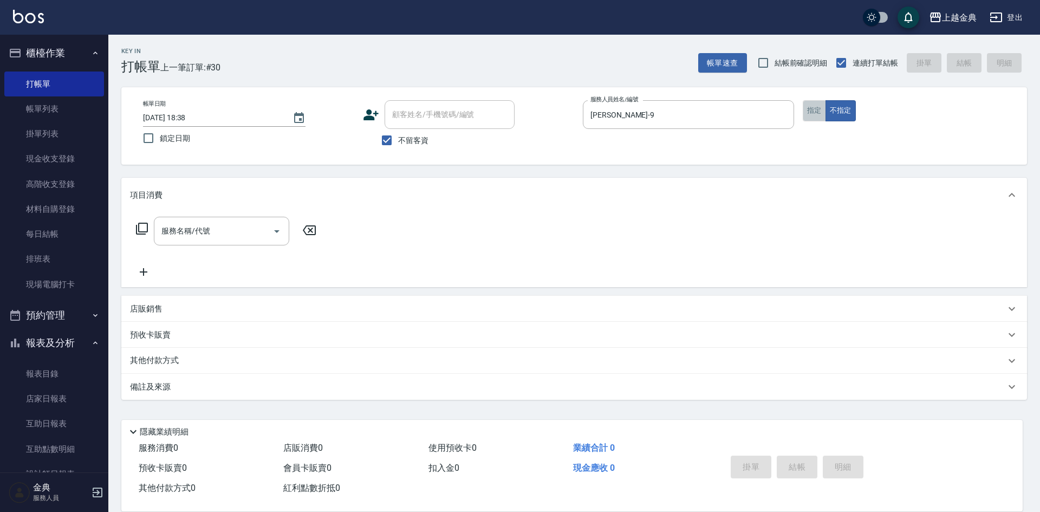
click at [808, 111] on button "指定" at bounding box center [814, 110] width 23 height 21
click at [143, 231] on icon at bounding box center [141, 228] width 13 height 13
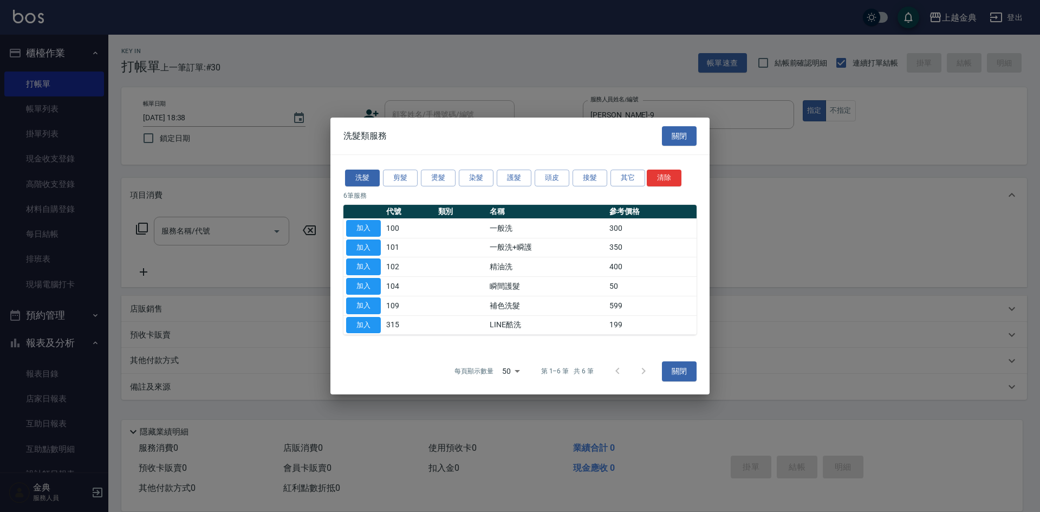
click at [407, 187] on div "洗髮 剪髮 燙髮 染髮 護髮 頭皮 接髮 其它 清除" at bounding box center [519, 178] width 353 height 20
click at [396, 171] on button "剪髮" at bounding box center [400, 178] width 35 height 17
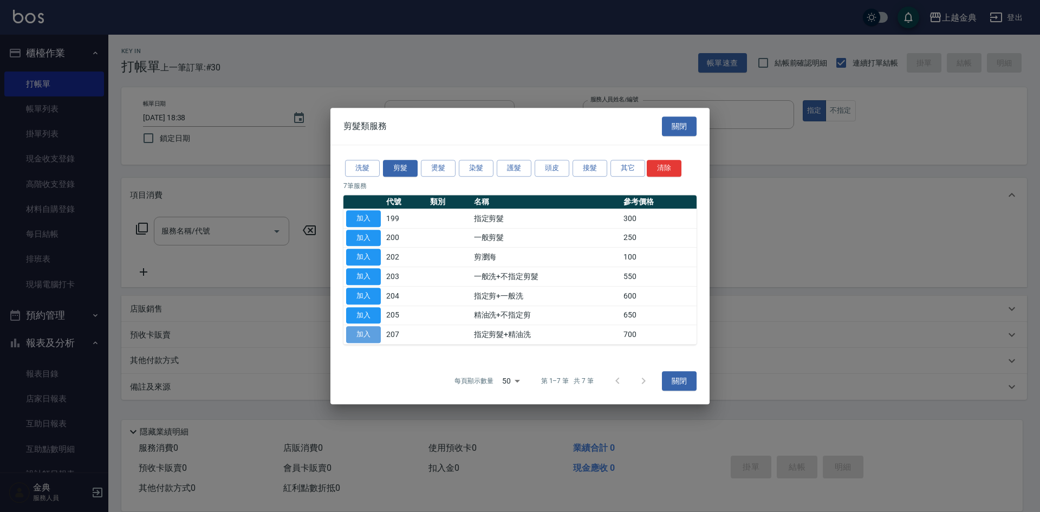
click at [373, 339] on button "加入" at bounding box center [363, 334] width 35 height 17
type input "指定剪髮+精油洗(207)"
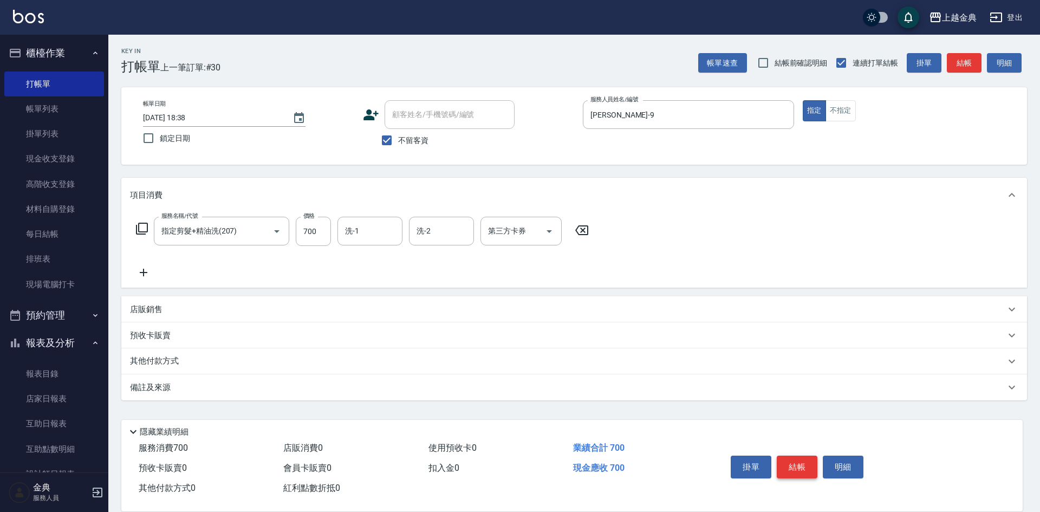
click at [797, 460] on button "結帳" at bounding box center [797, 467] width 41 height 23
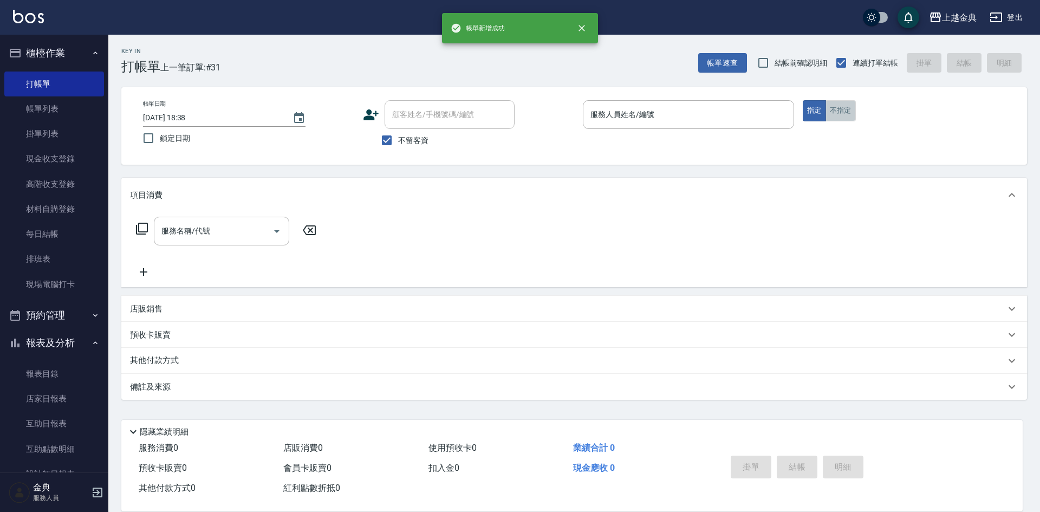
click at [840, 109] on button "不指定" at bounding box center [840, 110] width 30 height 21
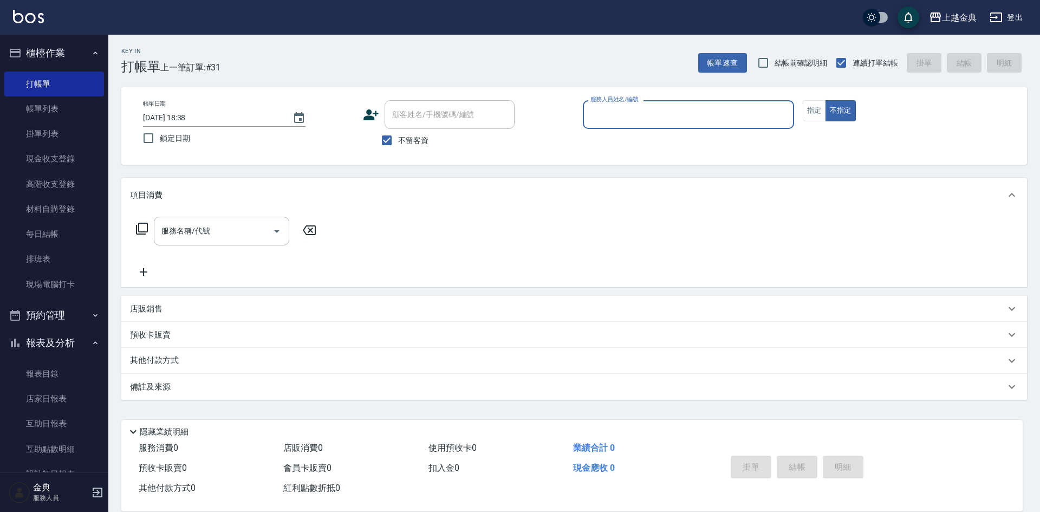
click at [752, 103] on div "服務人員姓名/編號" at bounding box center [688, 114] width 211 height 29
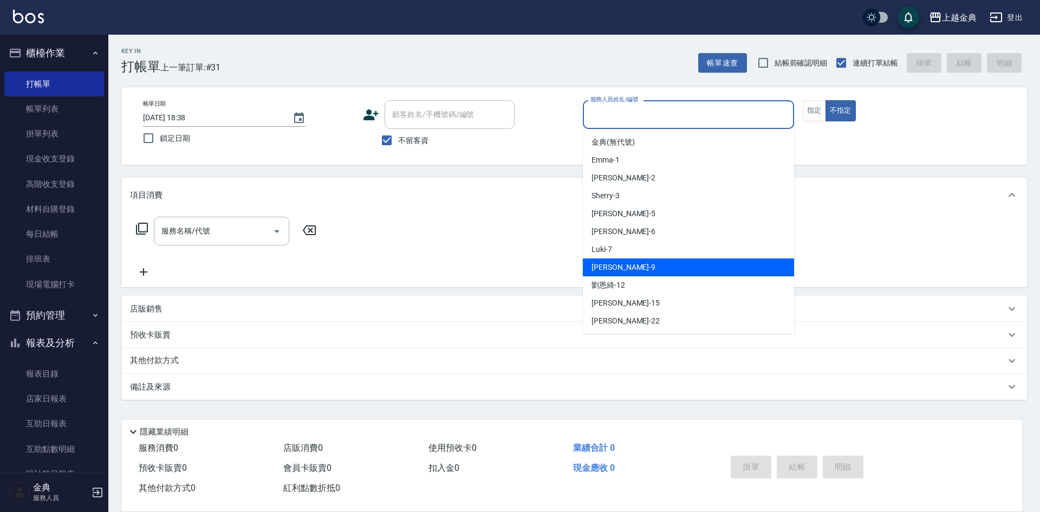
drag, startPoint x: 681, startPoint y: 268, endPoint x: 173, endPoint y: 271, distance: 508.1
click at [681, 268] on div "[PERSON_NAME] -9" at bounding box center [688, 267] width 211 height 18
type input "[PERSON_NAME]-9"
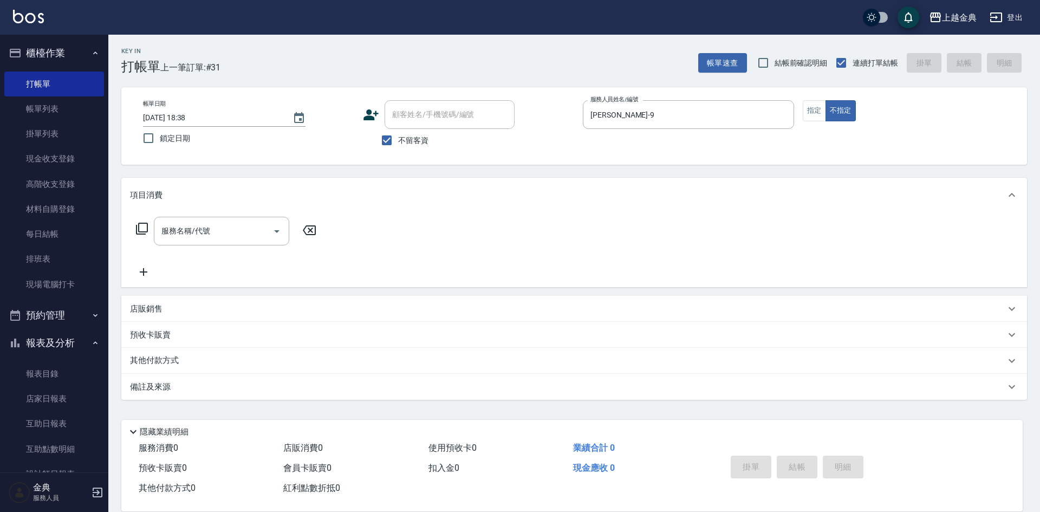
click at [147, 230] on icon at bounding box center [142, 229] width 12 height 12
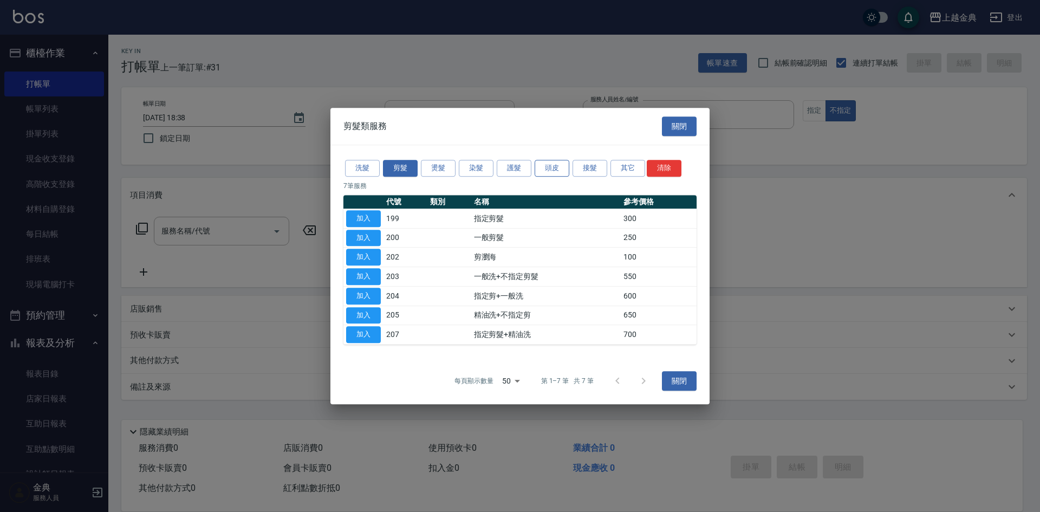
click at [547, 167] on button "頭皮" at bounding box center [552, 168] width 35 height 17
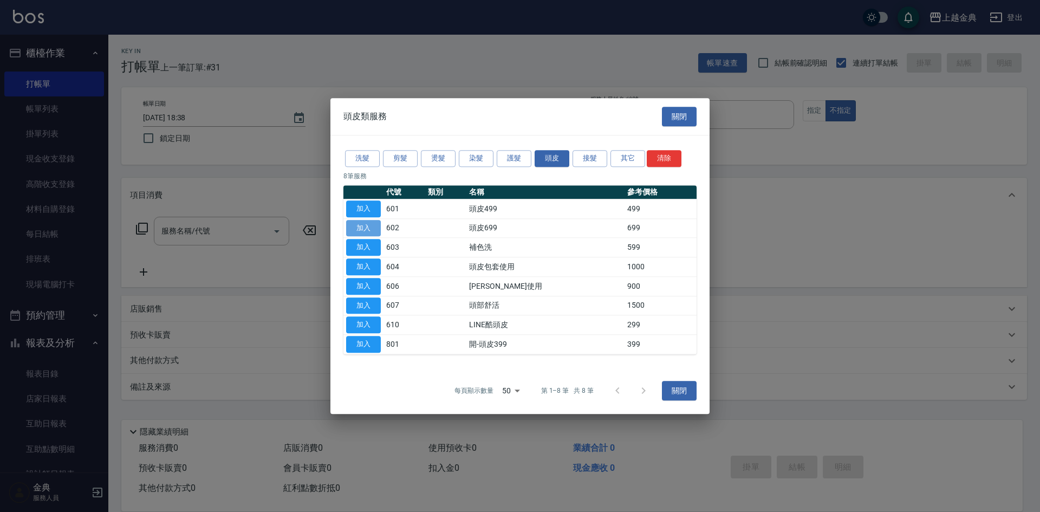
click at [373, 226] on button "加入" at bounding box center [363, 228] width 35 height 17
type input "頭皮699(602)"
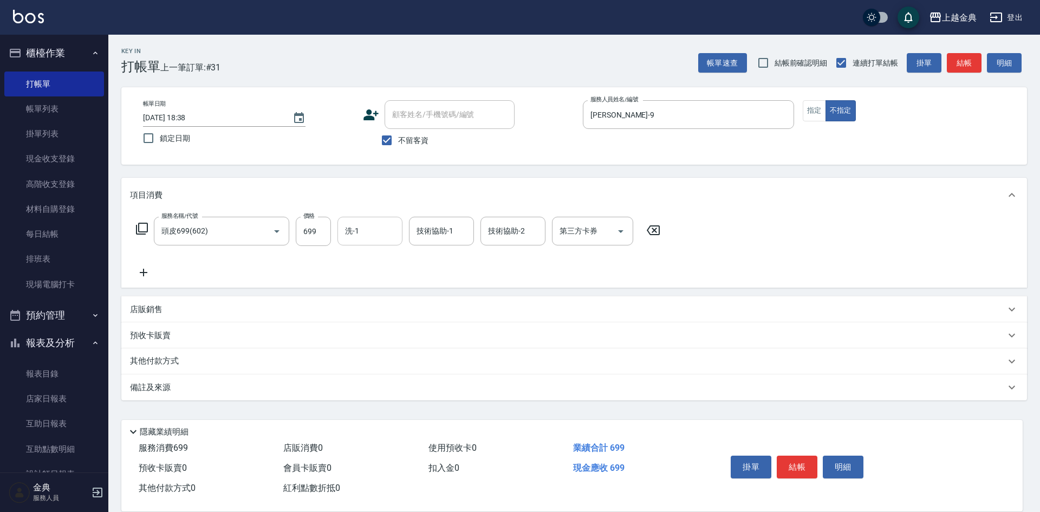
click at [356, 219] on div "洗-1" at bounding box center [369, 231] width 65 height 29
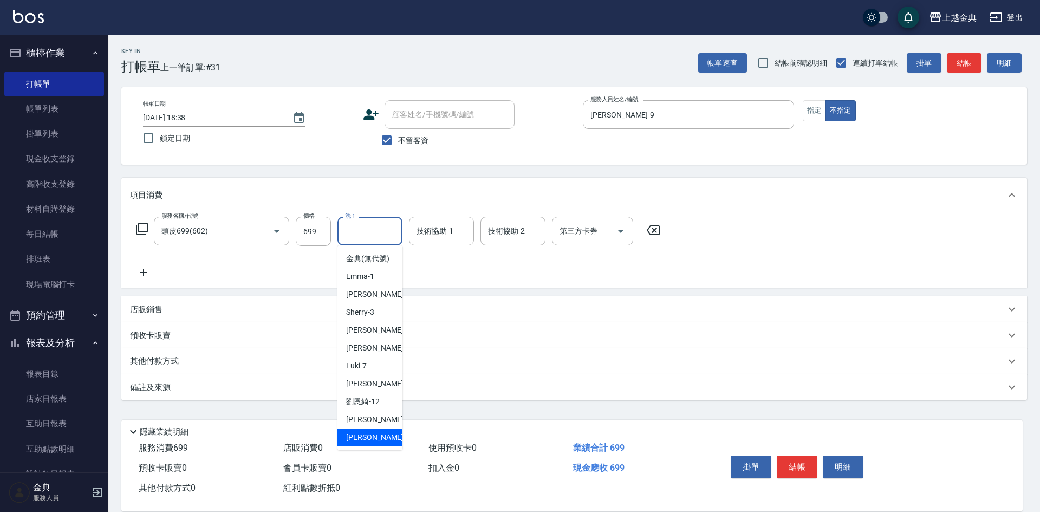
click at [391, 442] on div "[PERSON_NAME] -22" at bounding box center [369, 437] width 65 height 18
type input "[PERSON_NAME]-22"
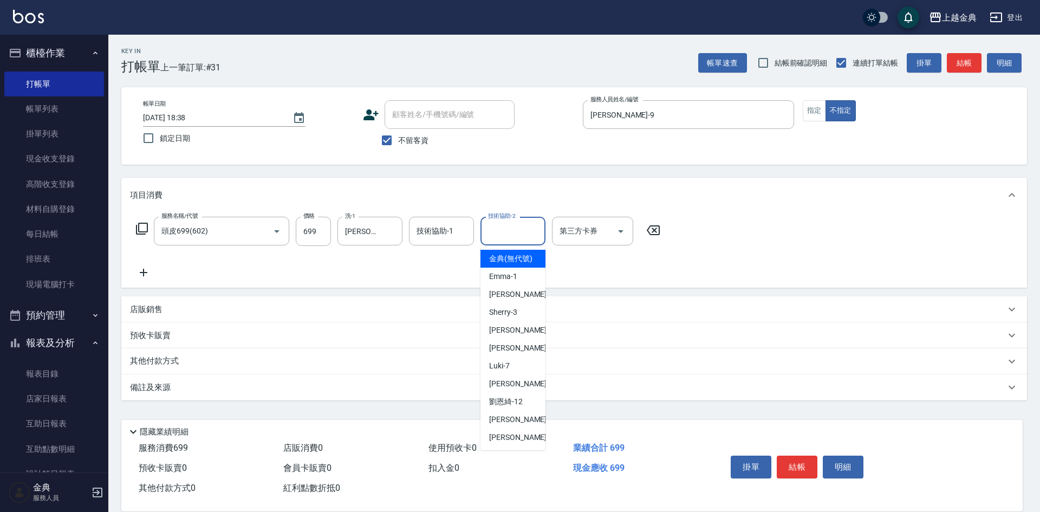
click at [519, 224] on input "技術協助-2" at bounding box center [512, 231] width 55 height 19
click at [522, 444] on div "[PERSON_NAME] -22" at bounding box center [512, 437] width 65 height 18
type input "[PERSON_NAME]-22"
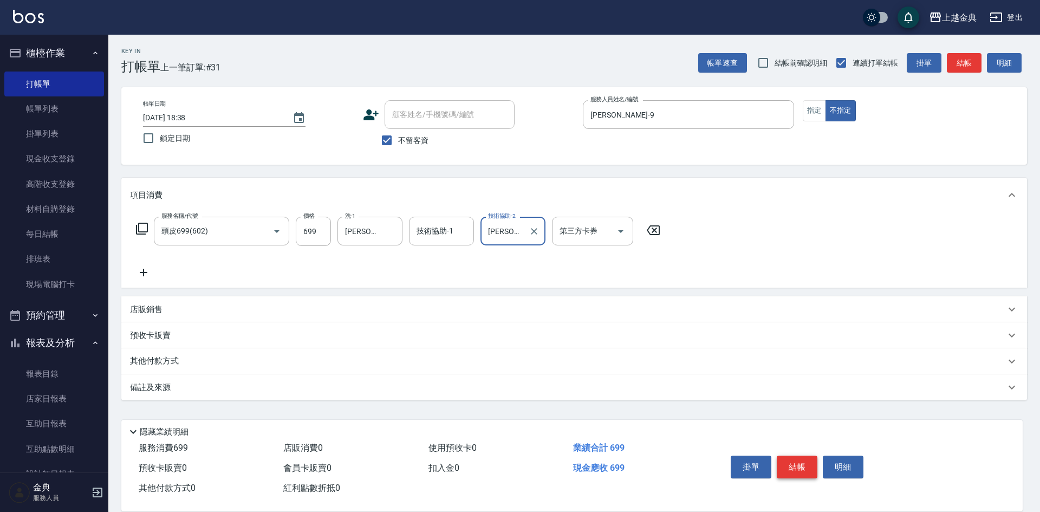
click at [794, 458] on button "結帳" at bounding box center [797, 467] width 41 height 23
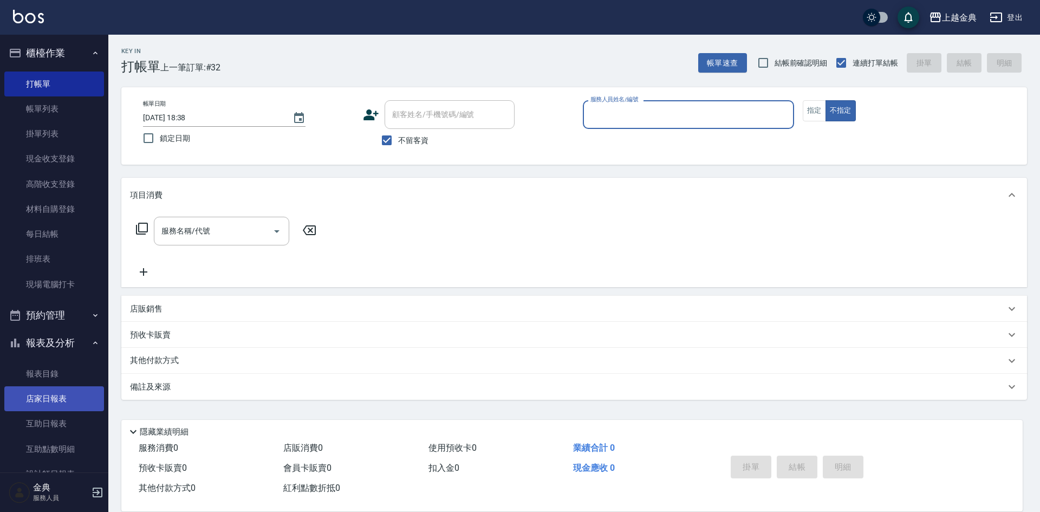
scroll to position [108, 0]
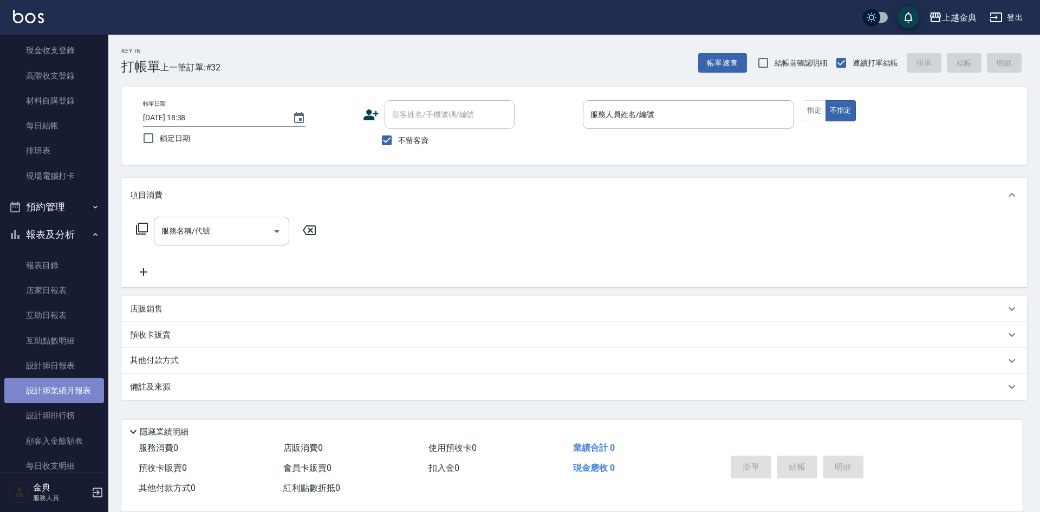
click at [66, 385] on link "設計師業績月報表" at bounding box center [54, 390] width 100 height 25
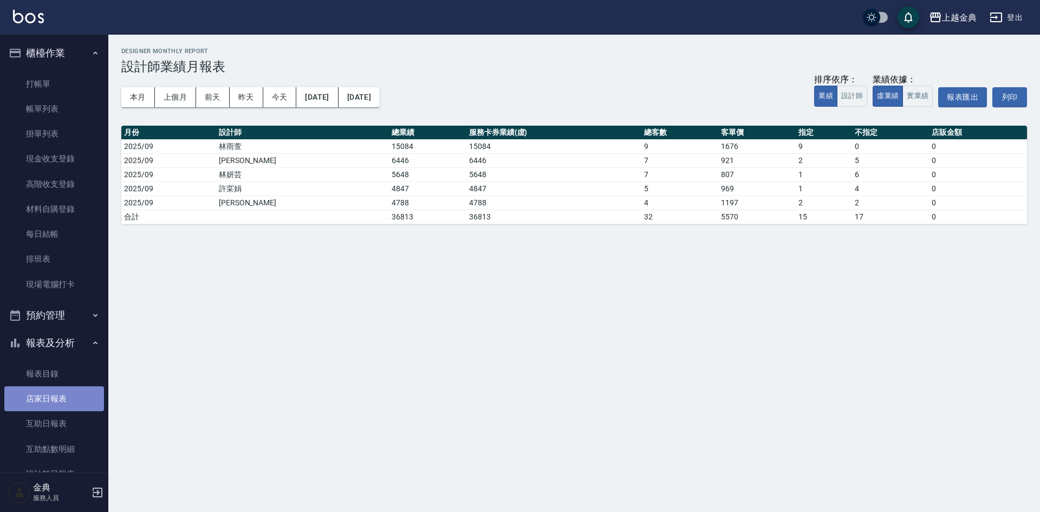
click at [70, 392] on link "店家日報表" at bounding box center [54, 398] width 100 height 25
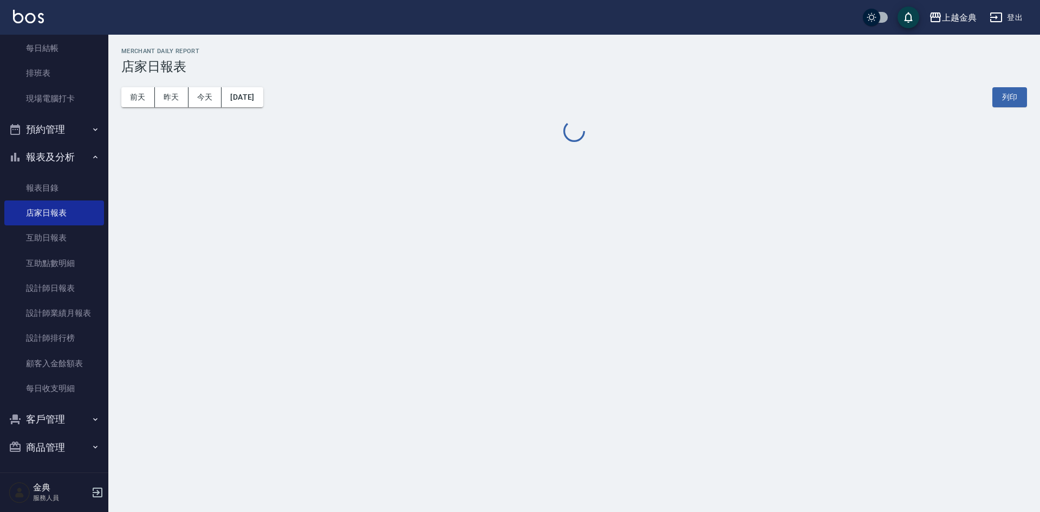
scroll to position [187, 0]
click at [60, 298] on link "設計師日報表" at bounding box center [54, 286] width 100 height 25
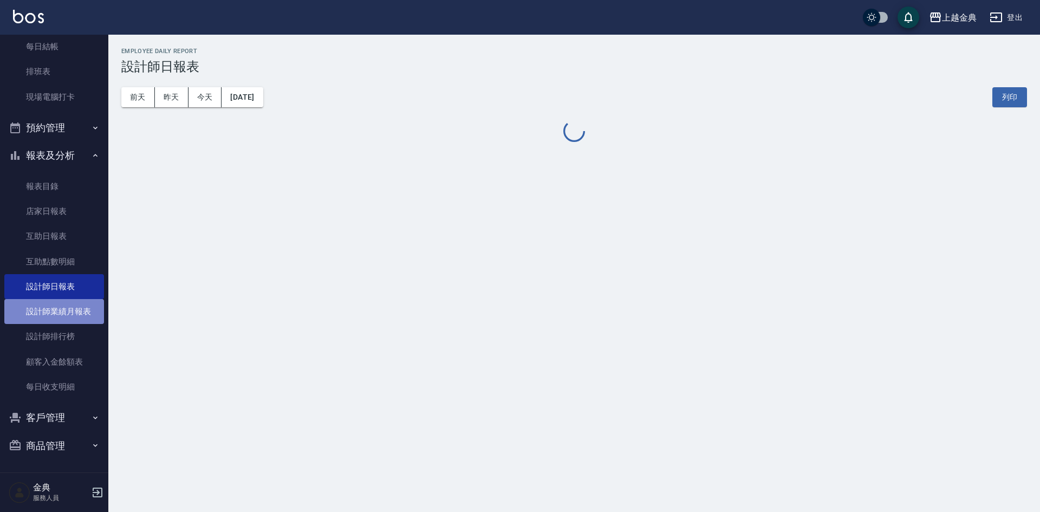
click at [60, 316] on link "設計師業績月報表" at bounding box center [54, 311] width 100 height 25
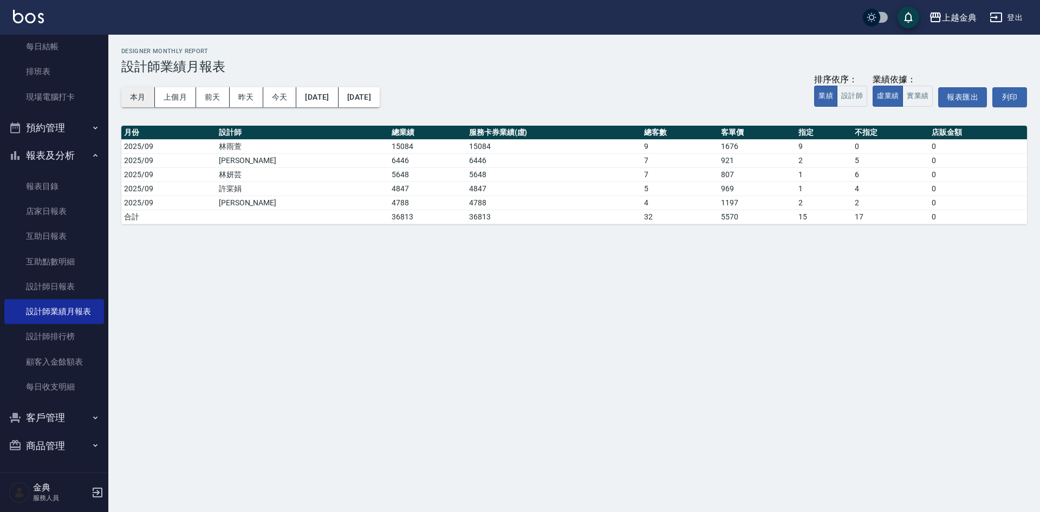
click at [149, 94] on button "本月" at bounding box center [138, 97] width 34 height 20
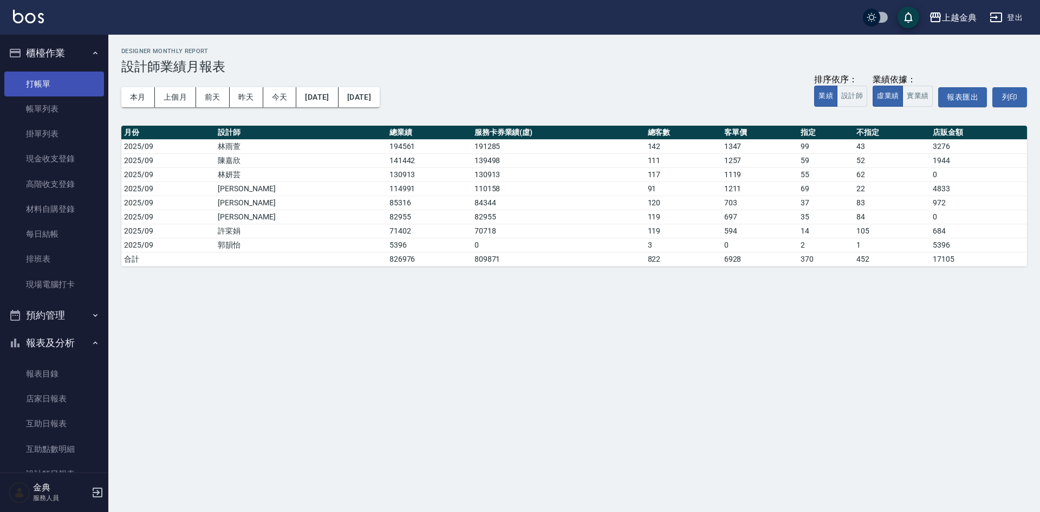
click at [38, 90] on link "打帳單" at bounding box center [54, 83] width 100 height 25
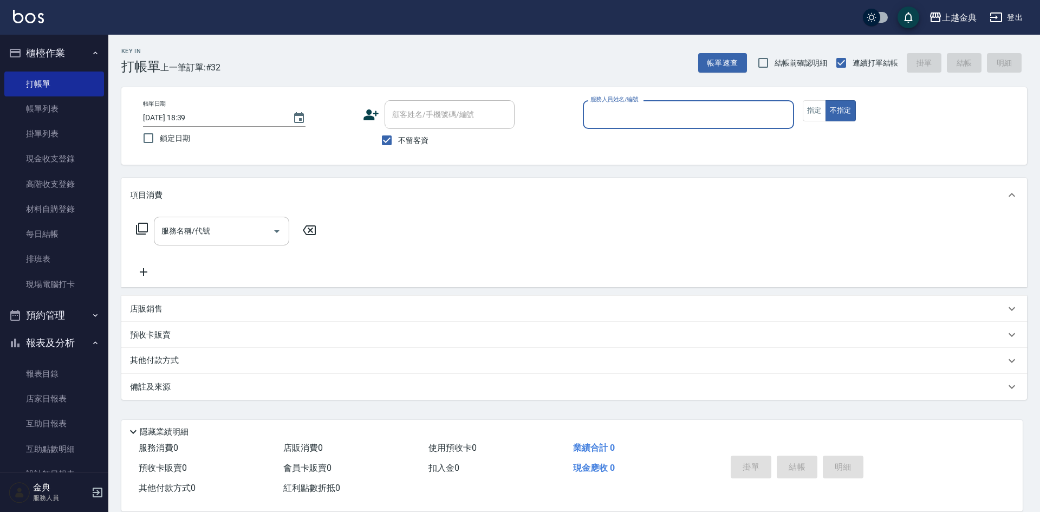
click at [654, 119] on input "服務人員姓名/編號" at bounding box center [688, 114] width 201 height 19
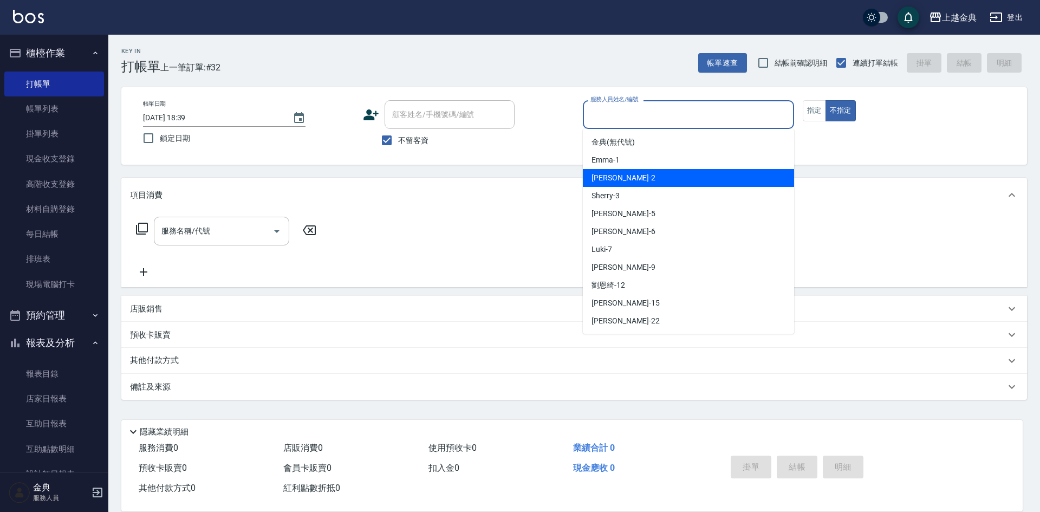
click at [653, 175] on div "Cindy -2" at bounding box center [688, 178] width 211 height 18
type input "Cindy-2"
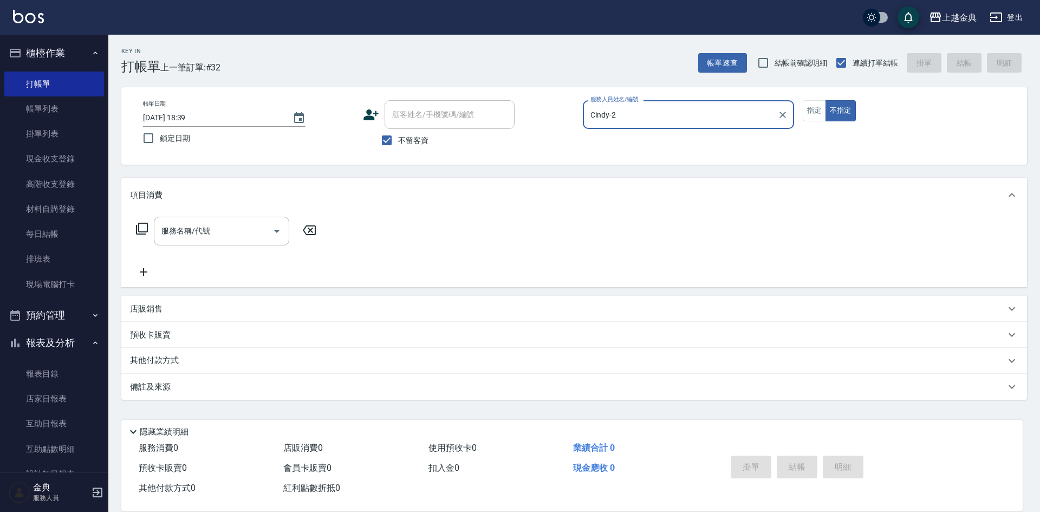
click at [144, 227] on icon at bounding box center [141, 228] width 13 height 13
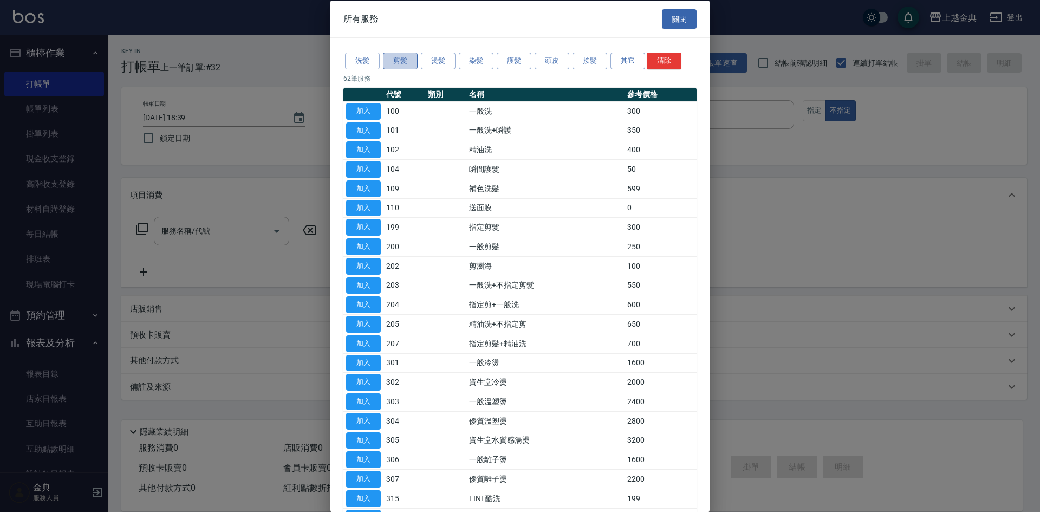
click at [399, 62] on button "剪髮" at bounding box center [400, 61] width 35 height 17
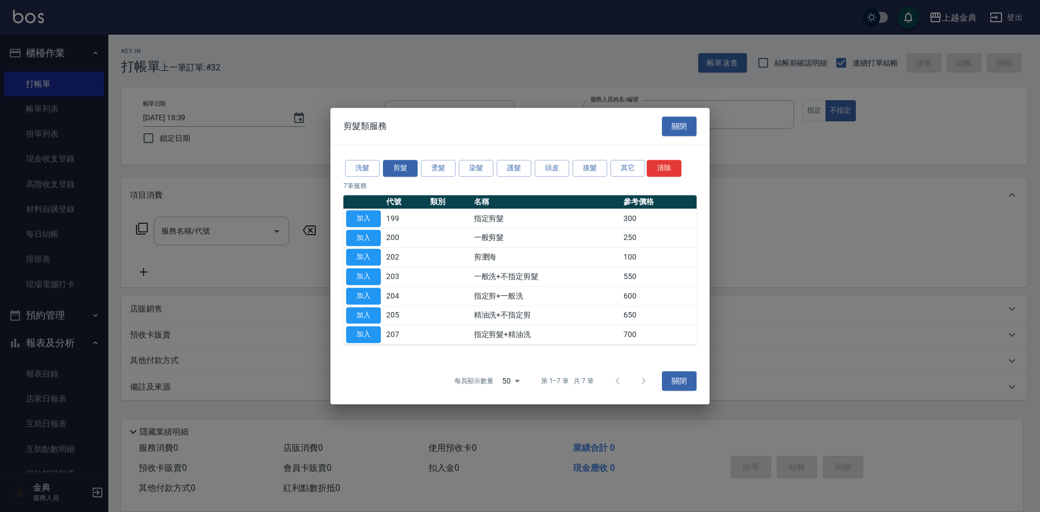
drag, startPoint x: 364, startPoint y: 232, endPoint x: 407, endPoint y: 277, distance: 62.4
click at [364, 235] on button "加入" at bounding box center [363, 238] width 35 height 17
type input "一般剪髮(200)"
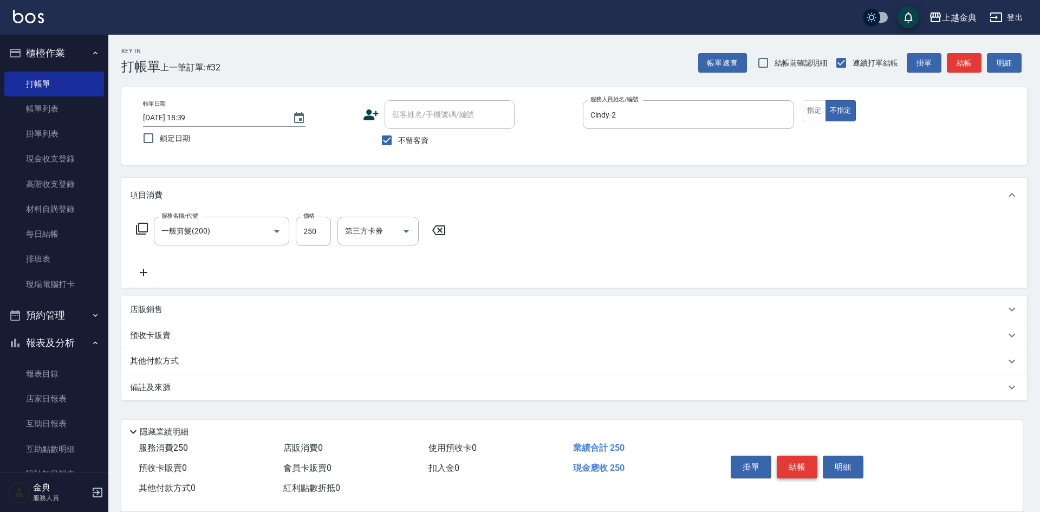
click at [790, 456] on button "結帳" at bounding box center [797, 467] width 41 height 23
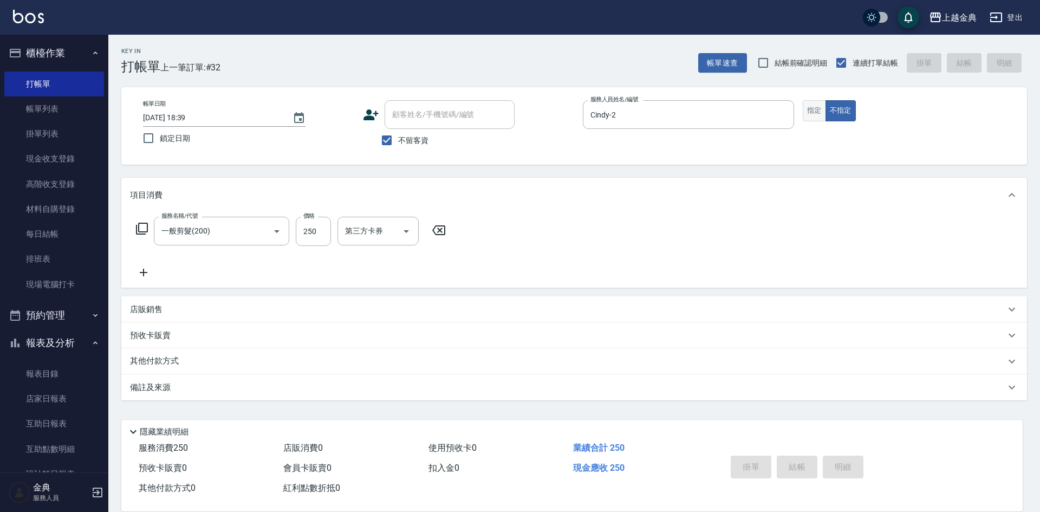
type input "[DATE] 18:45"
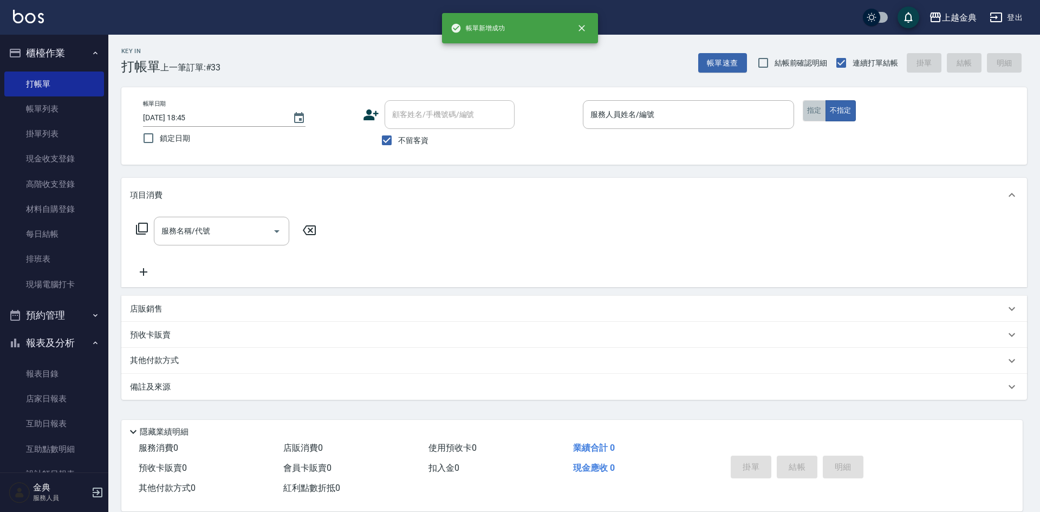
click at [811, 110] on button "指定" at bounding box center [814, 110] width 23 height 21
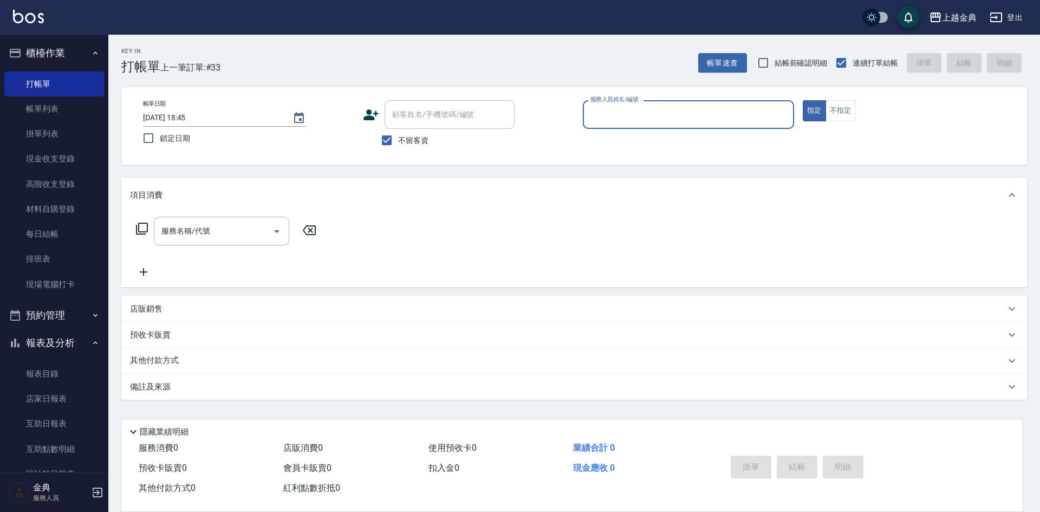
click at [750, 115] on input "服務人員姓名/編號" at bounding box center [688, 114] width 201 height 19
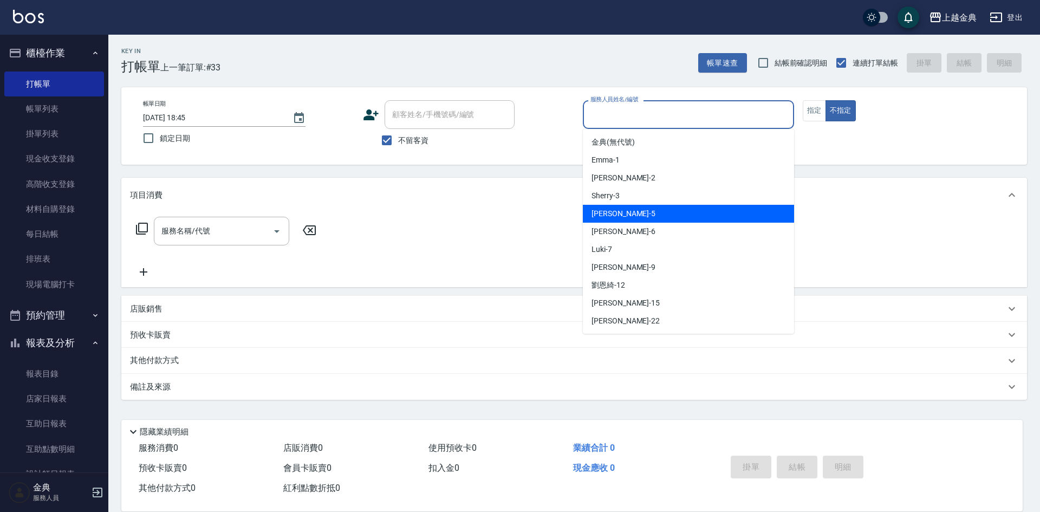
click at [698, 218] on div "[PERSON_NAME] -5" at bounding box center [688, 214] width 211 height 18
type input "[PERSON_NAME]-5"
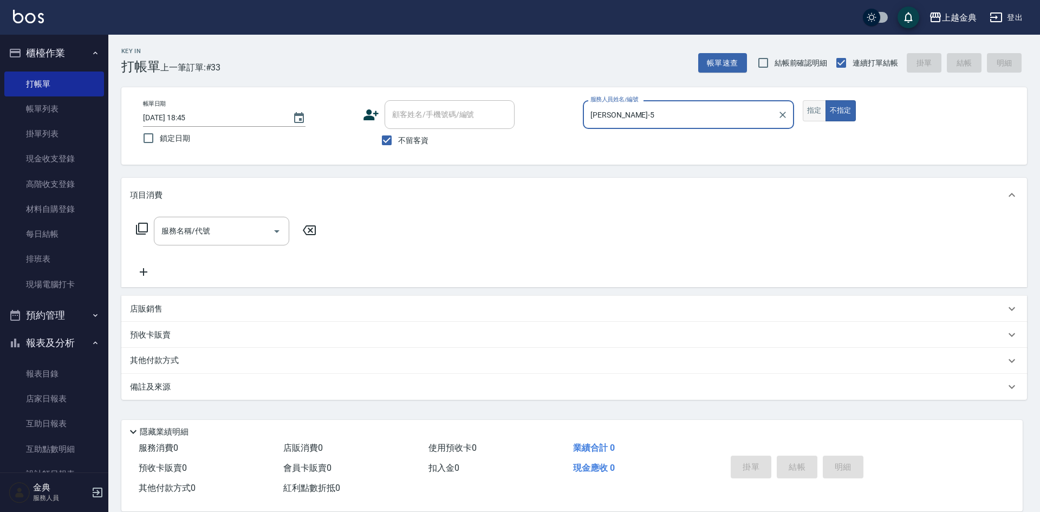
click at [823, 109] on button "指定" at bounding box center [814, 110] width 23 height 21
click at [141, 230] on icon at bounding box center [141, 228] width 13 height 13
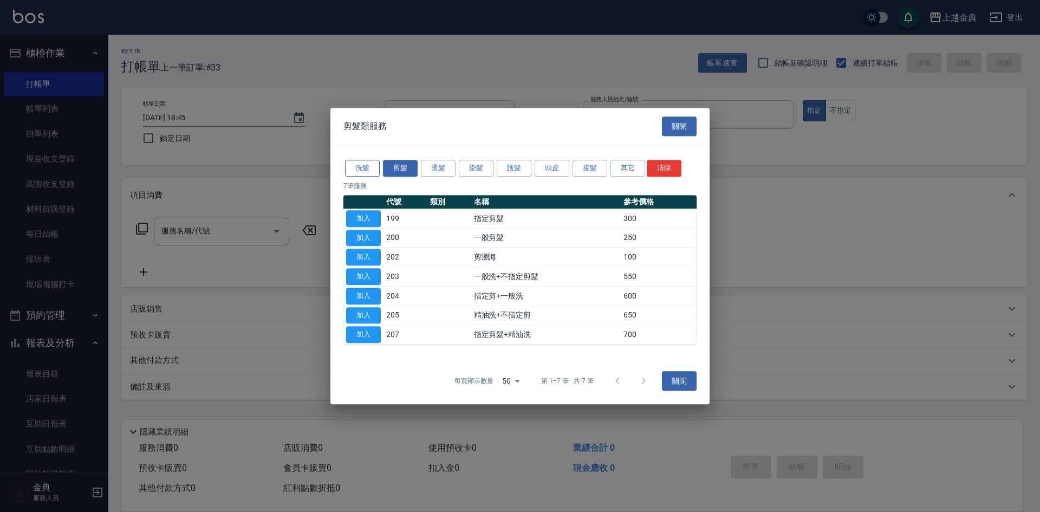
click at [372, 167] on button "洗髮" at bounding box center [362, 168] width 35 height 17
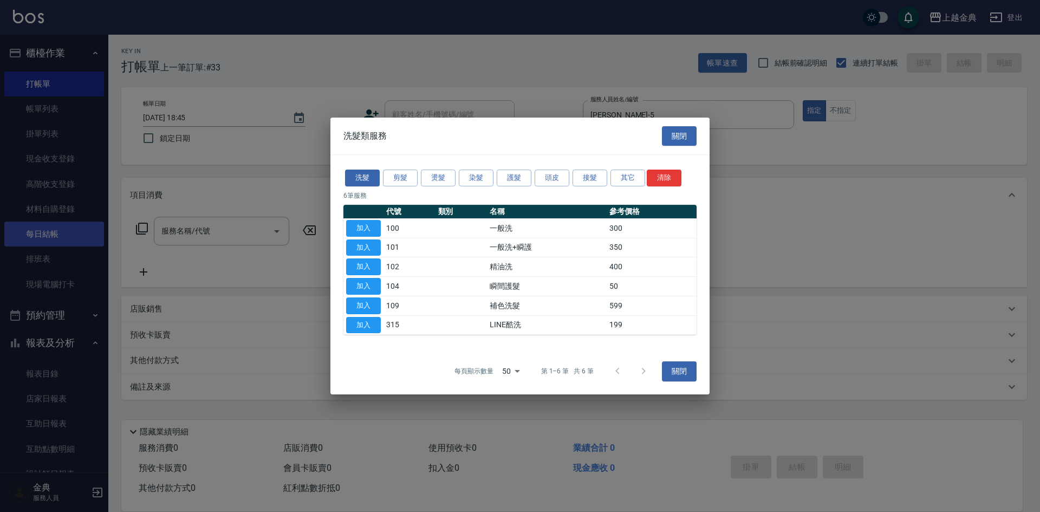
click at [373, 268] on button "加入" at bounding box center [363, 266] width 35 height 17
type input "精油洗(102)"
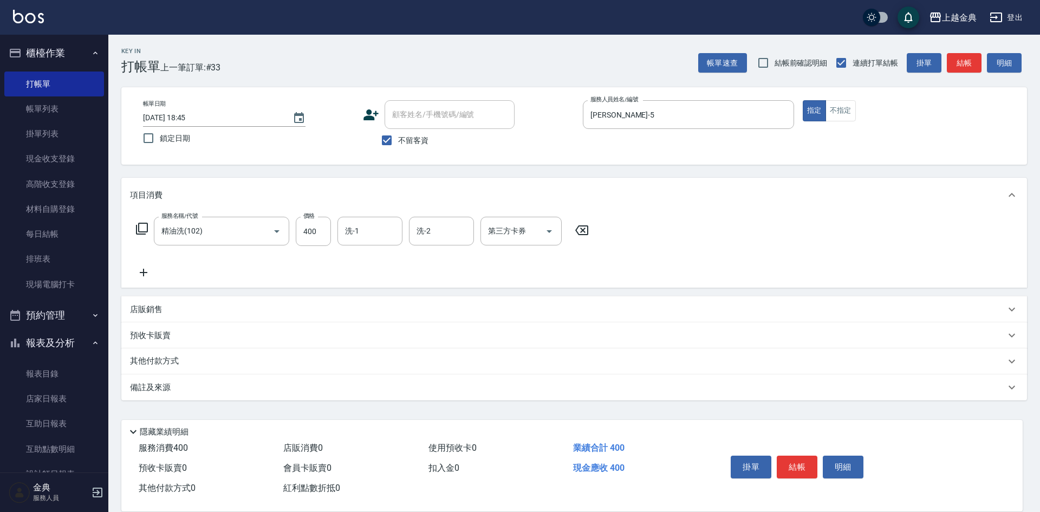
click at [139, 230] on icon at bounding box center [142, 229] width 12 height 12
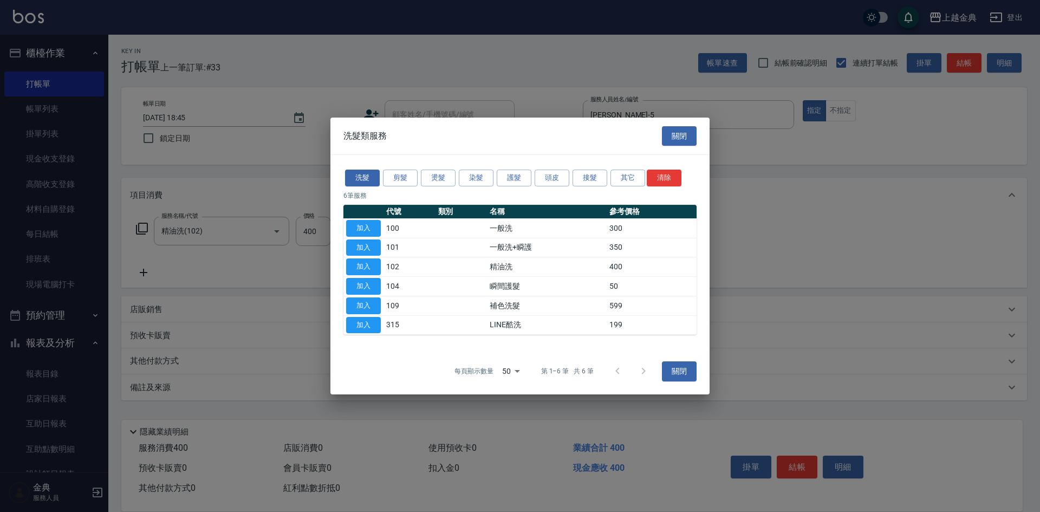
drag, startPoint x: 403, startPoint y: 172, endPoint x: 403, endPoint y: 186, distance: 14.1
click at [403, 173] on button "剪髮" at bounding box center [400, 178] width 35 height 17
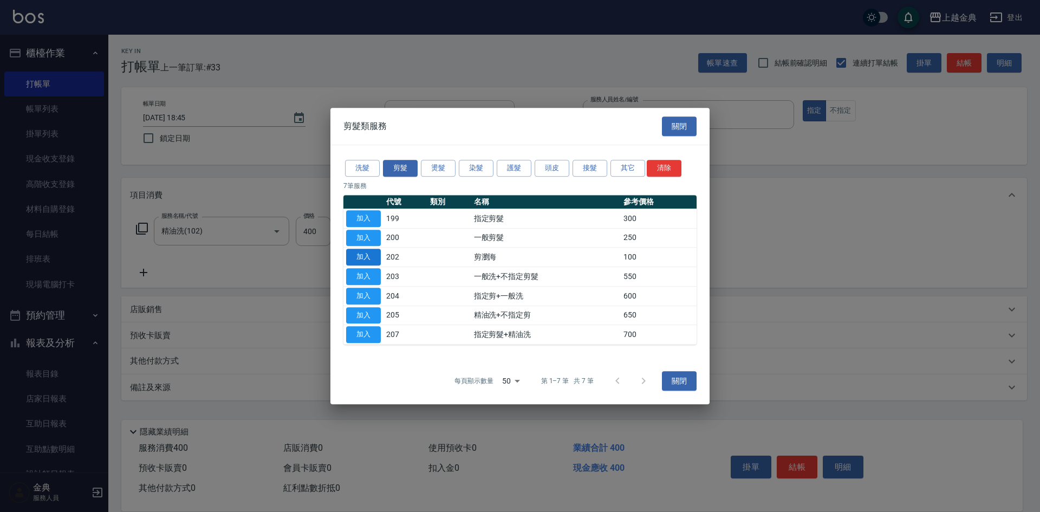
click at [359, 251] on button "加入" at bounding box center [363, 257] width 35 height 17
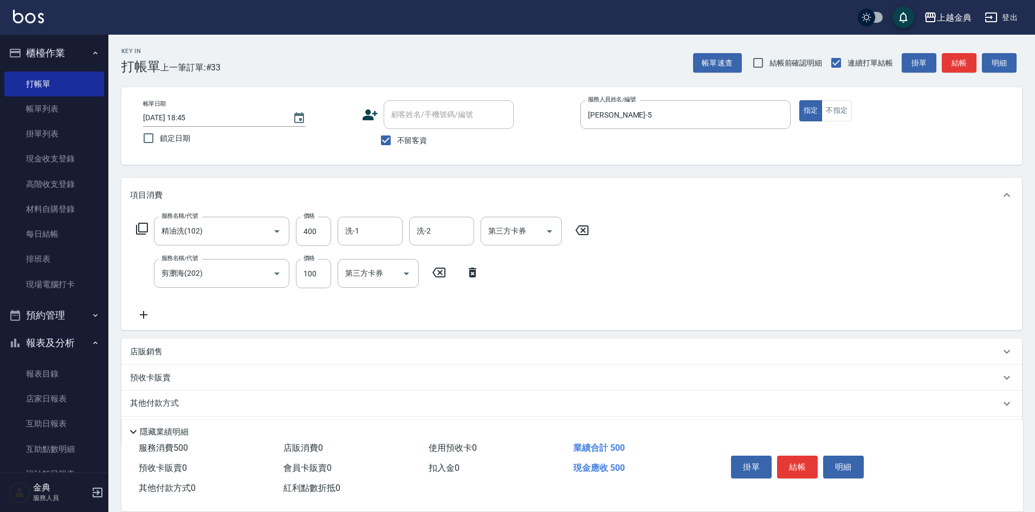
click at [401, 144] on span "不留客資" at bounding box center [412, 140] width 30 height 11
click at [397, 144] on input "不留客資" at bounding box center [385, 140] width 23 height 23
checkbox input "false"
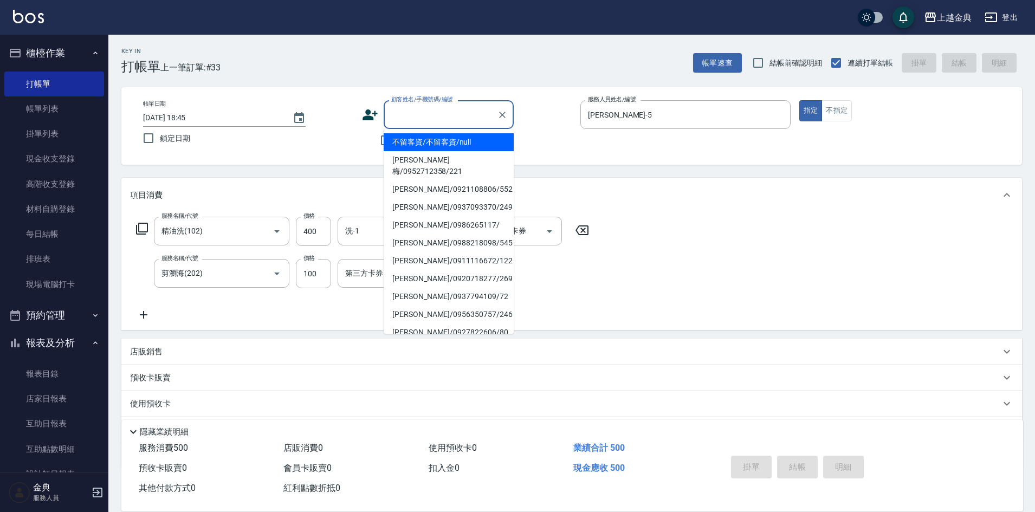
click at [410, 110] on input "顧客姓名/手機號碼/編號" at bounding box center [440, 114] width 104 height 19
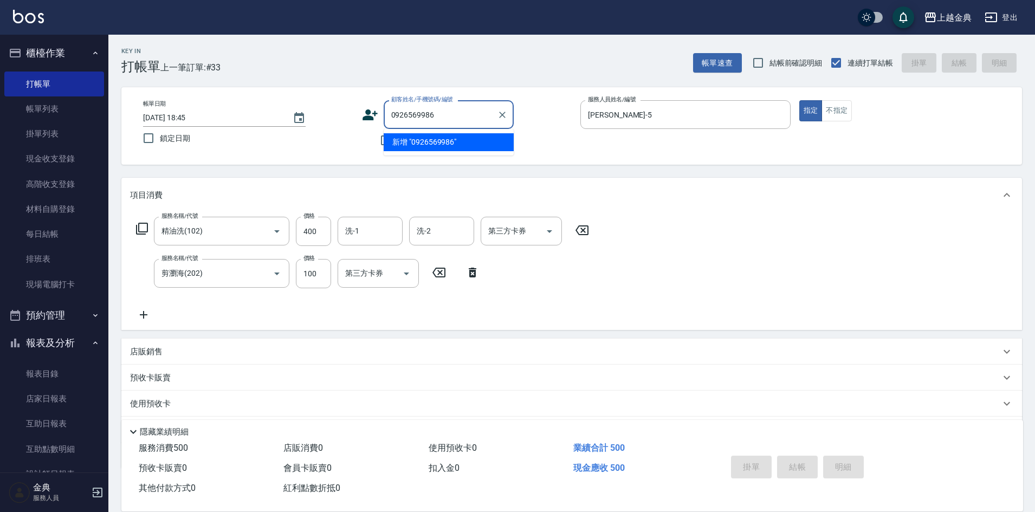
click at [434, 139] on li "新增 "0926569986"" at bounding box center [448, 142] width 130 height 18
type input "0926569986"
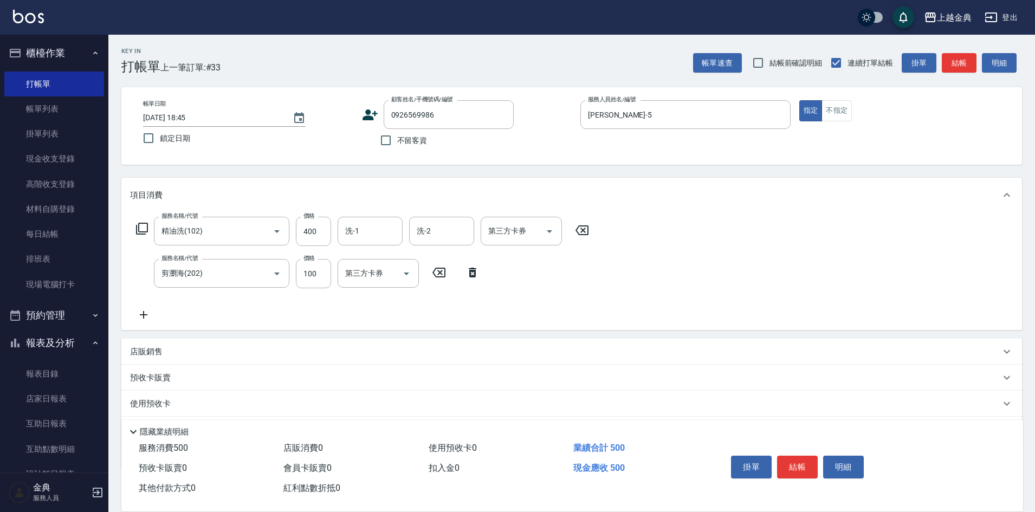
click at [367, 112] on icon at bounding box center [369, 114] width 15 height 11
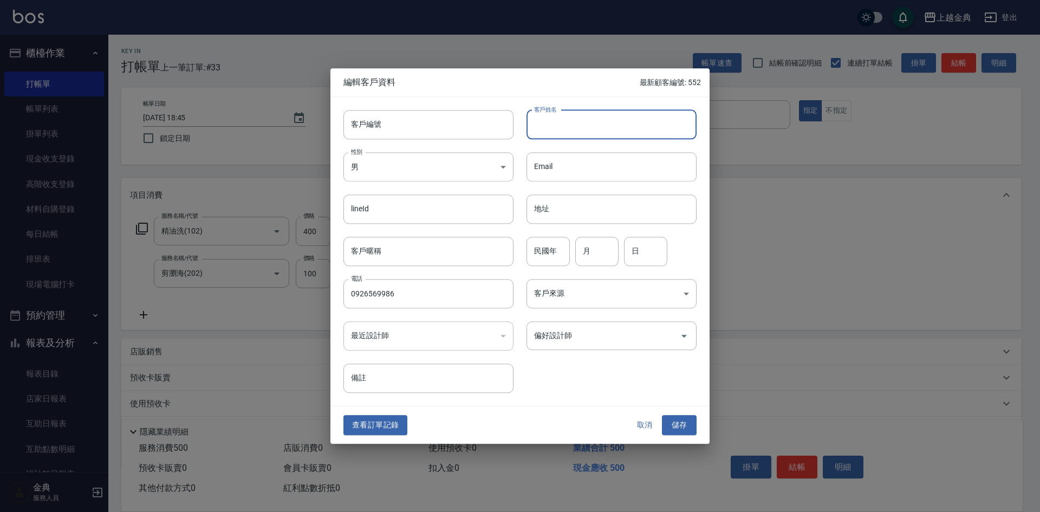
click at [622, 124] on input "客戶姓名" at bounding box center [611, 124] width 170 height 29
type input "5"
click at [647, 423] on button "取消" at bounding box center [644, 425] width 35 height 20
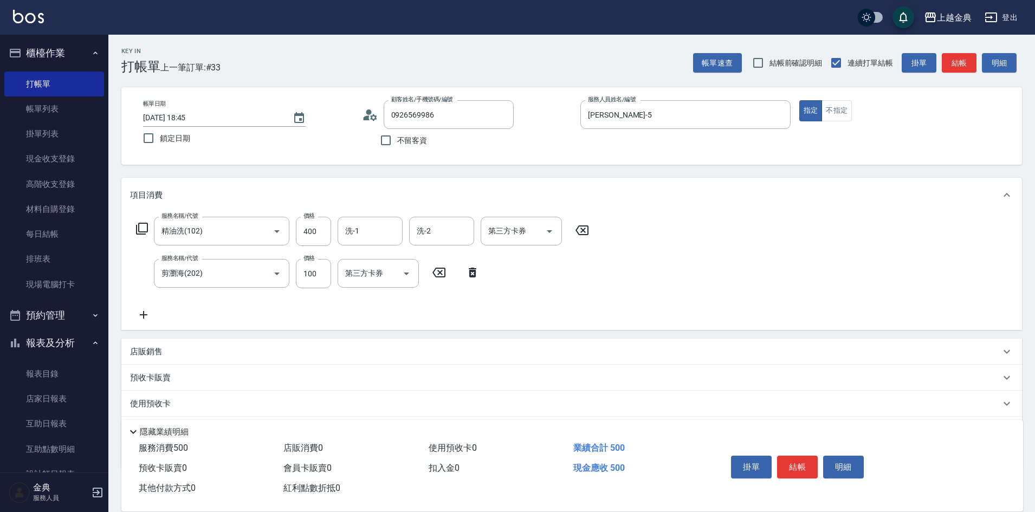
click at [370, 118] on icon at bounding box center [373, 117] width 6 height 6
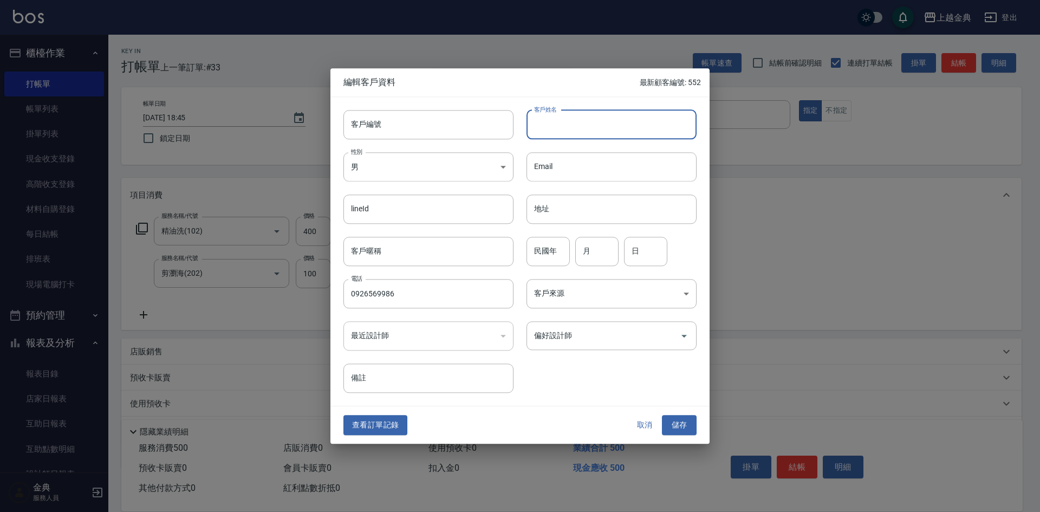
click at [601, 119] on input "客戶姓名" at bounding box center [611, 124] width 170 height 29
type input "[PERSON_NAME]"
click at [426, 173] on body "上越金典 登出 櫃檯作業 打帳單 帳單列表 掛單列表 現金收支登錄 高階收支登錄 材料自購登錄 每日結帳 排班表 現場電腦打卡 預約管理 預約管理 單日預約紀…" at bounding box center [520, 286] width 1040 height 573
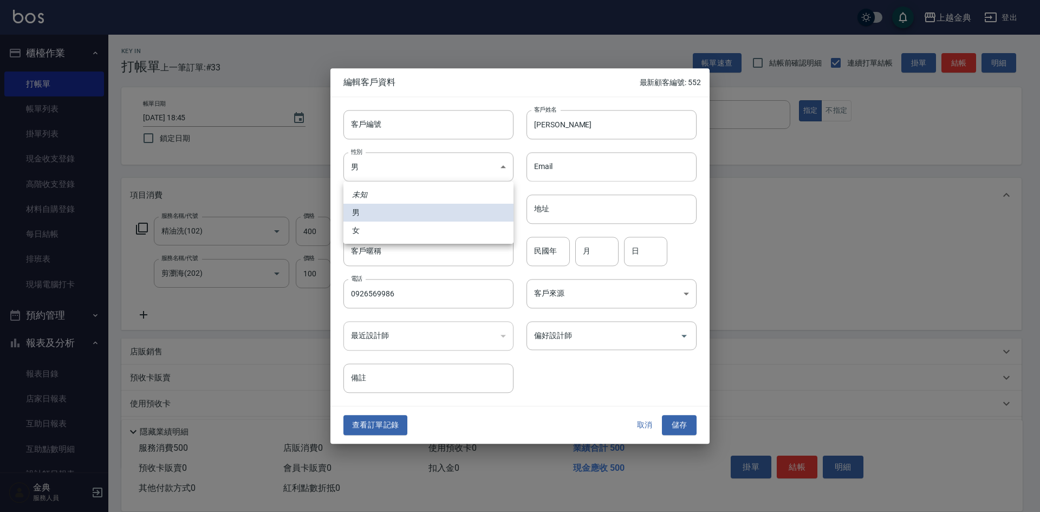
click at [407, 231] on li "女" at bounding box center [428, 231] width 170 height 18
type input "[DEMOGRAPHIC_DATA]"
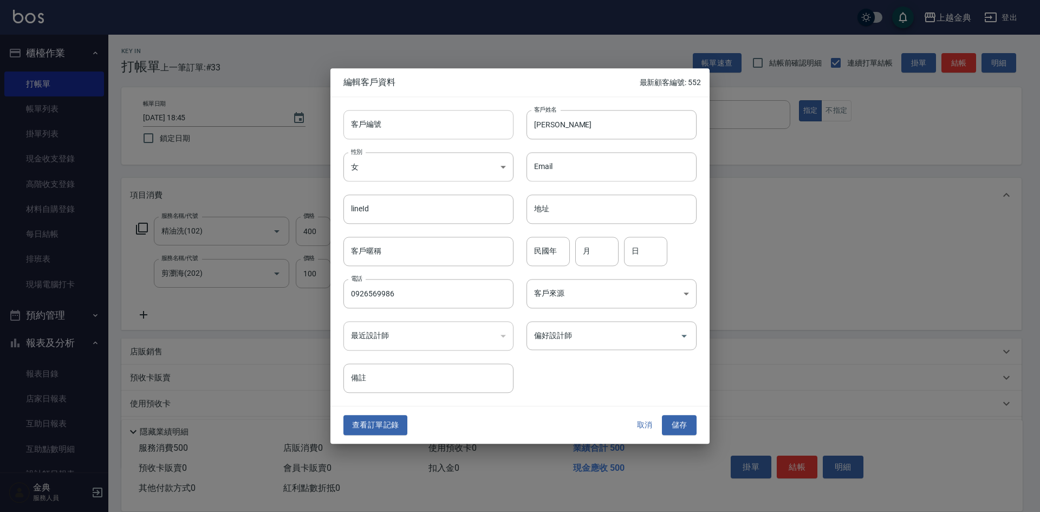
click at [419, 123] on input "客戶編號" at bounding box center [428, 124] width 170 height 29
type input "553"
click at [690, 421] on button "儲存" at bounding box center [679, 425] width 35 height 20
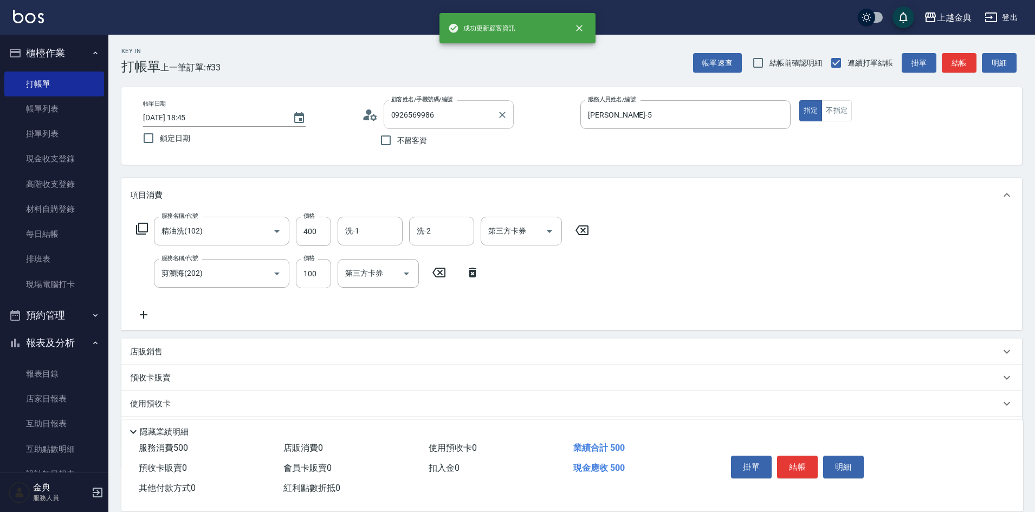
click at [451, 125] on div "0926569986 顧客姓名/手機號碼/編號" at bounding box center [448, 114] width 130 height 29
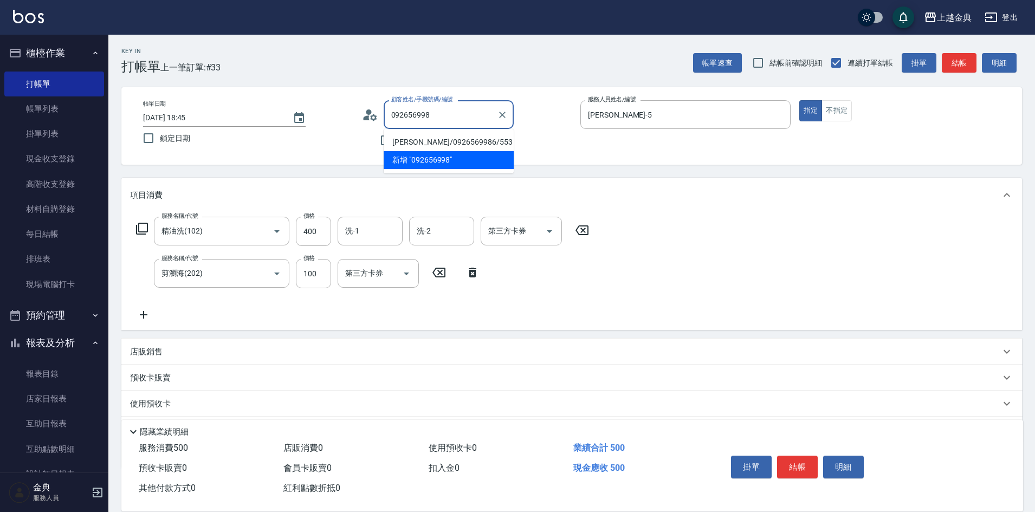
click at [444, 145] on li "[PERSON_NAME]/0926569986/553" at bounding box center [448, 142] width 130 height 18
type input "[PERSON_NAME]/0926569986/553"
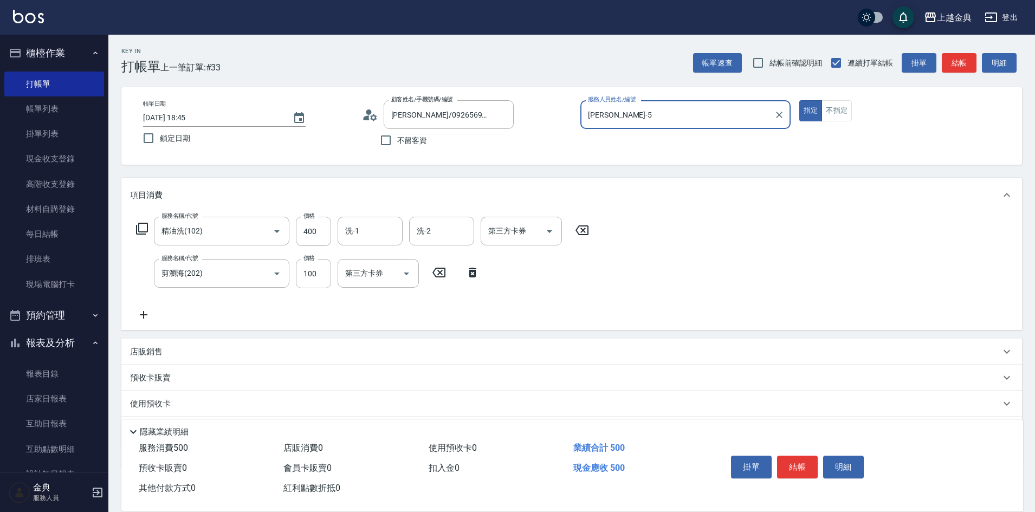
click at [151, 379] on p "預收卡販賣" at bounding box center [150, 377] width 41 height 11
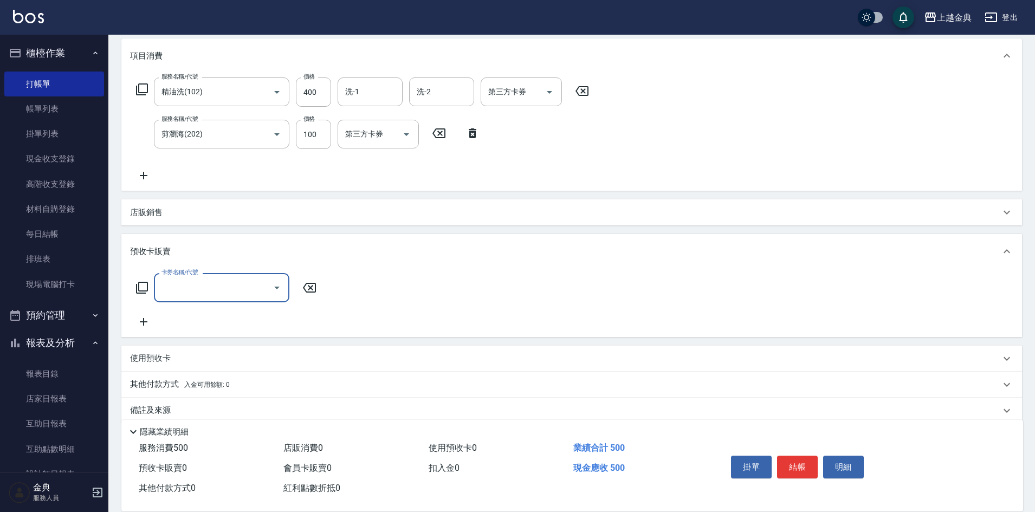
scroll to position [154, 0]
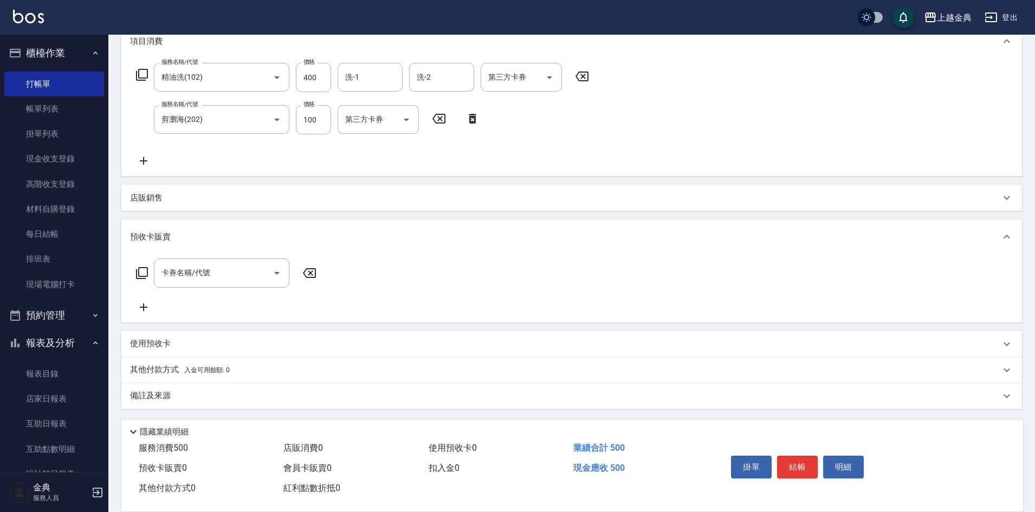
click at [144, 273] on icon at bounding box center [141, 272] width 13 height 13
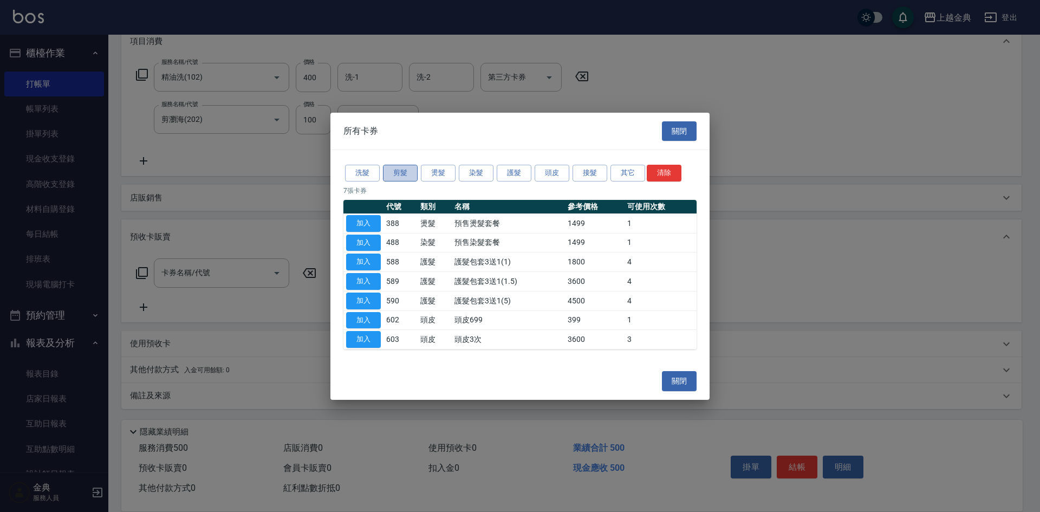
click at [394, 171] on button "剪髮" at bounding box center [400, 173] width 35 height 17
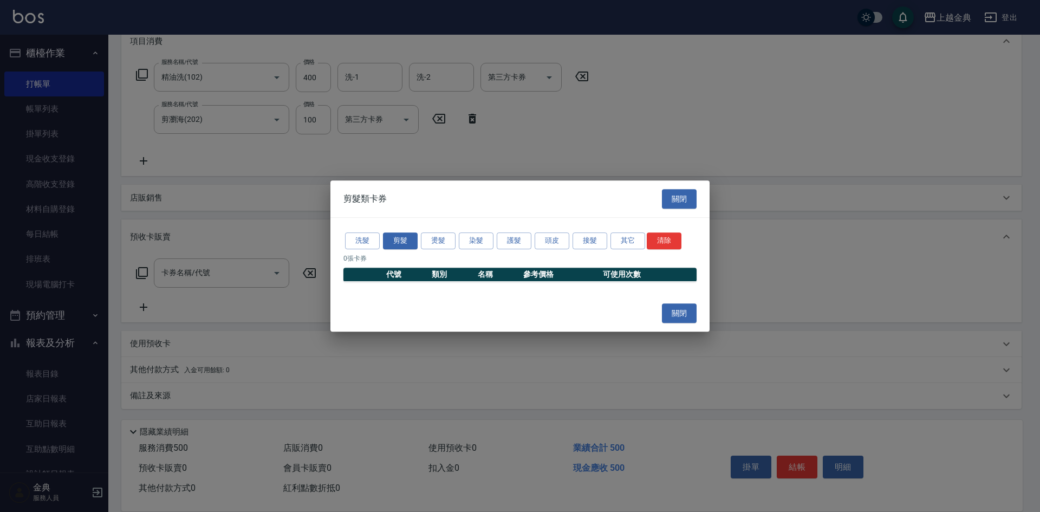
click at [532, 240] on div "洗髮 剪髮 燙髮 染髮 護髮 頭皮 接髮 其它 清除" at bounding box center [519, 241] width 353 height 20
click at [521, 240] on button "護髮" at bounding box center [514, 240] width 35 height 17
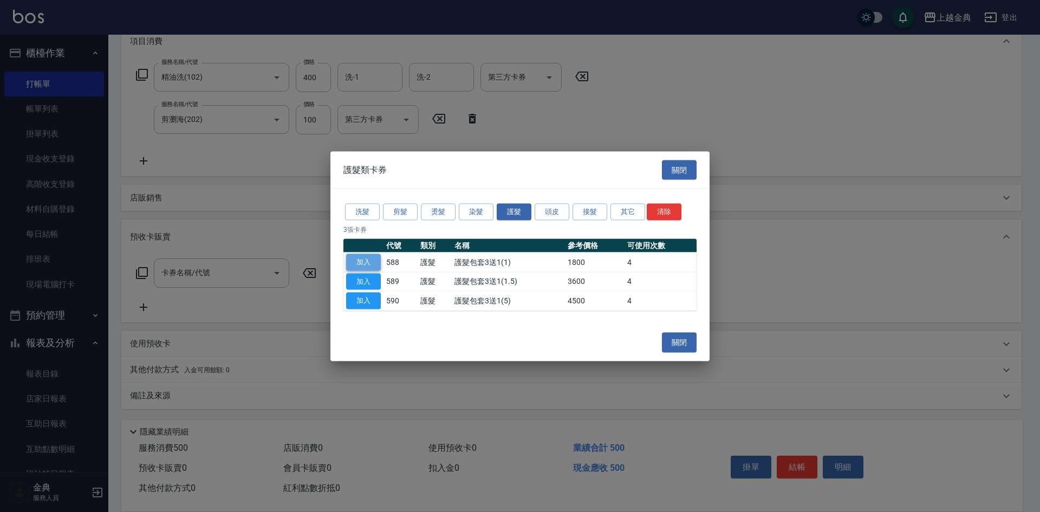
click at [361, 256] on button "加入" at bounding box center [363, 261] width 35 height 17
type input "護髮包套3送1(1)(588)"
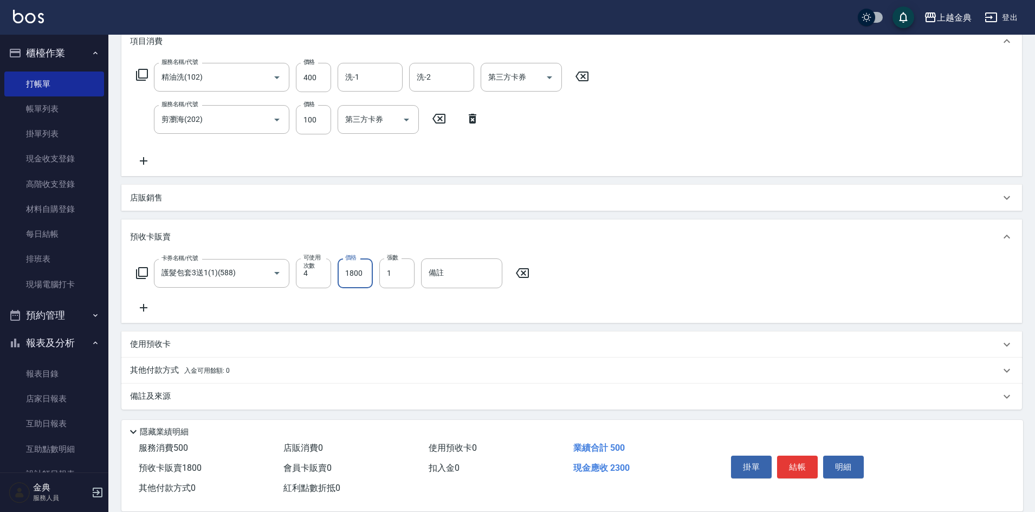
click at [362, 269] on input "1800" at bounding box center [354, 272] width 35 height 29
type input "2400"
click at [807, 460] on button "結帳" at bounding box center [797, 467] width 41 height 23
type input "[DATE] 18:47"
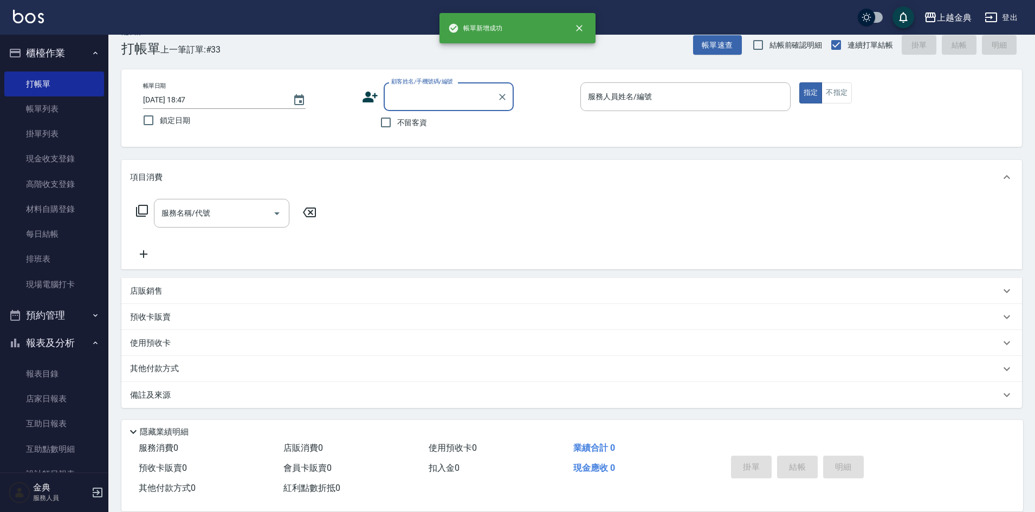
scroll to position [0, 0]
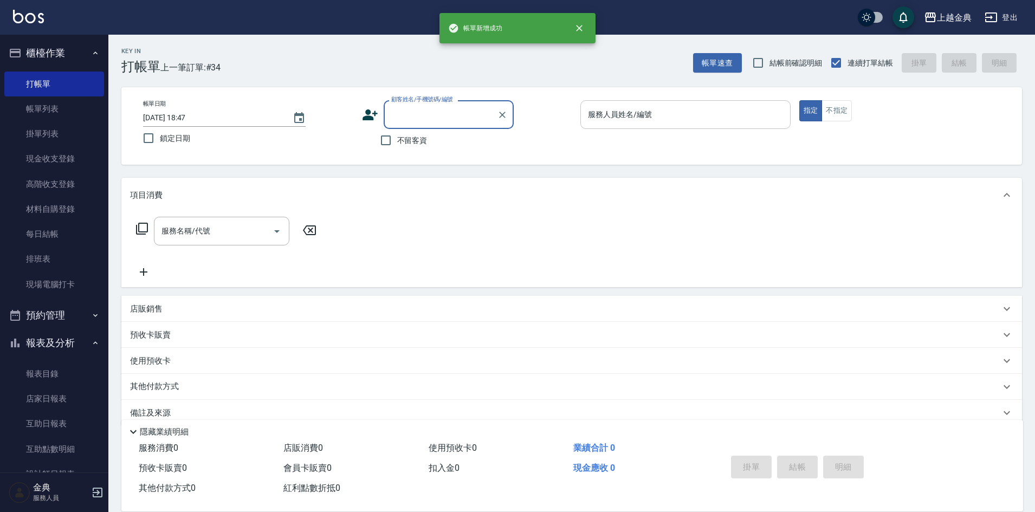
click at [685, 121] on input "服務人員姓名/編號" at bounding box center [685, 114] width 200 height 19
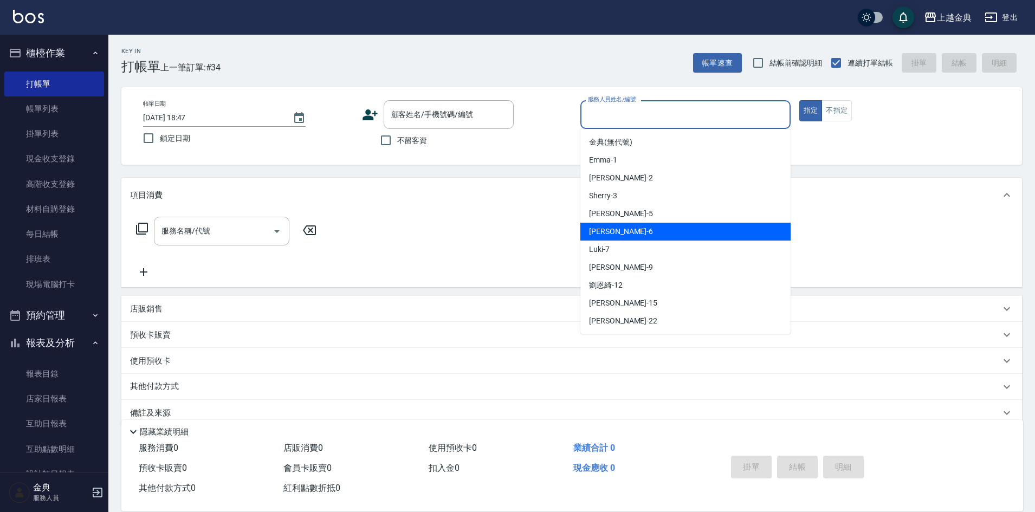
click at [646, 233] on div "[PERSON_NAME] -6" at bounding box center [685, 232] width 210 height 18
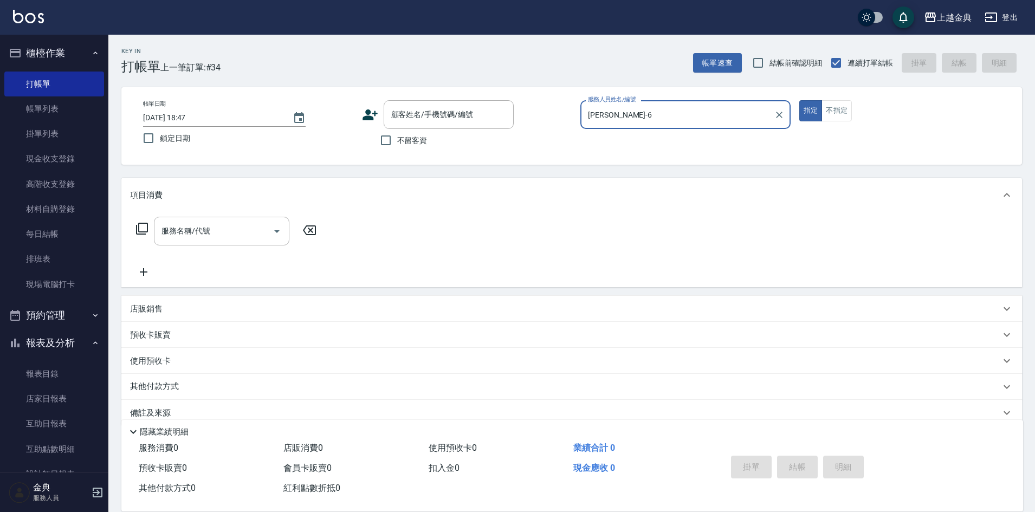
drag, startPoint x: 646, startPoint y: 228, endPoint x: 625, endPoint y: 185, distance: 47.7
click at [646, 223] on div "服務名稱/代號 服務名稱/代號" at bounding box center [571, 249] width 900 height 75
click at [634, 116] on input "[PERSON_NAME]-6" at bounding box center [677, 114] width 184 height 19
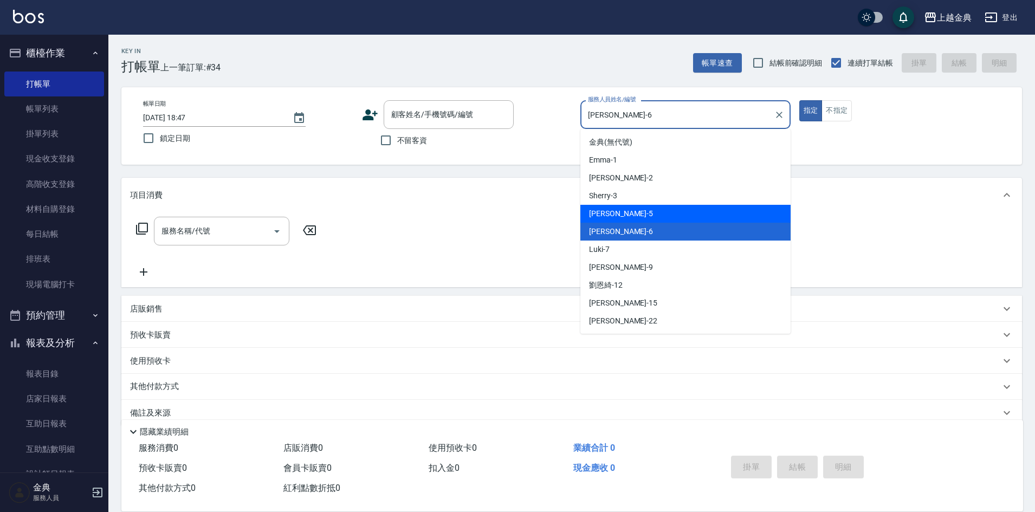
click at [641, 219] on div "[PERSON_NAME] -5" at bounding box center [685, 214] width 210 height 18
type input "[PERSON_NAME]-5"
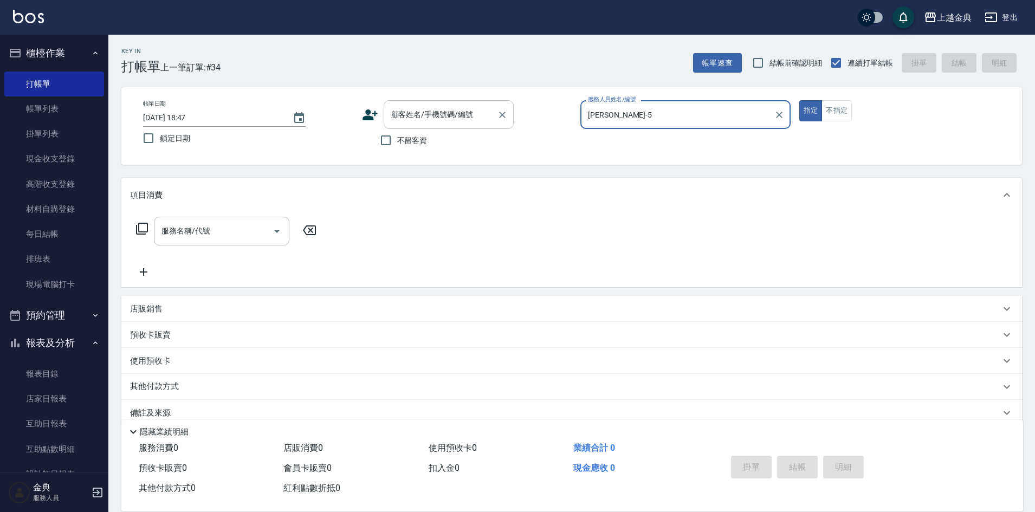
drag, startPoint x: 396, startPoint y: 113, endPoint x: 408, endPoint y: 121, distance: 14.0
click at [398, 113] on input "顧客姓名/手機號碼/編號" at bounding box center [440, 114] width 104 height 19
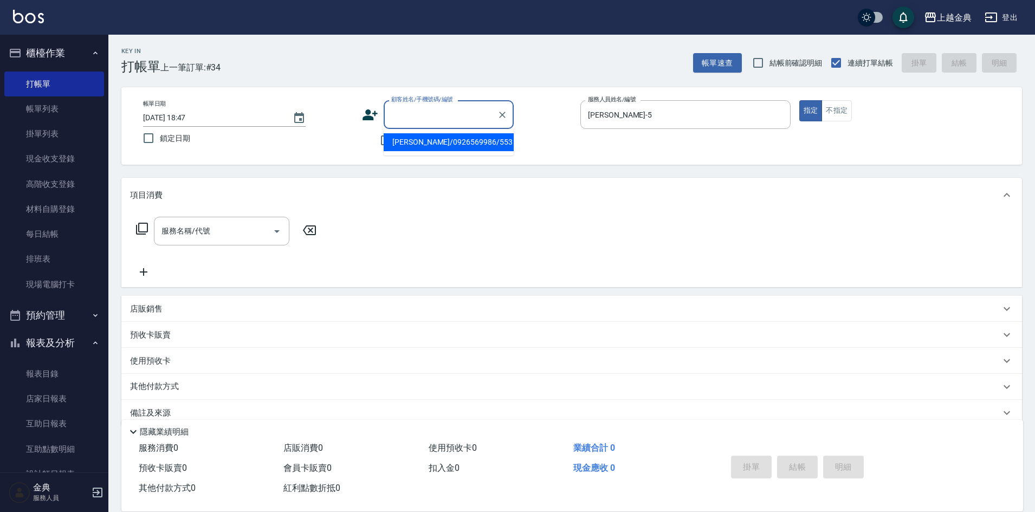
click at [428, 147] on li "[PERSON_NAME]/0926569986/553" at bounding box center [448, 142] width 130 height 18
type input "[PERSON_NAME]/0926569986/553"
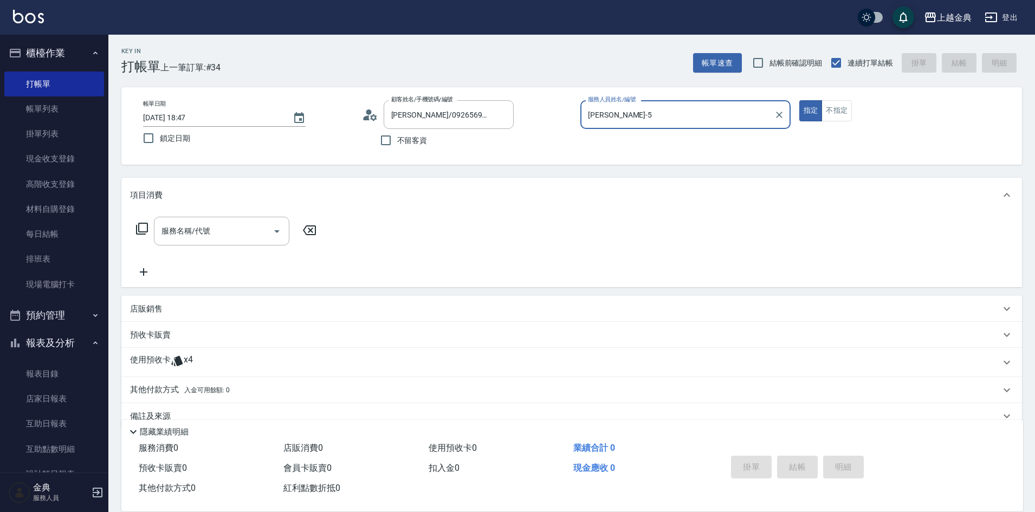
click at [144, 227] on icon at bounding box center [141, 228] width 13 height 13
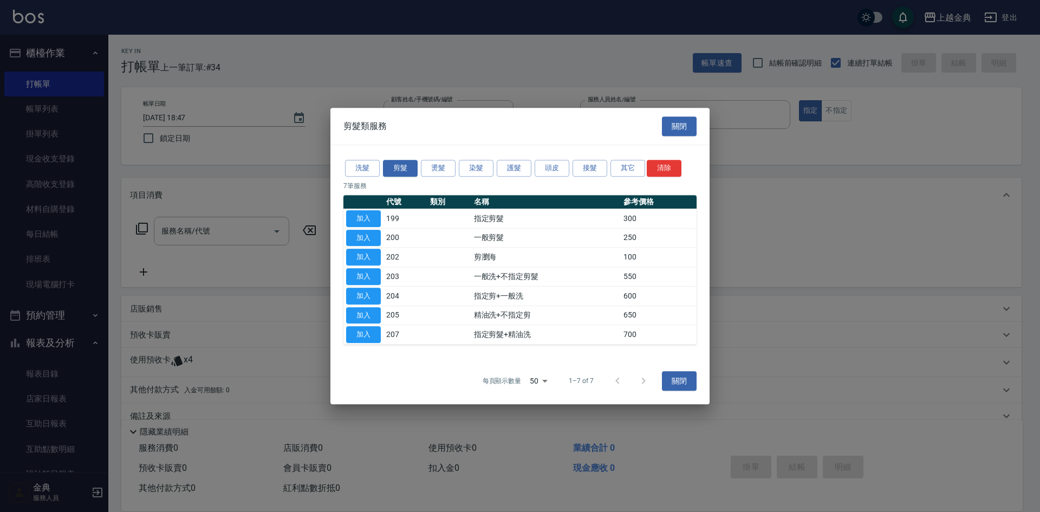
click at [144, 227] on div at bounding box center [520, 256] width 1040 height 512
click at [674, 125] on button "關閉" at bounding box center [679, 126] width 35 height 20
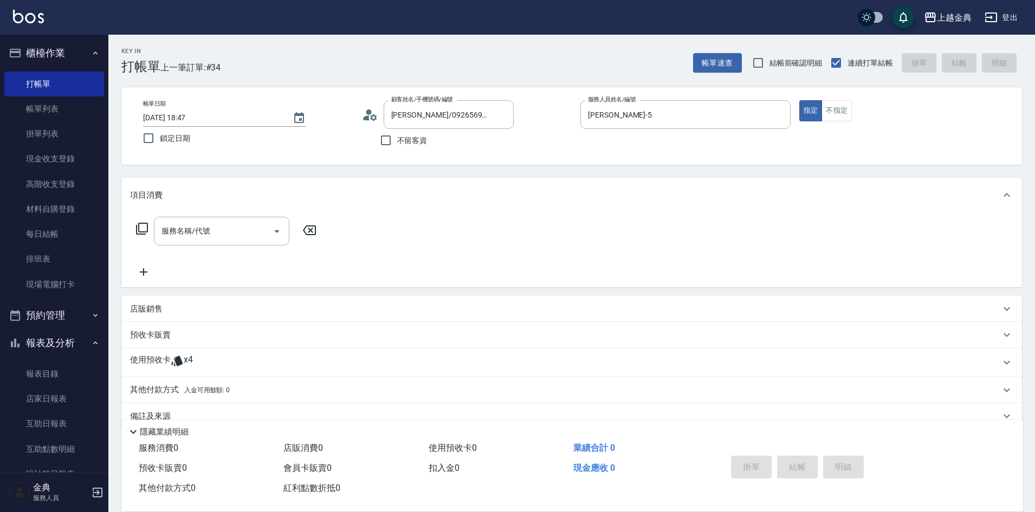
click at [198, 361] on div "使用預收卡 x4" at bounding box center [565, 362] width 870 height 16
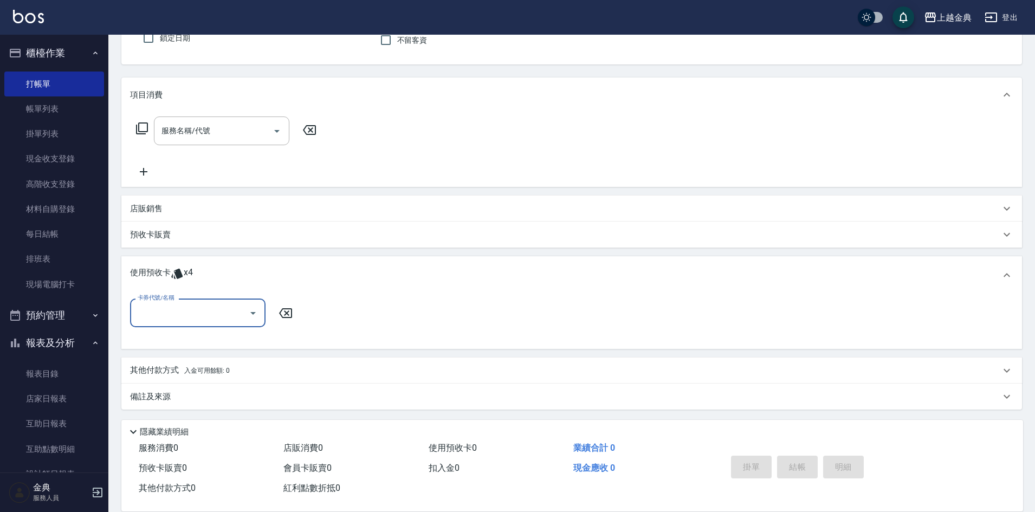
scroll to position [102, 0]
click at [196, 307] on input "卡券代號/名稱" at bounding box center [189, 311] width 109 height 19
click at [198, 338] on div "護髮包套3送1(1) 剩餘4張" at bounding box center [197, 339] width 135 height 18
type input "護髮包套3送1(1)"
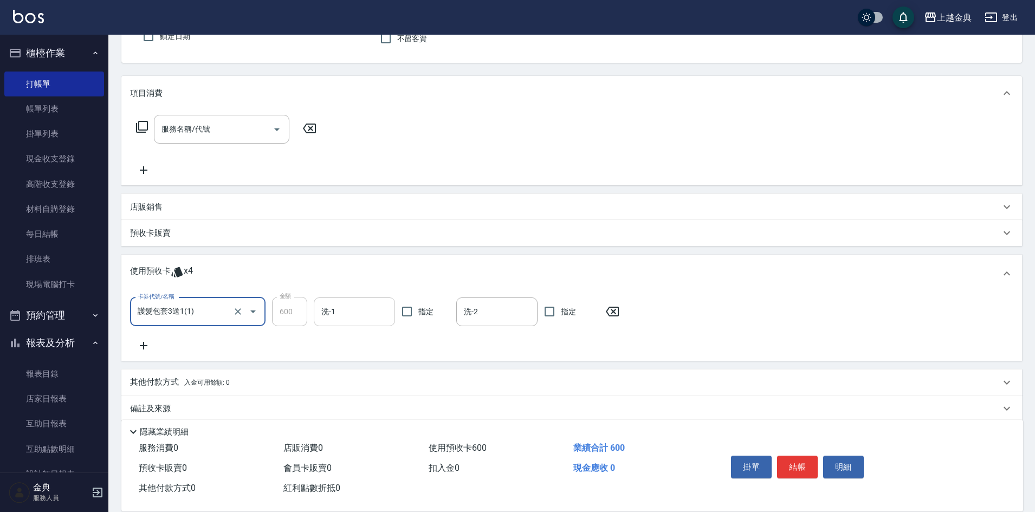
click at [369, 307] on input "洗-1" at bounding box center [353, 311] width 71 height 19
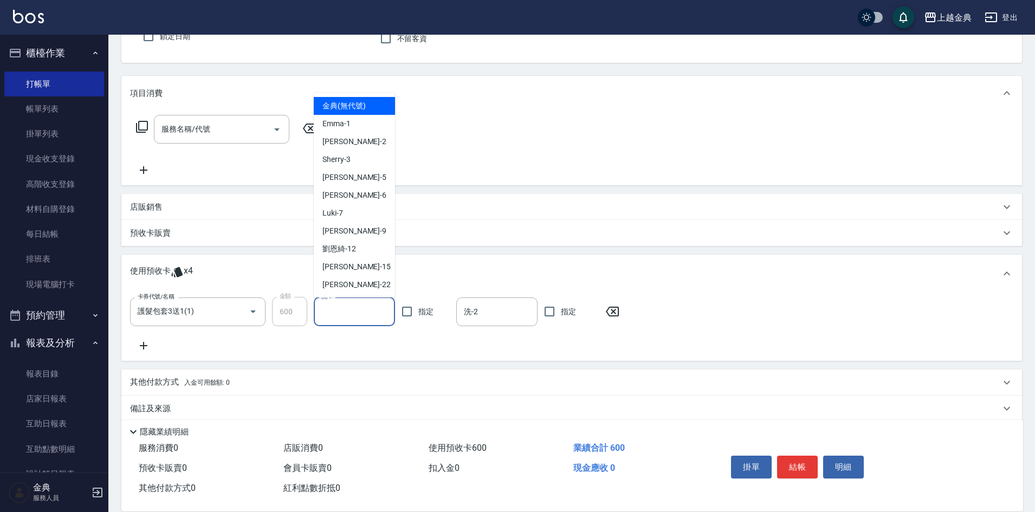
drag, startPoint x: 699, startPoint y: 234, endPoint x: 717, endPoint y: 250, distance: 23.4
click at [700, 236] on div "預收卡販賣" at bounding box center [565, 232] width 870 height 11
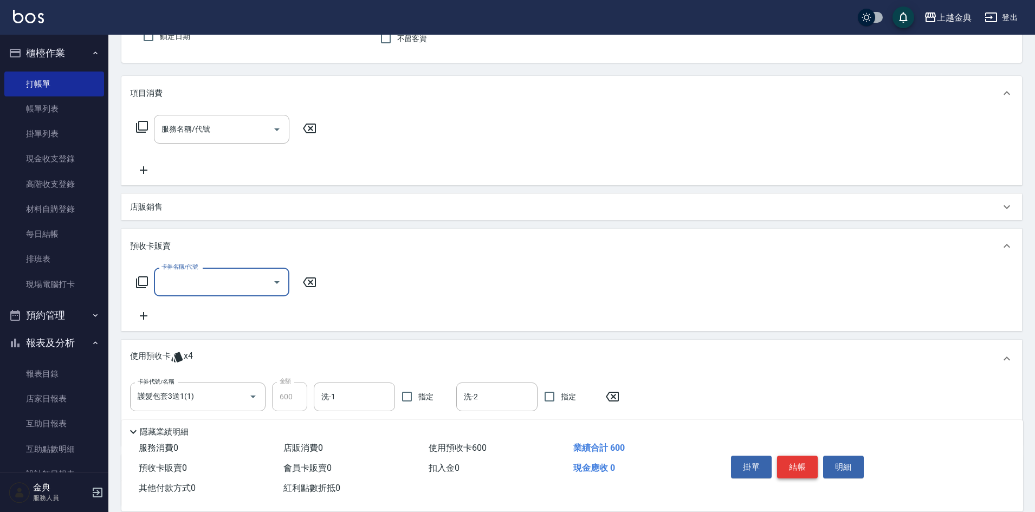
scroll to position [0, 0]
click at [803, 466] on button "結帳" at bounding box center [797, 467] width 41 height 23
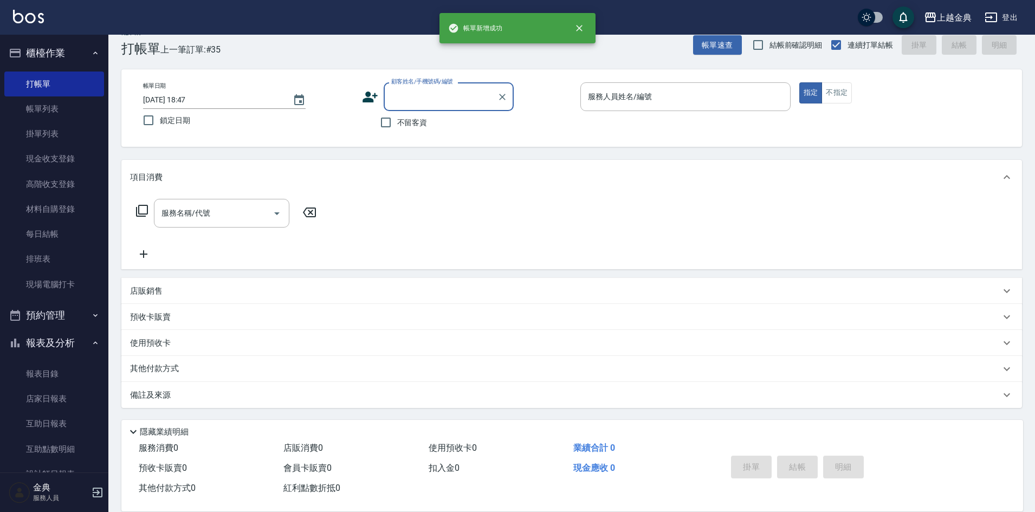
scroll to position [18, 0]
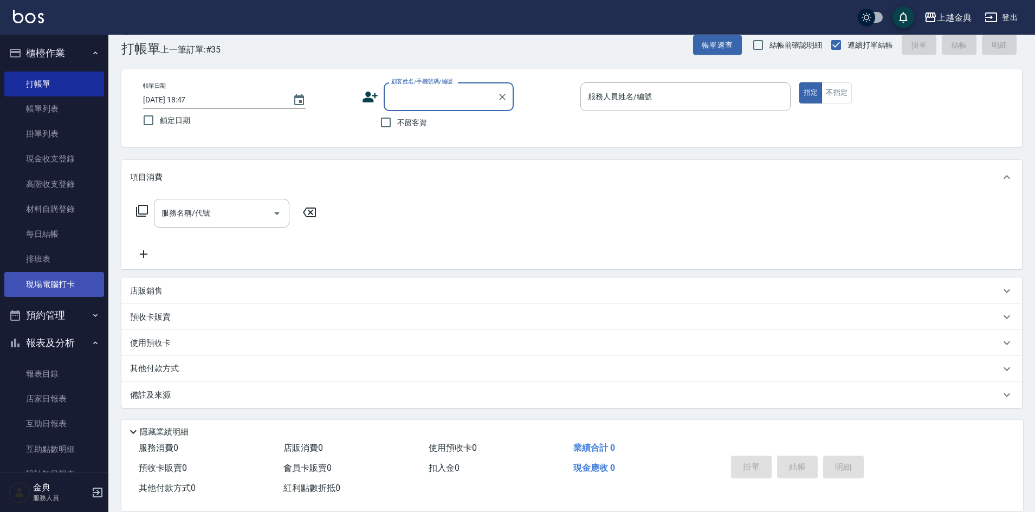
click at [65, 283] on link "現場電腦打卡" at bounding box center [54, 284] width 100 height 25
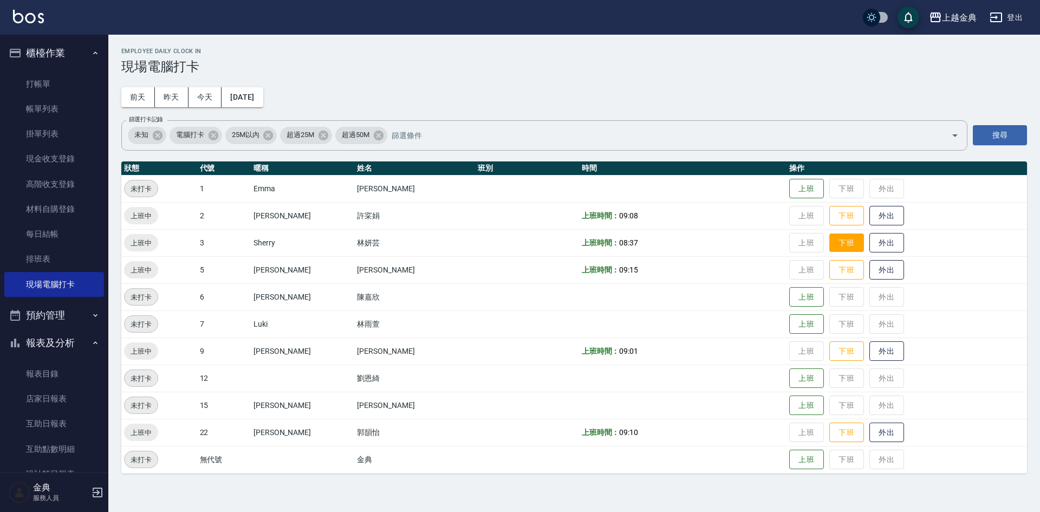
click at [829, 239] on button "下班" at bounding box center [846, 242] width 35 height 19
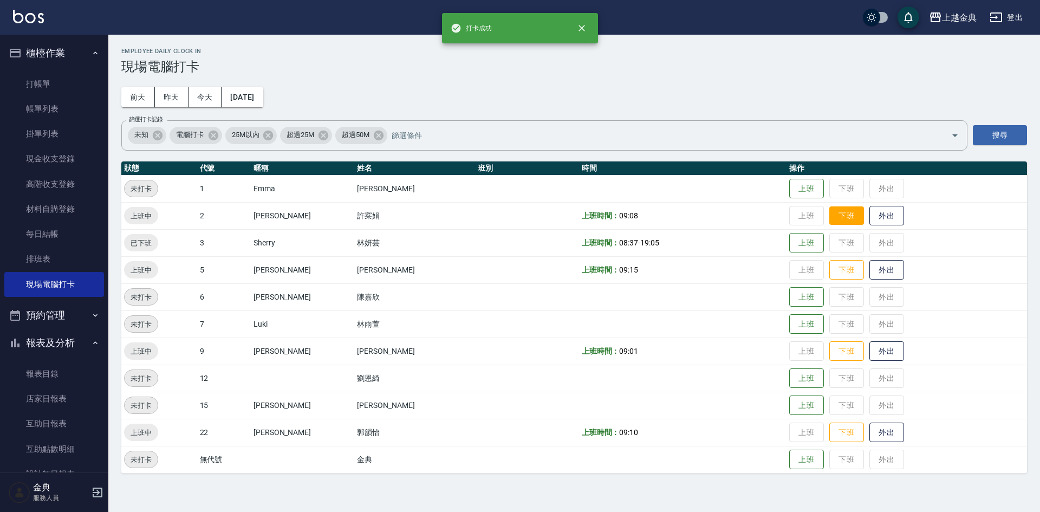
click at [829, 223] on button "下班" at bounding box center [846, 215] width 35 height 19
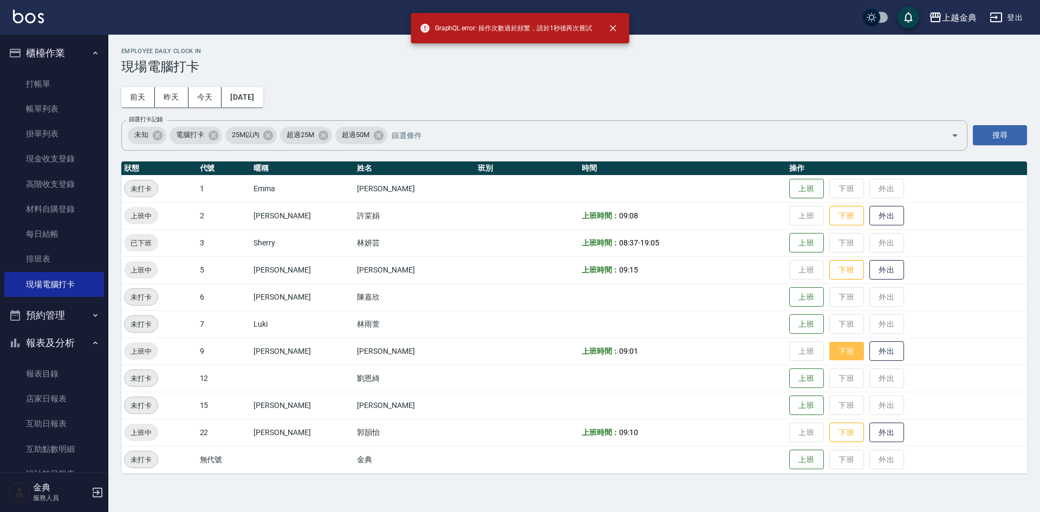
click at [829, 350] on button "下班" at bounding box center [846, 351] width 35 height 19
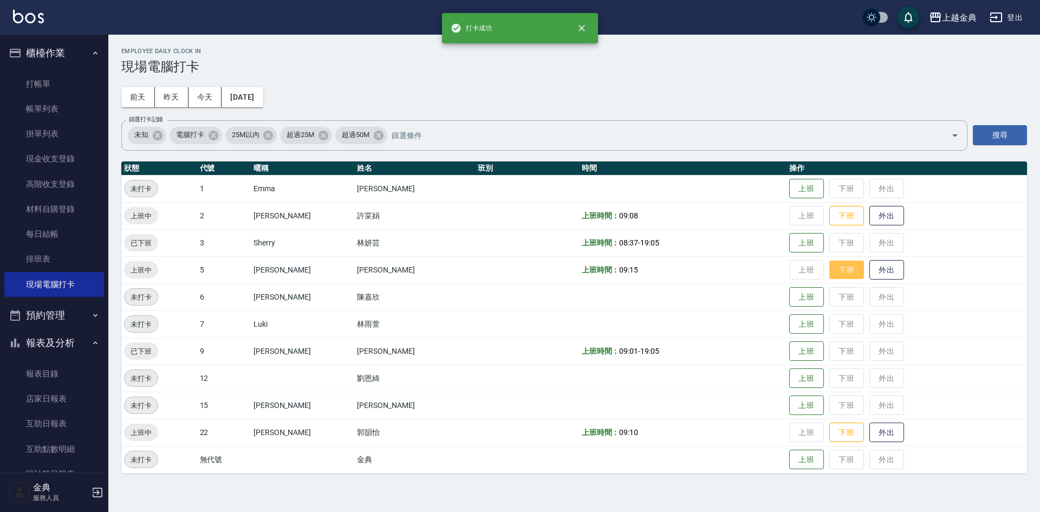
click at [829, 272] on button "下班" at bounding box center [846, 270] width 35 height 19
click at [831, 434] on button "下班" at bounding box center [846, 432] width 35 height 19
click at [829, 218] on button "下班" at bounding box center [846, 215] width 35 height 19
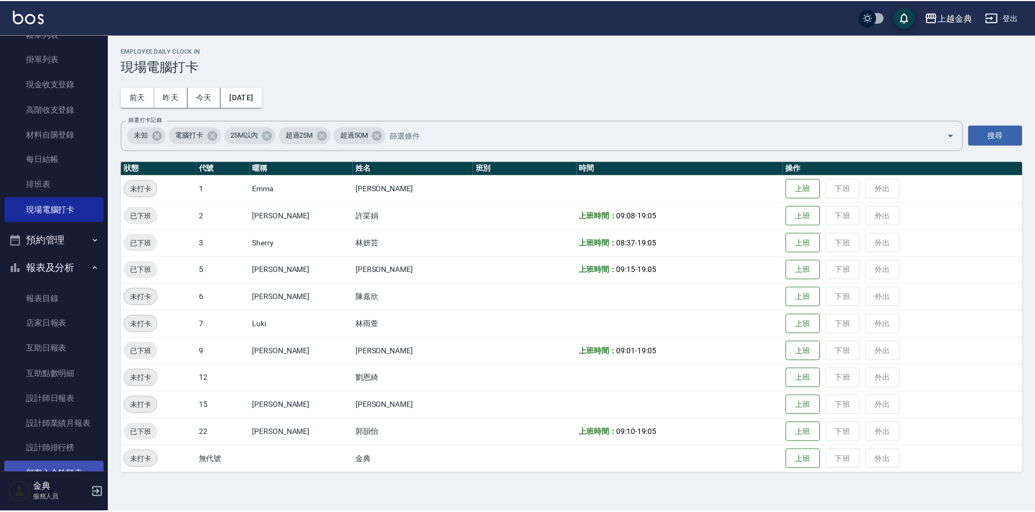
scroll to position [187, 0]
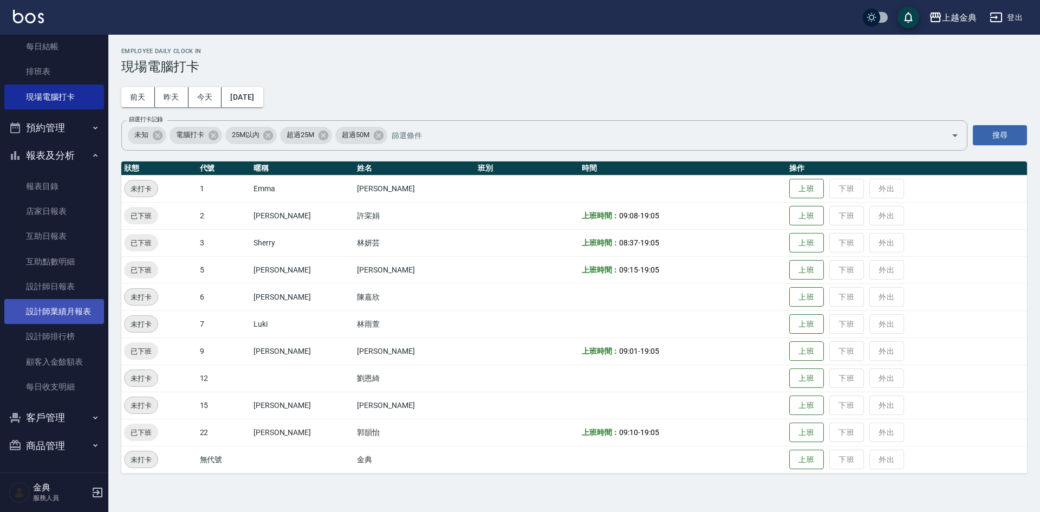
click at [69, 313] on link "設計師業績月報表" at bounding box center [54, 311] width 100 height 25
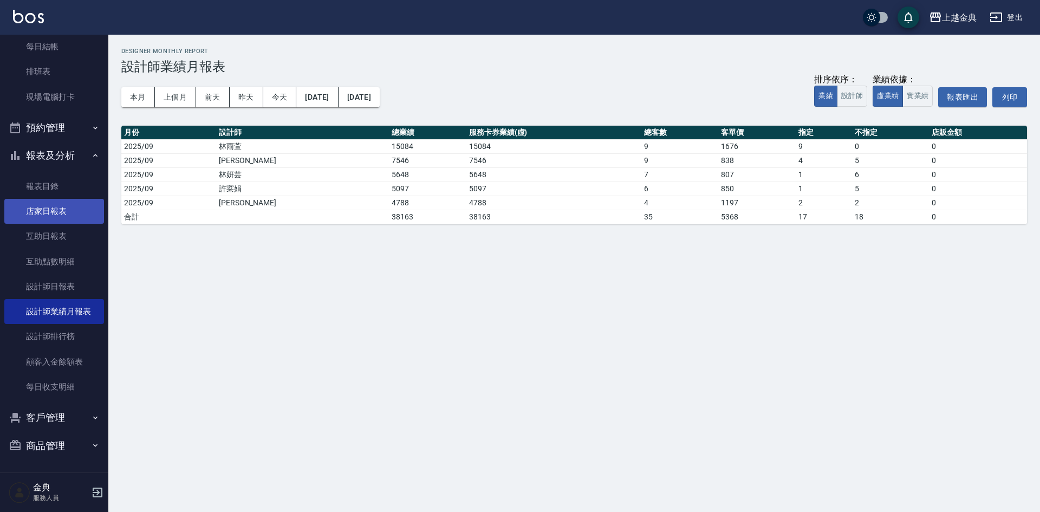
click at [62, 216] on link "店家日報表" at bounding box center [54, 211] width 100 height 25
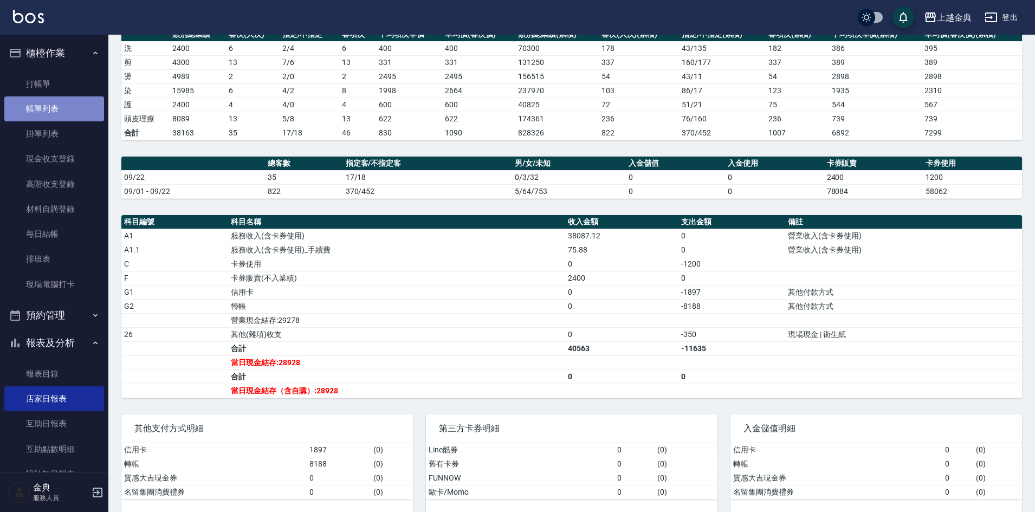
click at [58, 108] on link "帳單列表" at bounding box center [54, 108] width 100 height 25
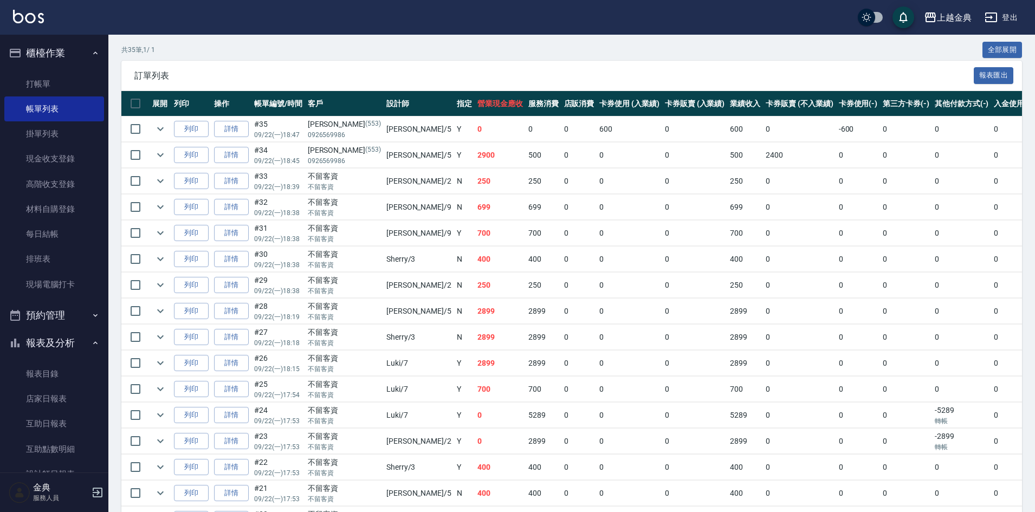
scroll to position [217, 0]
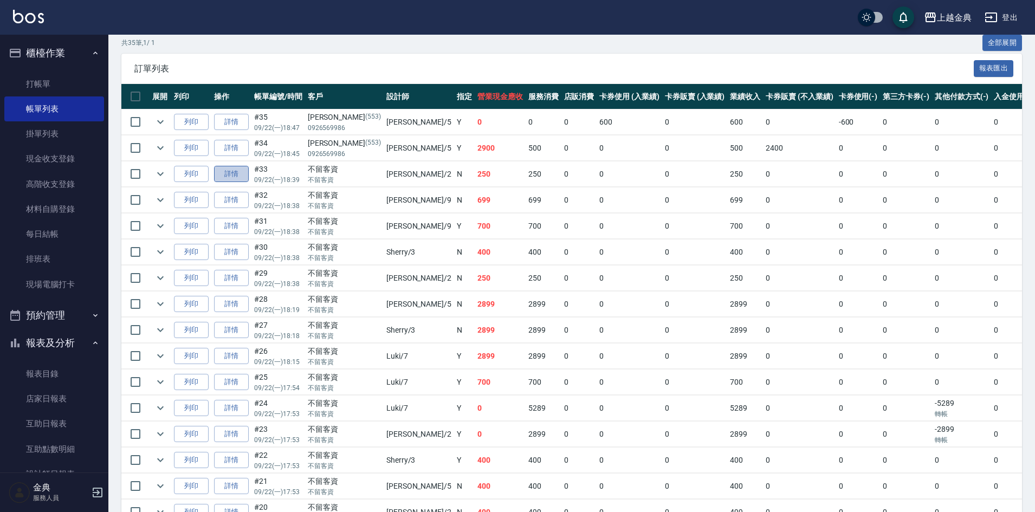
click at [237, 172] on link "詳情" at bounding box center [231, 174] width 35 height 17
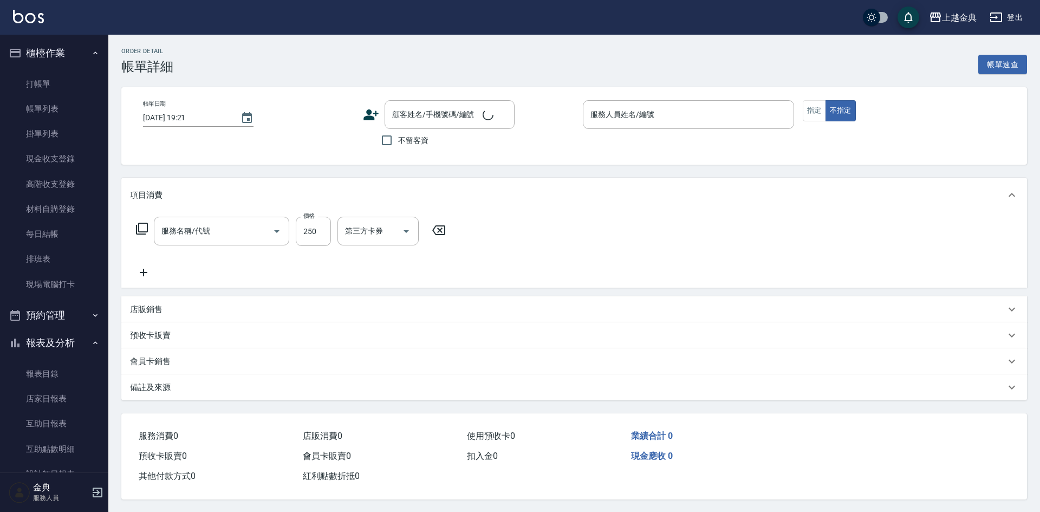
type input "[DATE] 18:39"
checkbox input "true"
type input "Cindy-2"
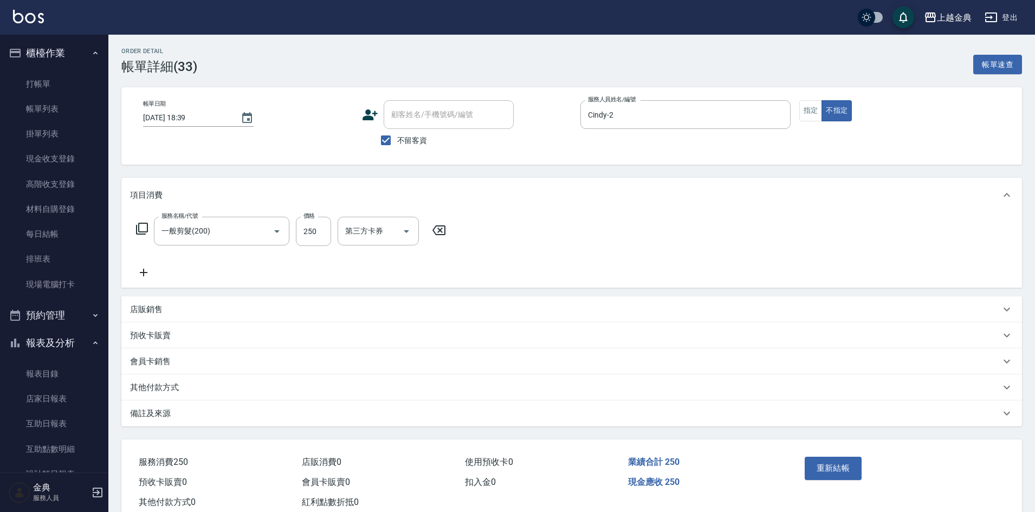
type input "一般剪髮(200)"
click at [147, 394] on div "其他付款方式" at bounding box center [571, 387] width 900 height 26
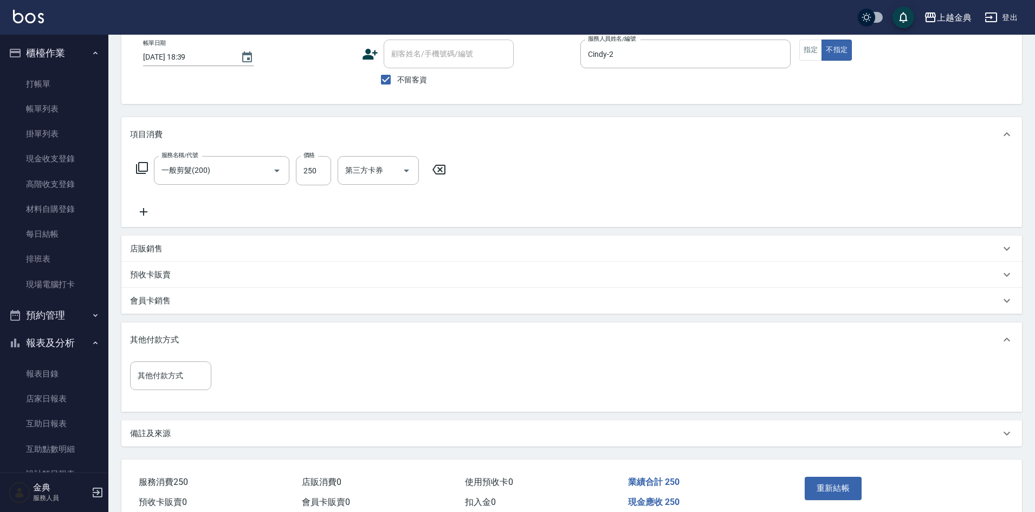
scroll to position [112, 0]
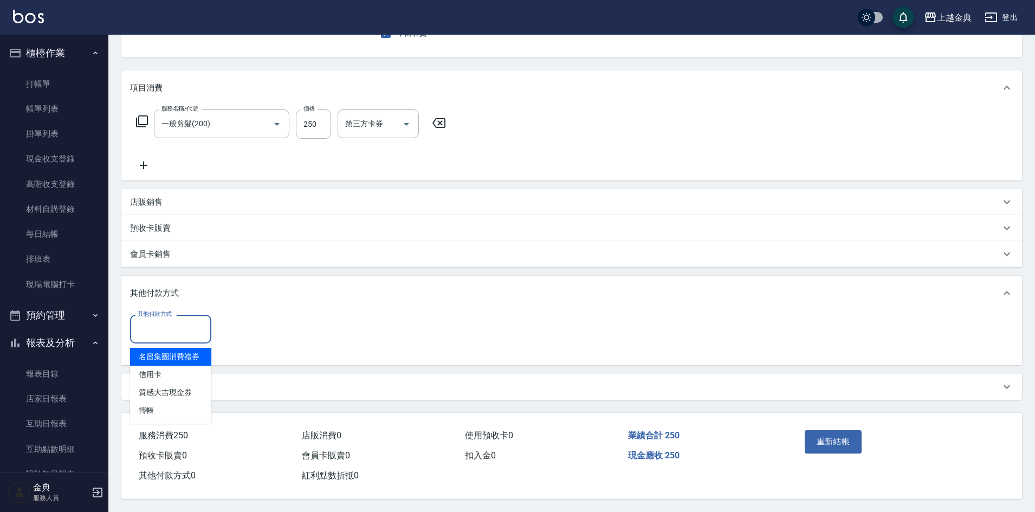
click at [164, 322] on input "其他付款方式" at bounding box center [170, 329] width 71 height 19
click at [173, 404] on span "轉帳" at bounding box center [170, 410] width 81 height 18
type input "轉帳"
click at [252, 322] on input "0" at bounding box center [258, 328] width 81 height 29
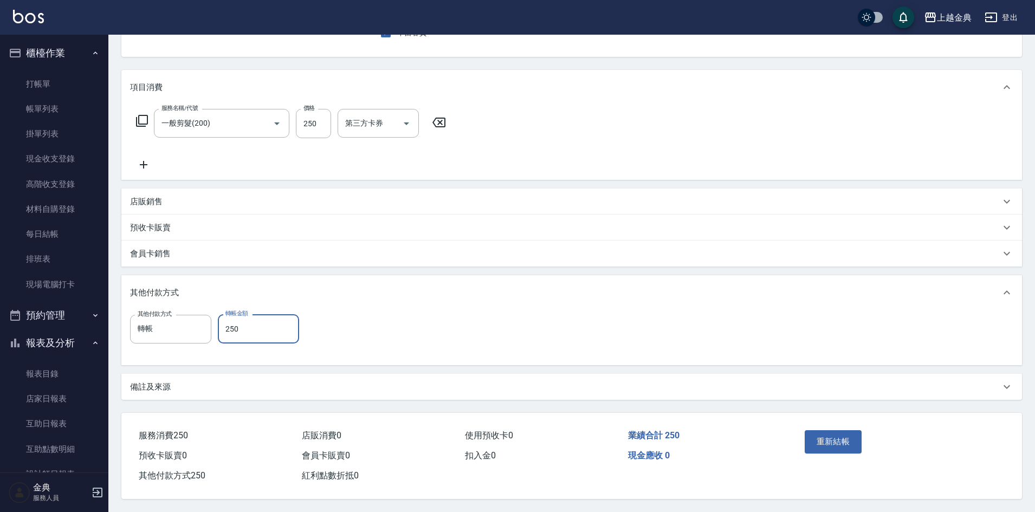
type input "250"
click at [835, 426] on div "重新結帳" at bounding box center [849, 449] width 98 height 47
click at [842, 435] on button "重新結帳" at bounding box center [832, 441] width 57 height 23
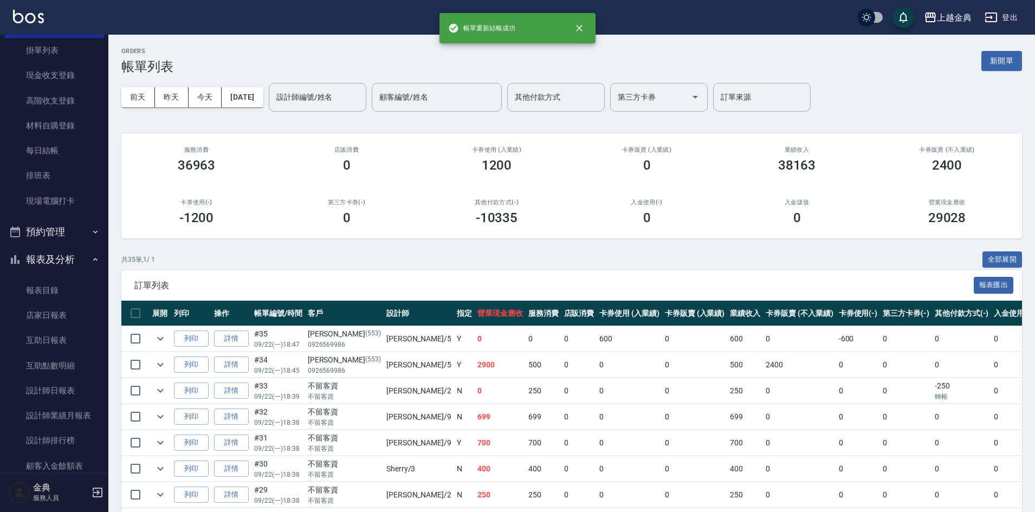
scroll to position [187, 0]
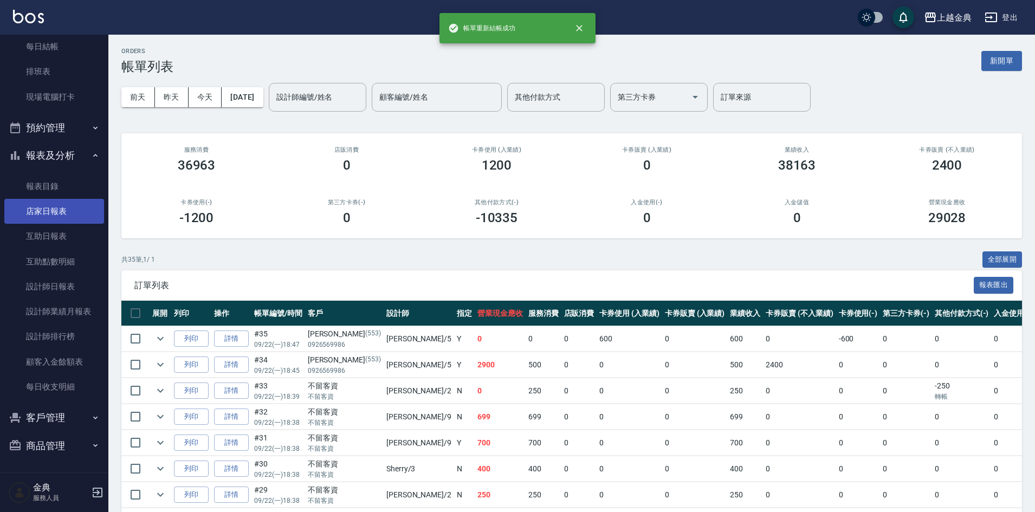
click at [82, 217] on link "店家日報表" at bounding box center [54, 211] width 100 height 25
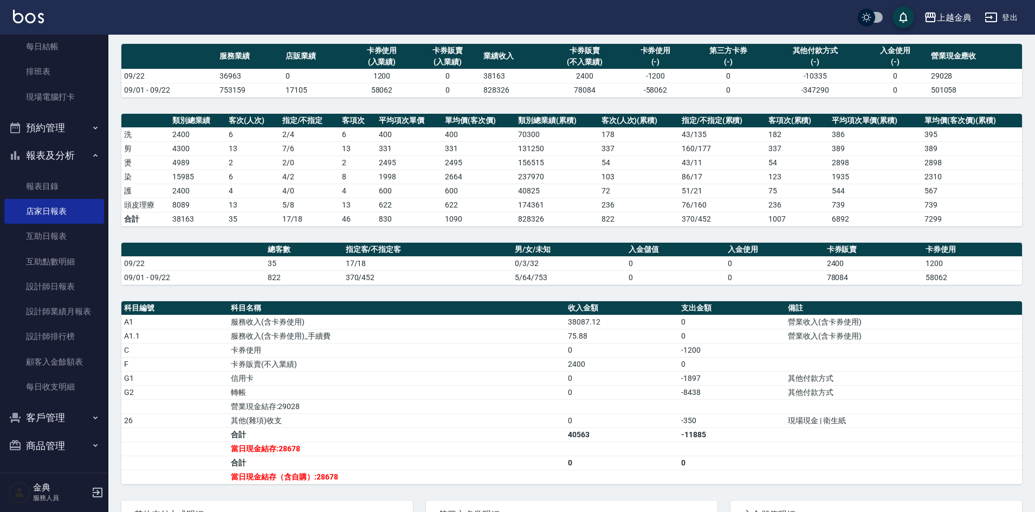
scroll to position [176, 0]
